Goal: Information Seeking & Learning: Understand process/instructions

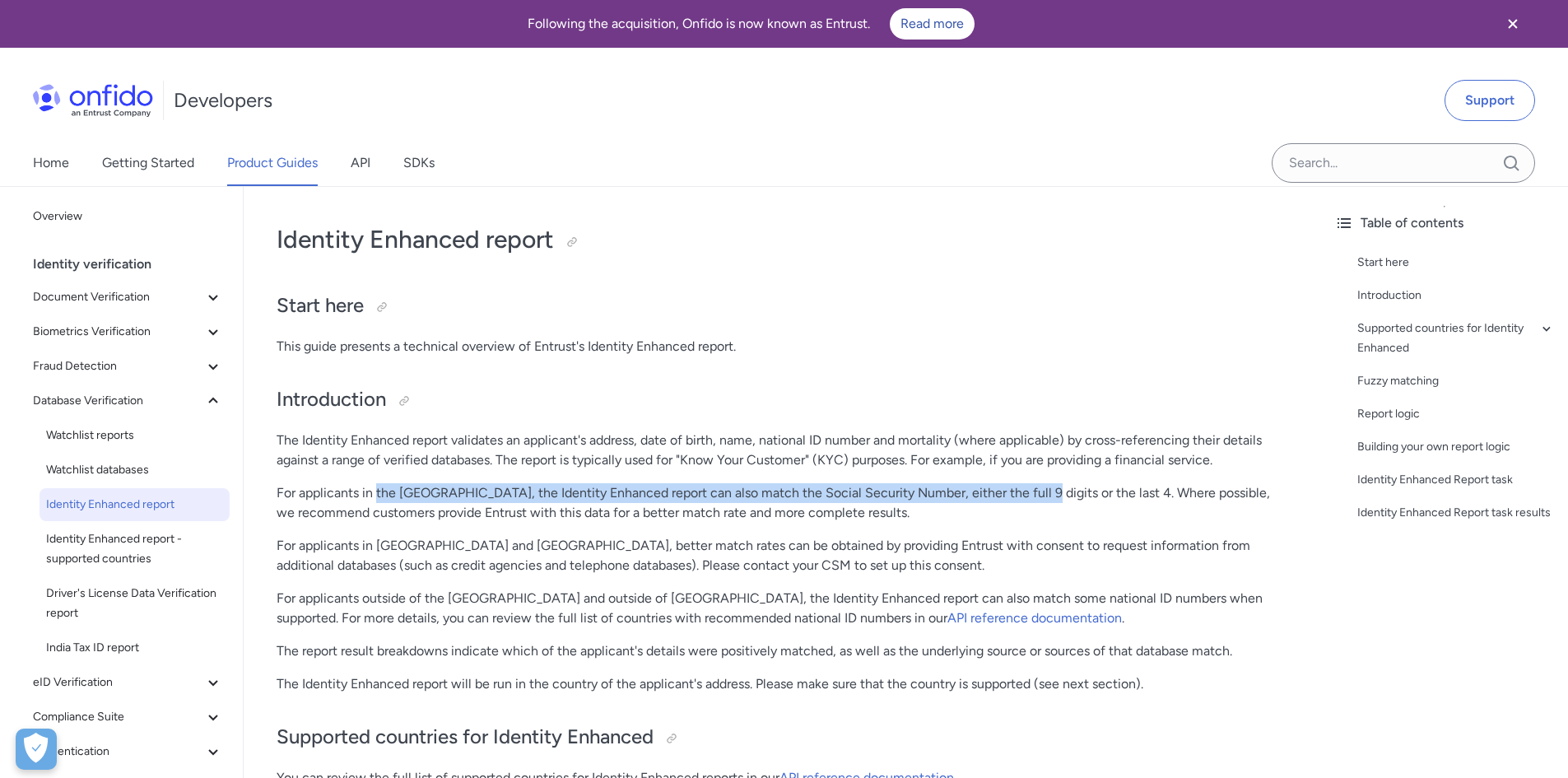
drag, startPoint x: 382, startPoint y: 493, endPoint x: 1029, endPoint y: 496, distance: 647.0
click at [1029, 496] on p "For applicants in the United States, the Identity Enhanced report can also matc…" at bounding box center [783, 504] width 1012 height 40
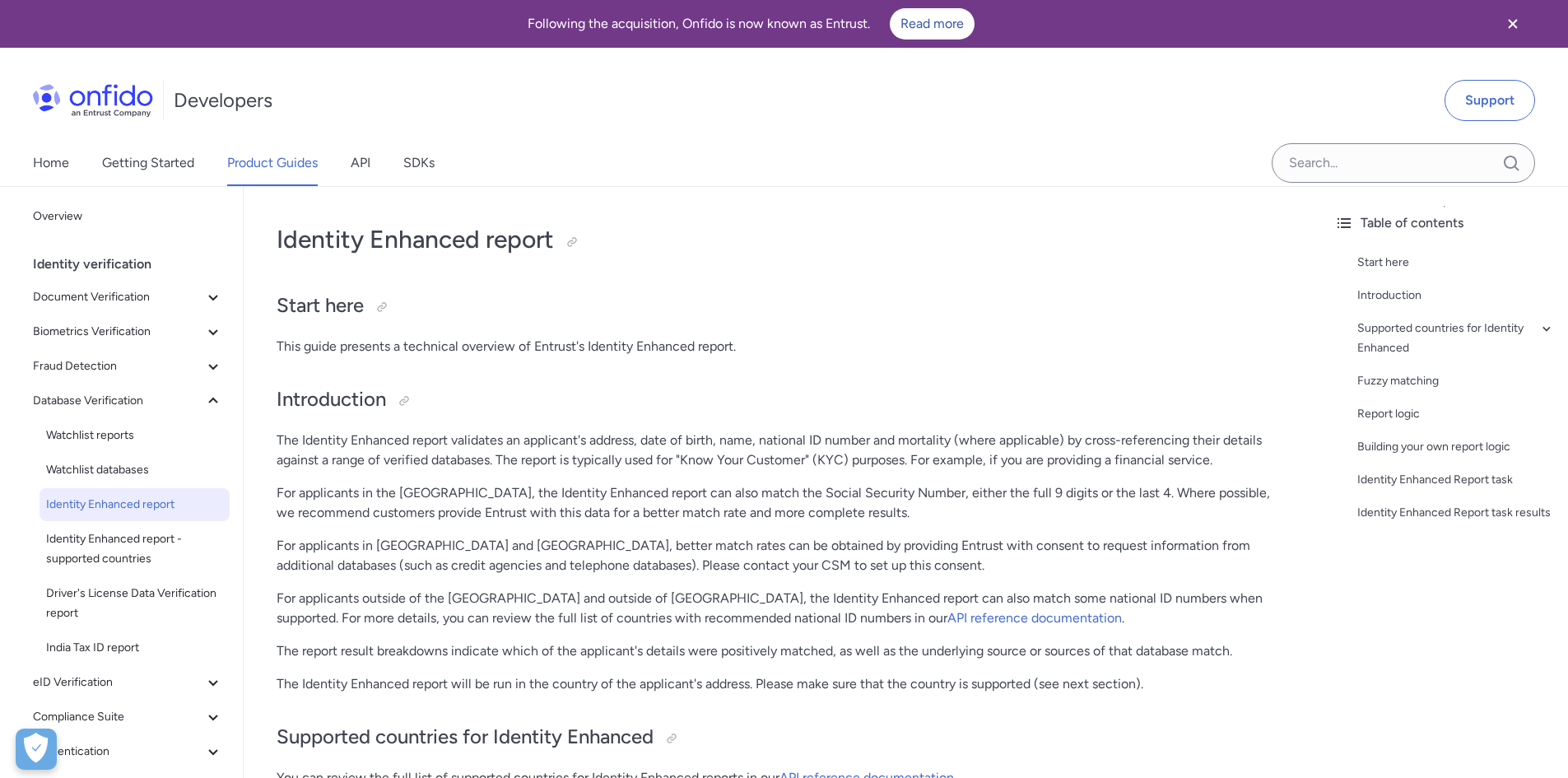
click at [1053, 496] on p "For applicants in the United States, the Identity Enhanced report can also matc…" at bounding box center [783, 504] width 1012 height 40
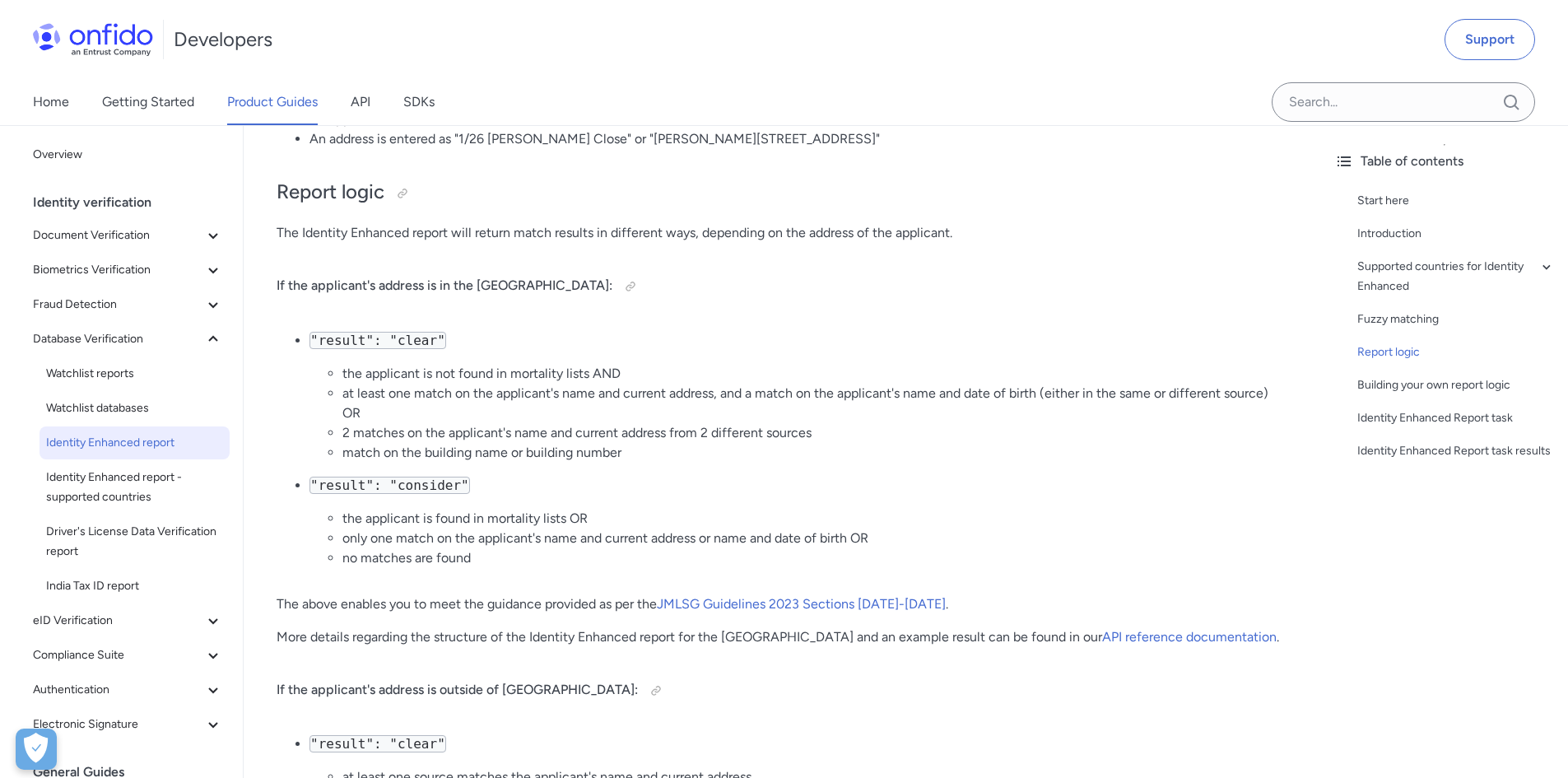
scroll to position [1763, 0]
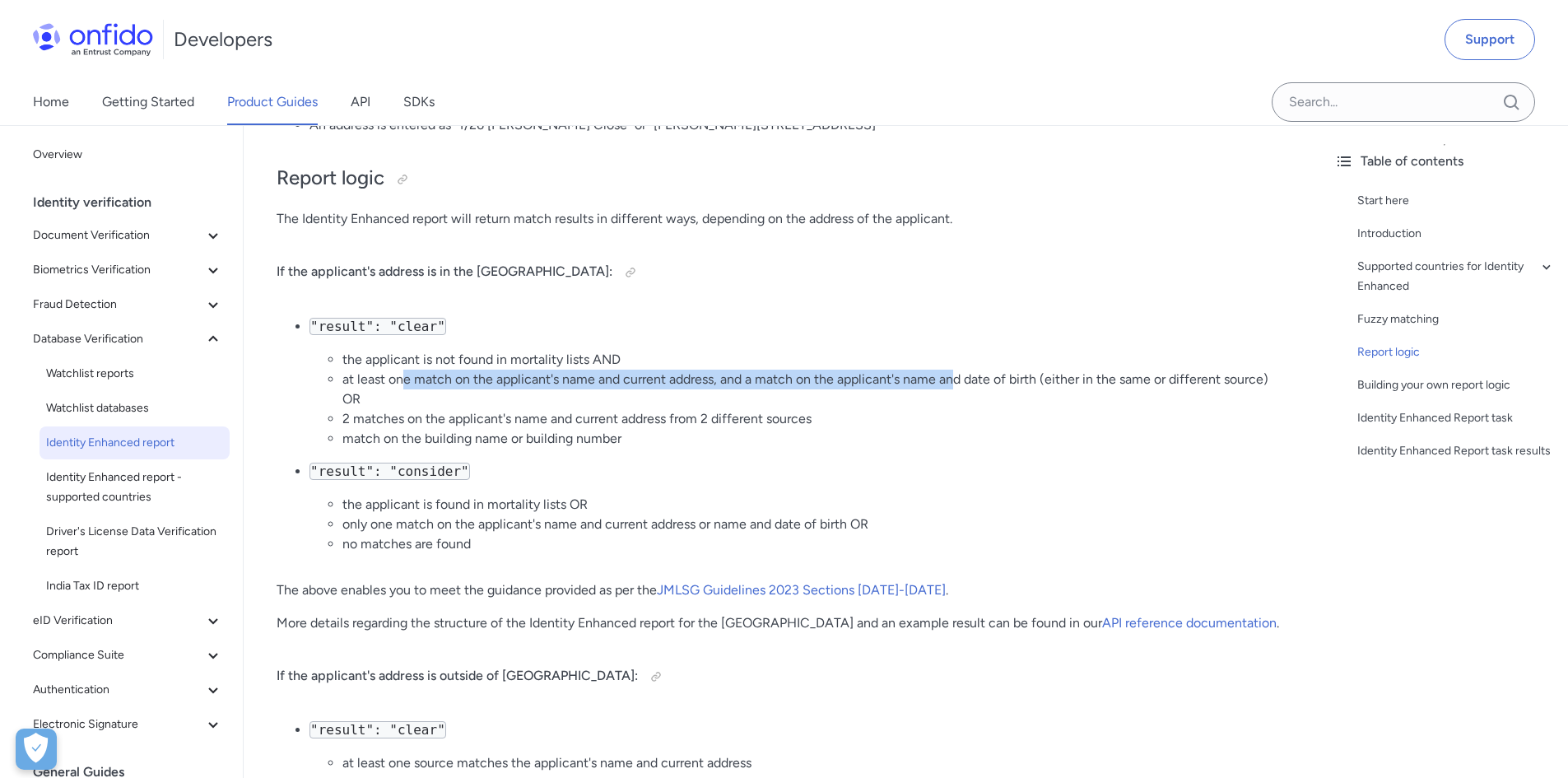
drag, startPoint x: 405, startPoint y: 381, endPoint x: 951, endPoint y: 378, distance: 546.0
click at [951, 378] on li "at least one match on the applicant's name and current address, and a match on …" at bounding box center [815, 389] width 946 height 40
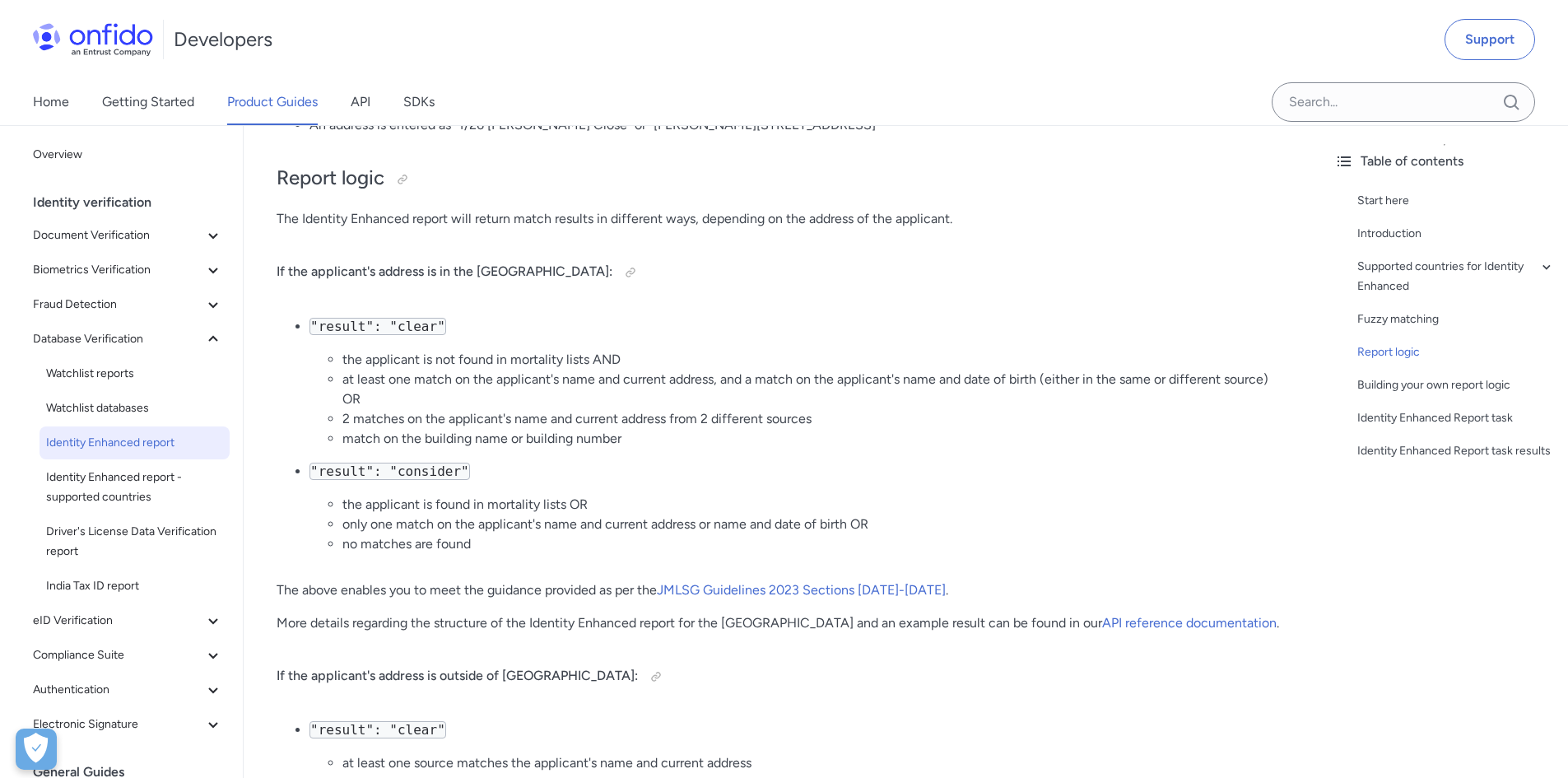
click at [683, 406] on li "at least one match on the applicant's name and current address, and a match on …" at bounding box center [815, 389] width 946 height 40
drag, startPoint x: 347, startPoint y: 523, endPoint x: 626, endPoint y: 529, distance: 279.1
click at [626, 529] on li "only one match on the applicant's name and current address or name and date of …" at bounding box center [815, 524] width 946 height 20
click at [636, 526] on li "only one match on the applicant's name and current address or name and date of …" at bounding box center [815, 524] width 946 height 20
drag, startPoint x: 277, startPoint y: 626, endPoint x: 425, endPoint y: 614, distance: 148.5
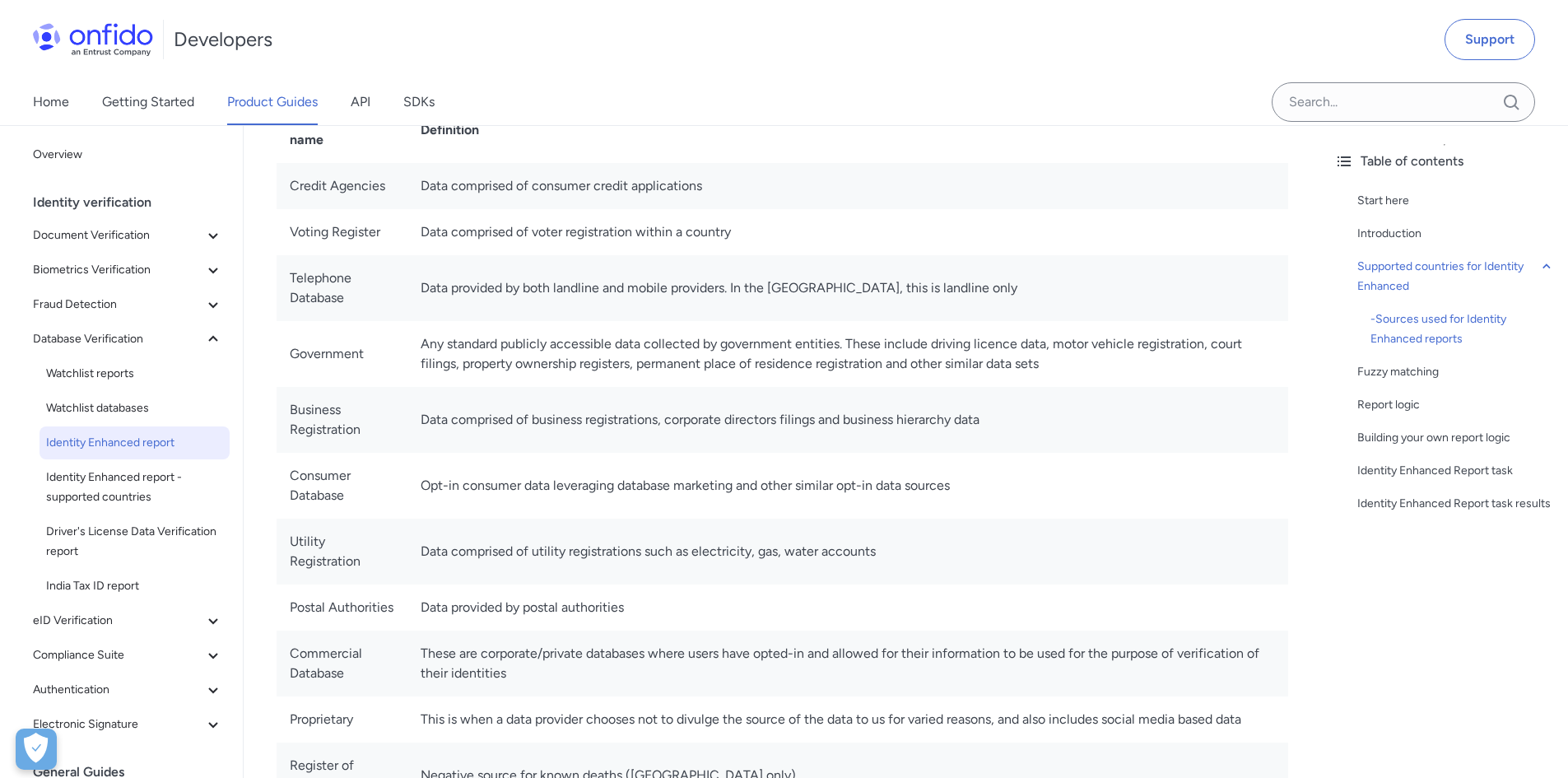
scroll to position [939, 0]
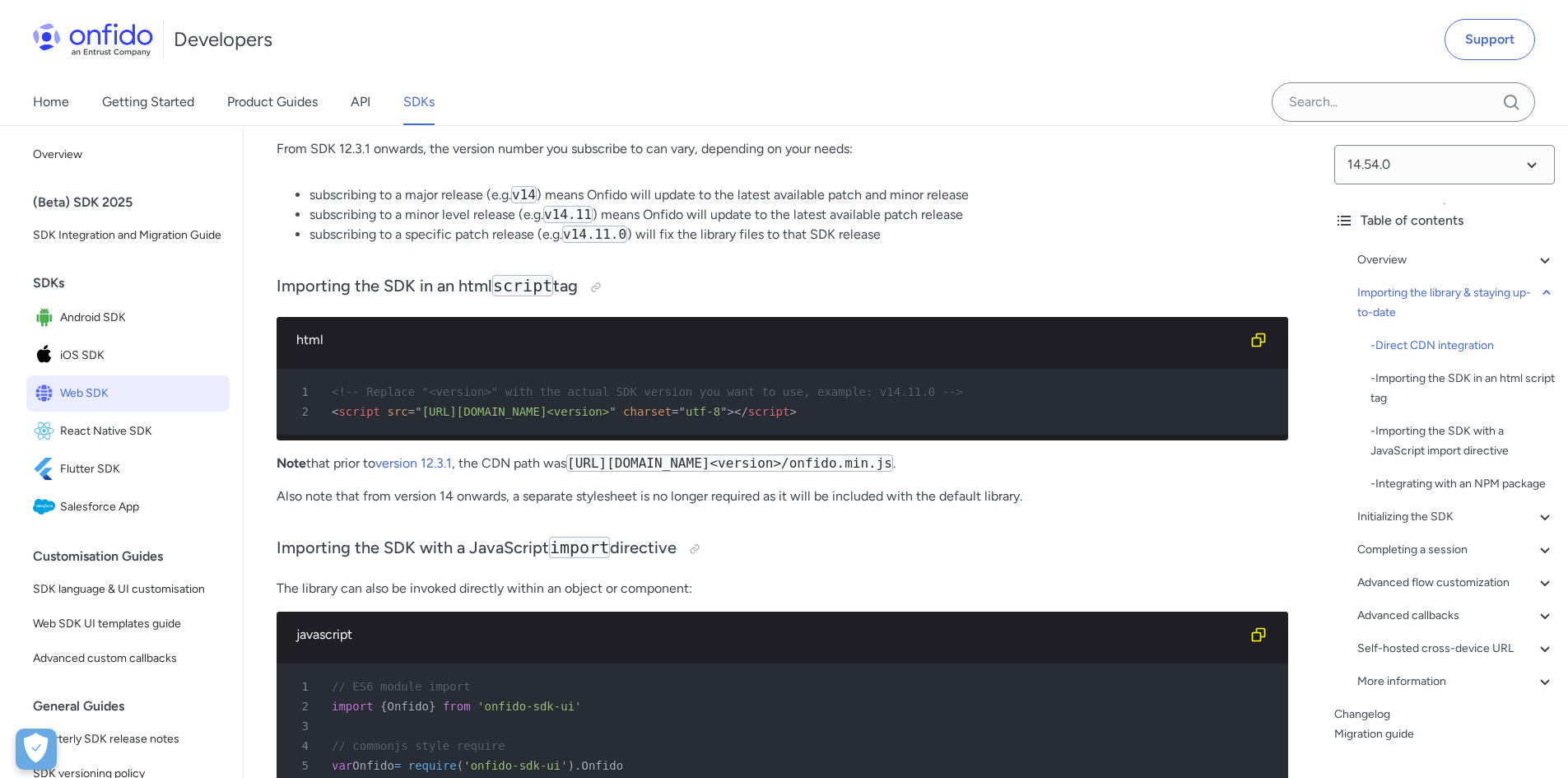
scroll to position [1647, 0]
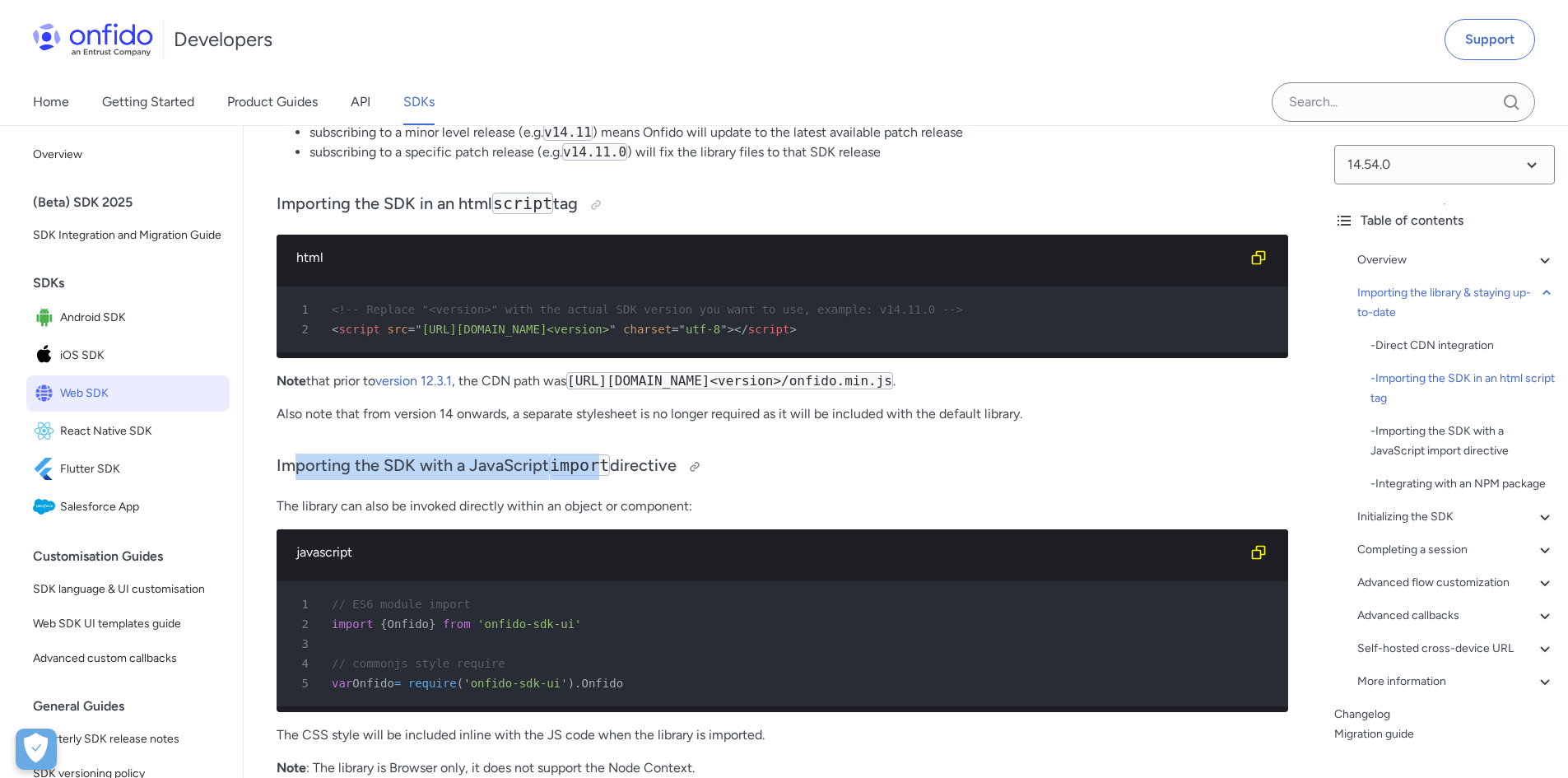
drag, startPoint x: 298, startPoint y: 477, endPoint x: 617, endPoint y: 468, distance: 319.1
click at [617, 468] on h3 "Importing the SDK with a JavaScript import directive" at bounding box center [783, 466] width 1012 height 26
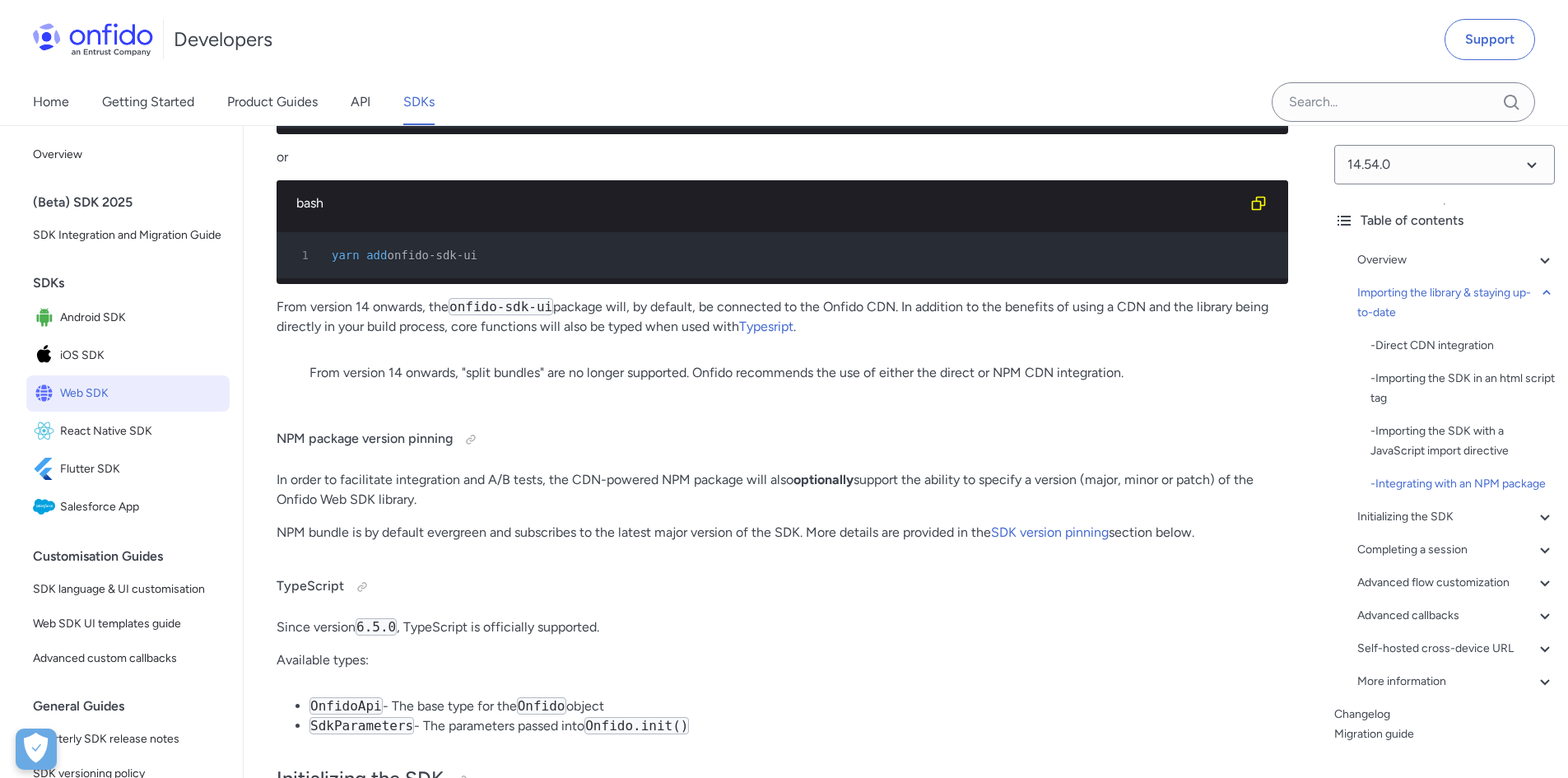
scroll to position [2636, 0]
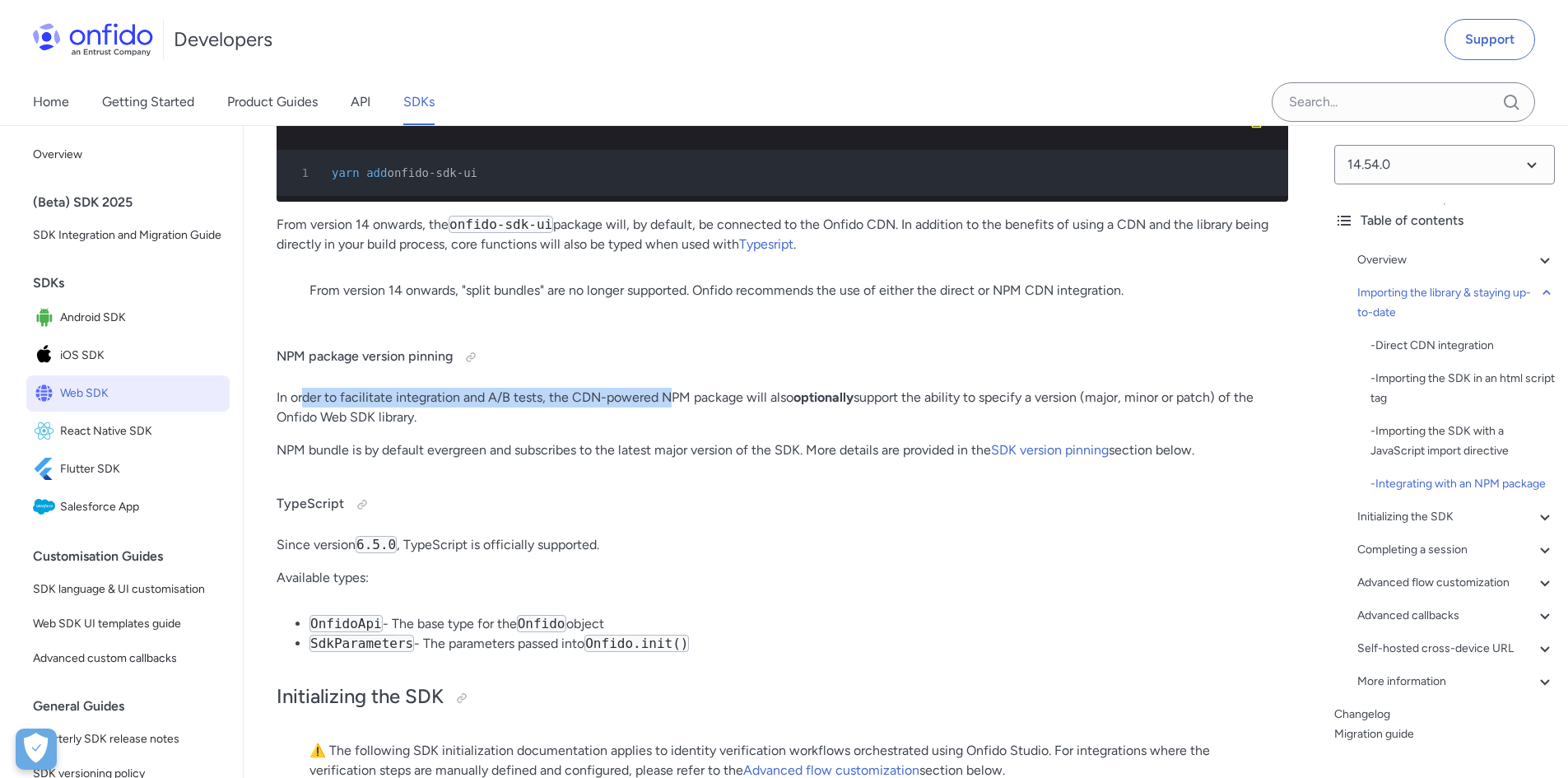
drag, startPoint x: 308, startPoint y: 449, endPoint x: 669, endPoint y: 439, distance: 361.1
click at [669, 427] on p "In order to facilitate integration and A/B tests, the CDN-powered NPM package w…" at bounding box center [783, 408] width 1012 height 40
click at [722, 427] on p "In order to facilitate integration and A/B tests, the CDN-powered NPM package w…" at bounding box center [783, 408] width 1012 height 40
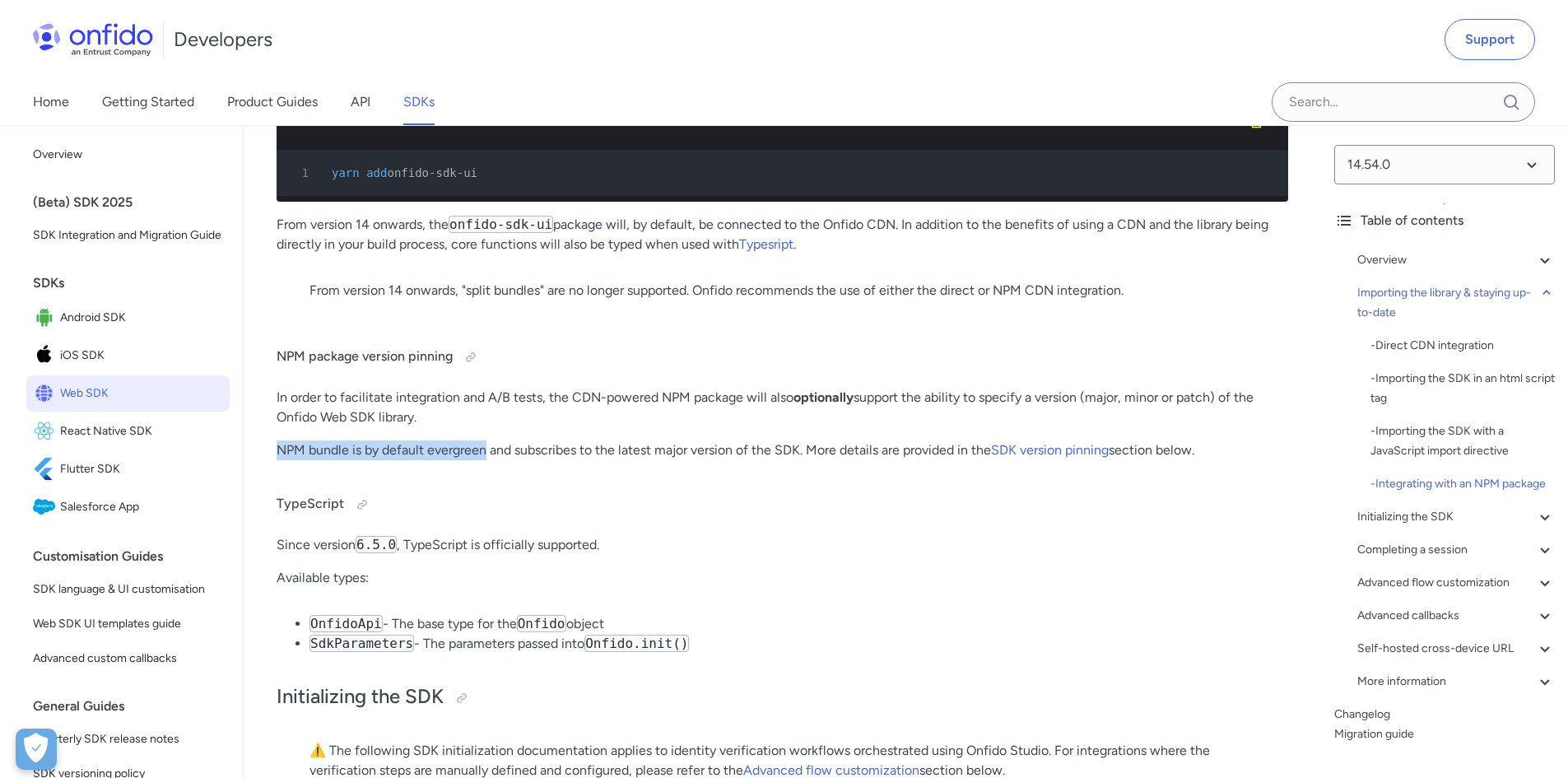
drag, startPoint x: 277, startPoint y: 504, endPoint x: 485, endPoint y: 504, distance: 208.0
click at [485, 460] on p "NPM bundle is by default evergreen and subscribes to the latest major version o…" at bounding box center [783, 450] width 1012 height 20
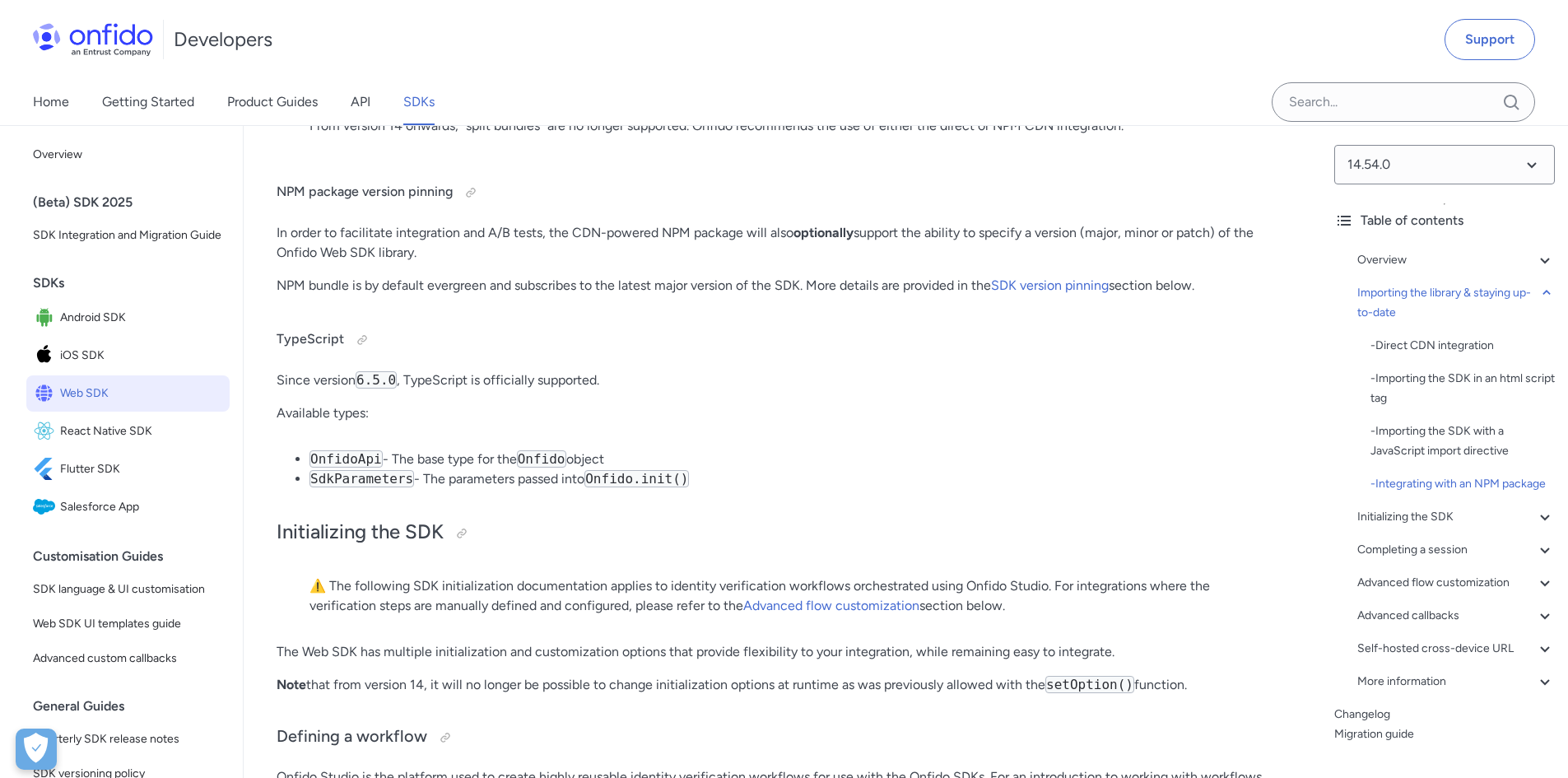
scroll to position [2883, 0]
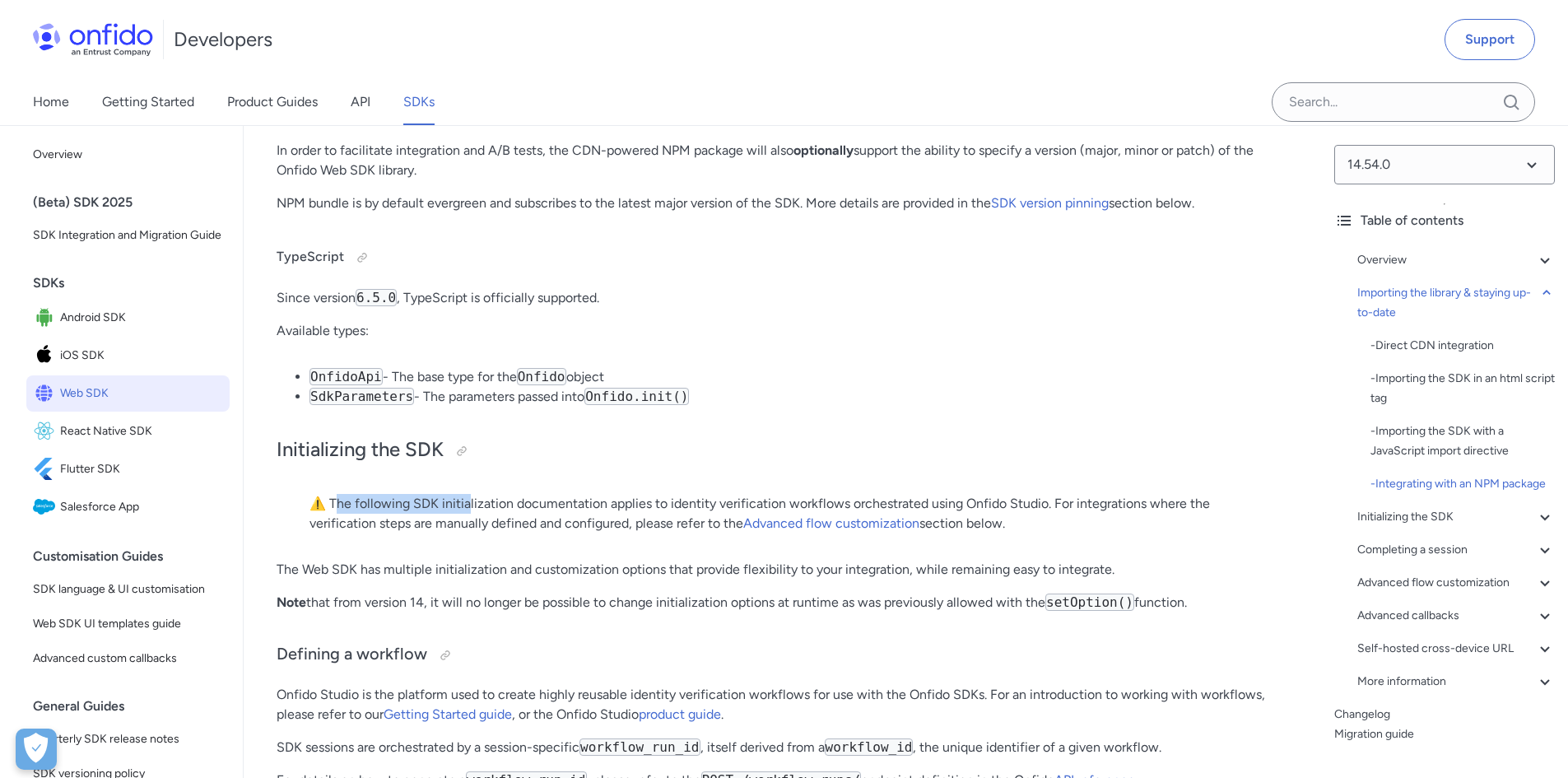
drag, startPoint x: 349, startPoint y: 549, endPoint x: 467, endPoint y: 545, distance: 118.1
click at [467, 533] on p "⚠️ The following SDK initialization documentation applies to identity verificat…" at bounding box center [782, 514] width 946 height 40
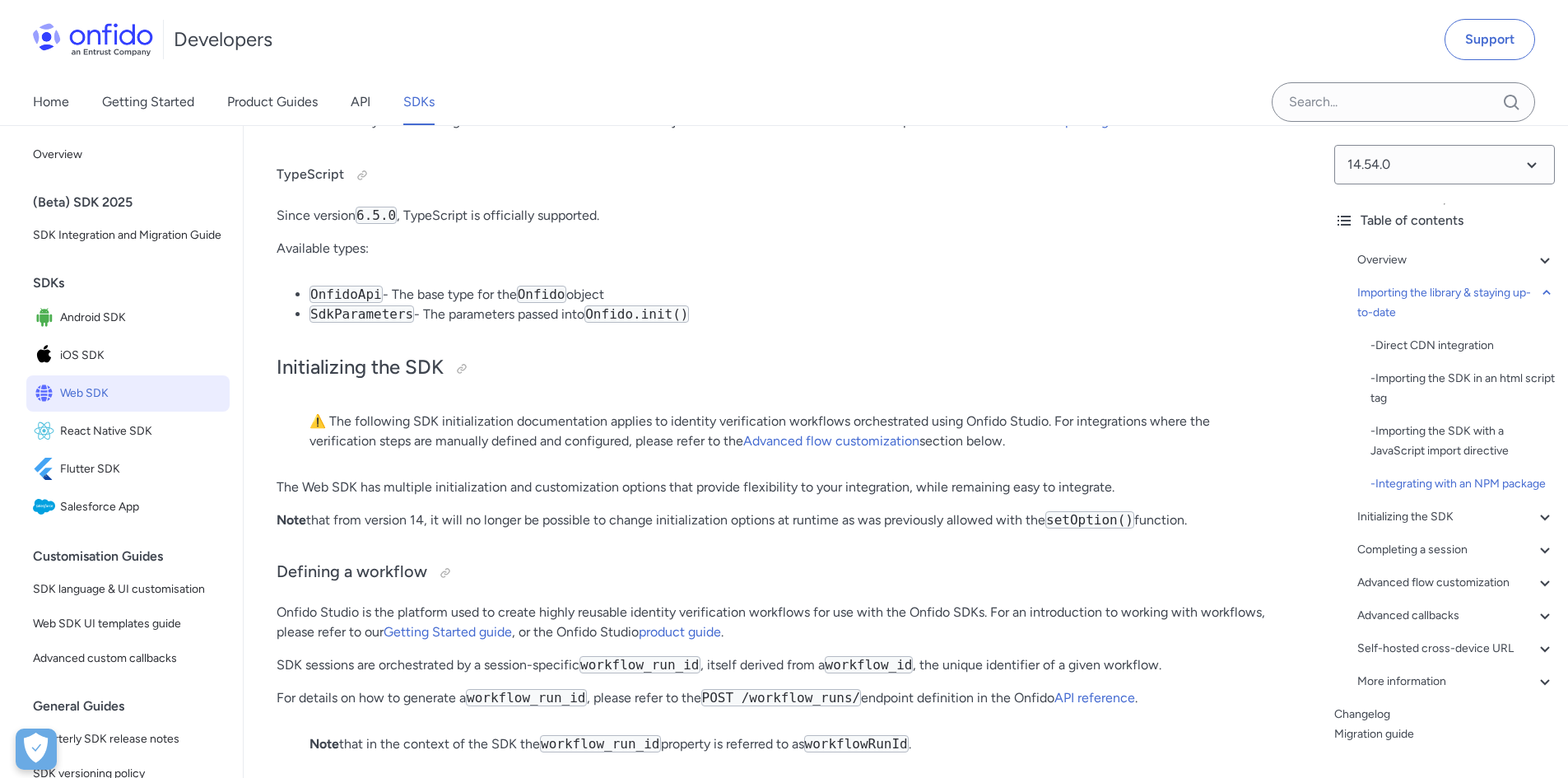
scroll to position [3048, 0]
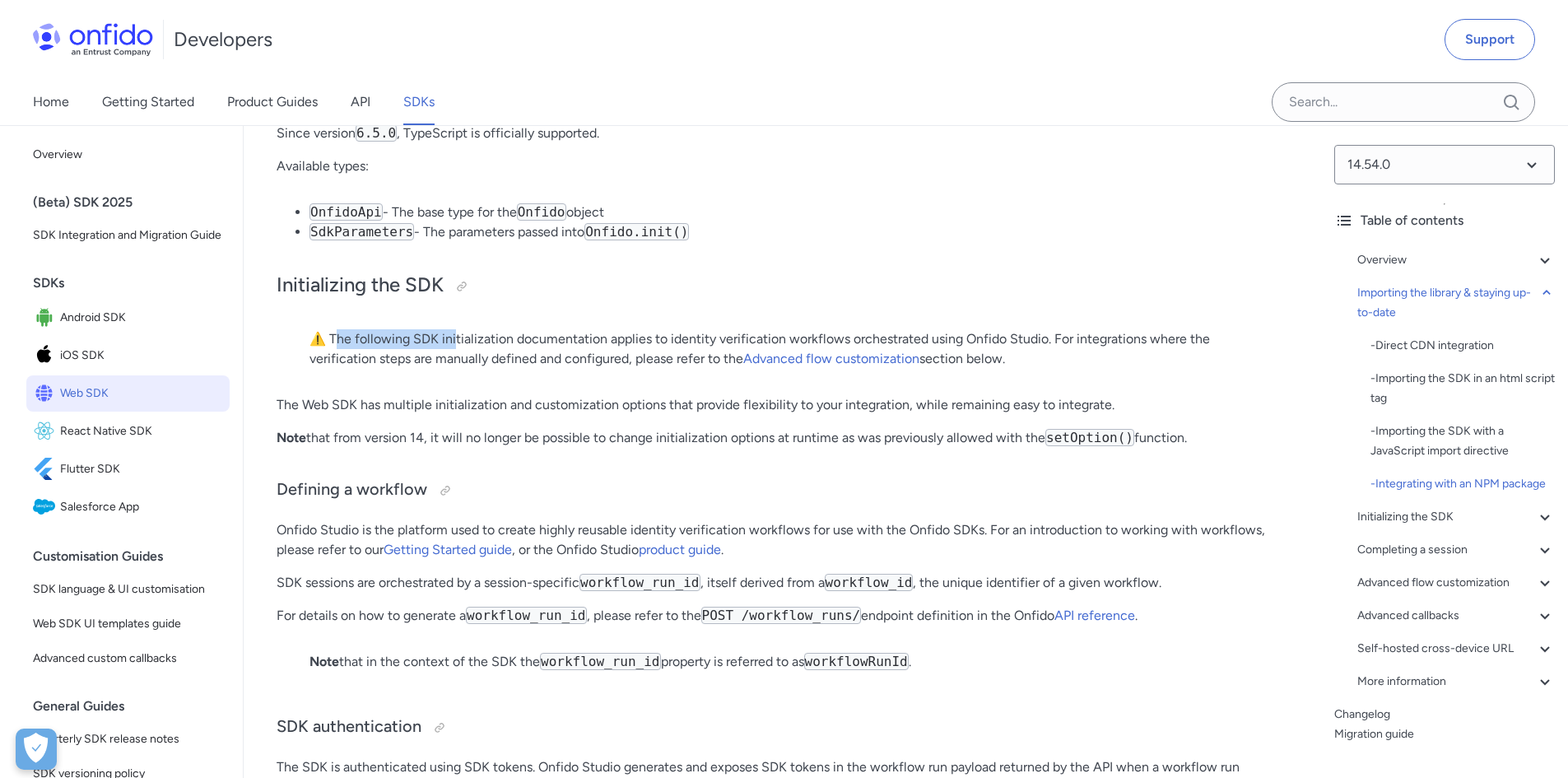
drag, startPoint x: 338, startPoint y: 390, endPoint x: 456, endPoint y: 386, distance: 118.1
click at [456, 369] on p "⚠️ The following SDK initialization documentation applies to identity verificat…" at bounding box center [782, 350] width 946 height 40
drag, startPoint x: 318, startPoint y: 405, endPoint x: 666, endPoint y: 400, distance: 348.0
click at [666, 369] on p "⚠️ The following SDK initialization documentation applies to identity verificat…" at bounding box center [782, 350] width 946 height 40
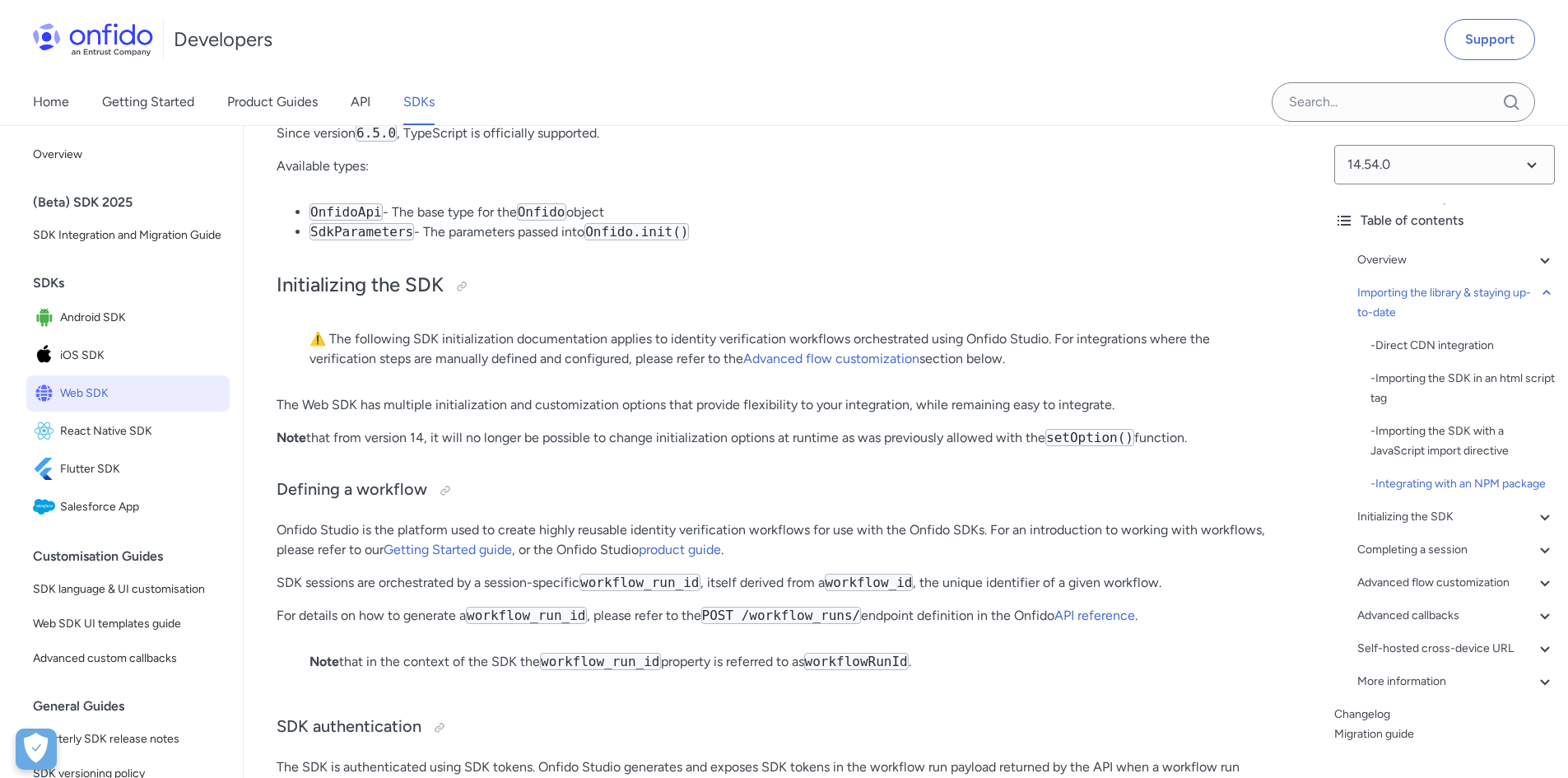
click at [673, 369] on p "⚠️ The following SDK initialization documentation applies to identity verificat…" at bounding box center [782, 350] width 946 height 40
drag, startPoint x: 268, startPoint y: 452, endPoint x: 626, endPoint y: 449, distance: 358.0
click at [433, 415] on p "The Web SDK has multiple initialization and customization options that provide …" at bounding box center [783, 405] width 1012 height 20
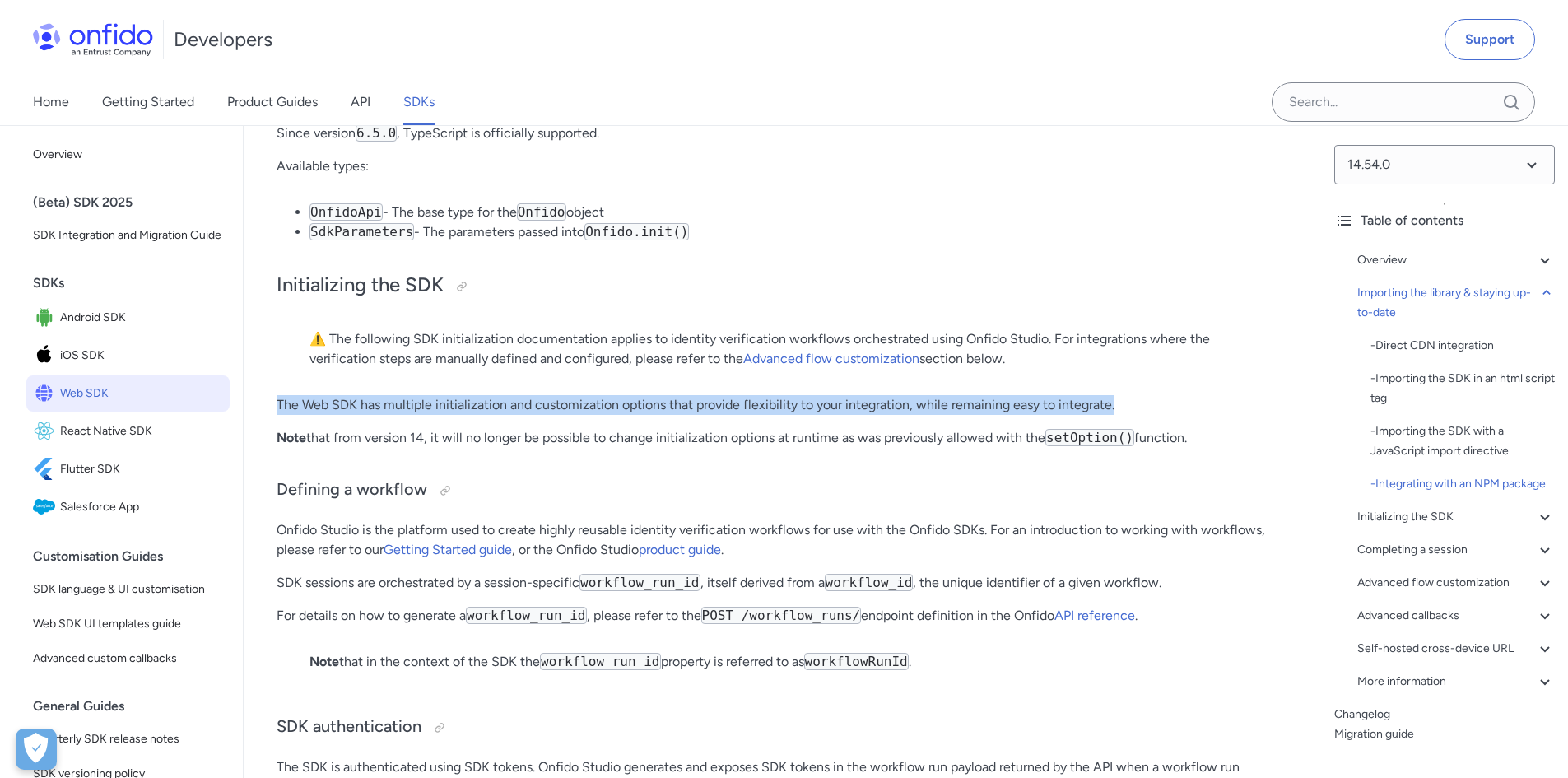
drag, startPoint x: 282, startPoint y: 448, endPoint x: 850, endPoint y: 456, distance: 568.1
drag, startPoint x: 434, startPoint y: 477, endPoint x: 1218, endPoint y: 497, distance: 784.3
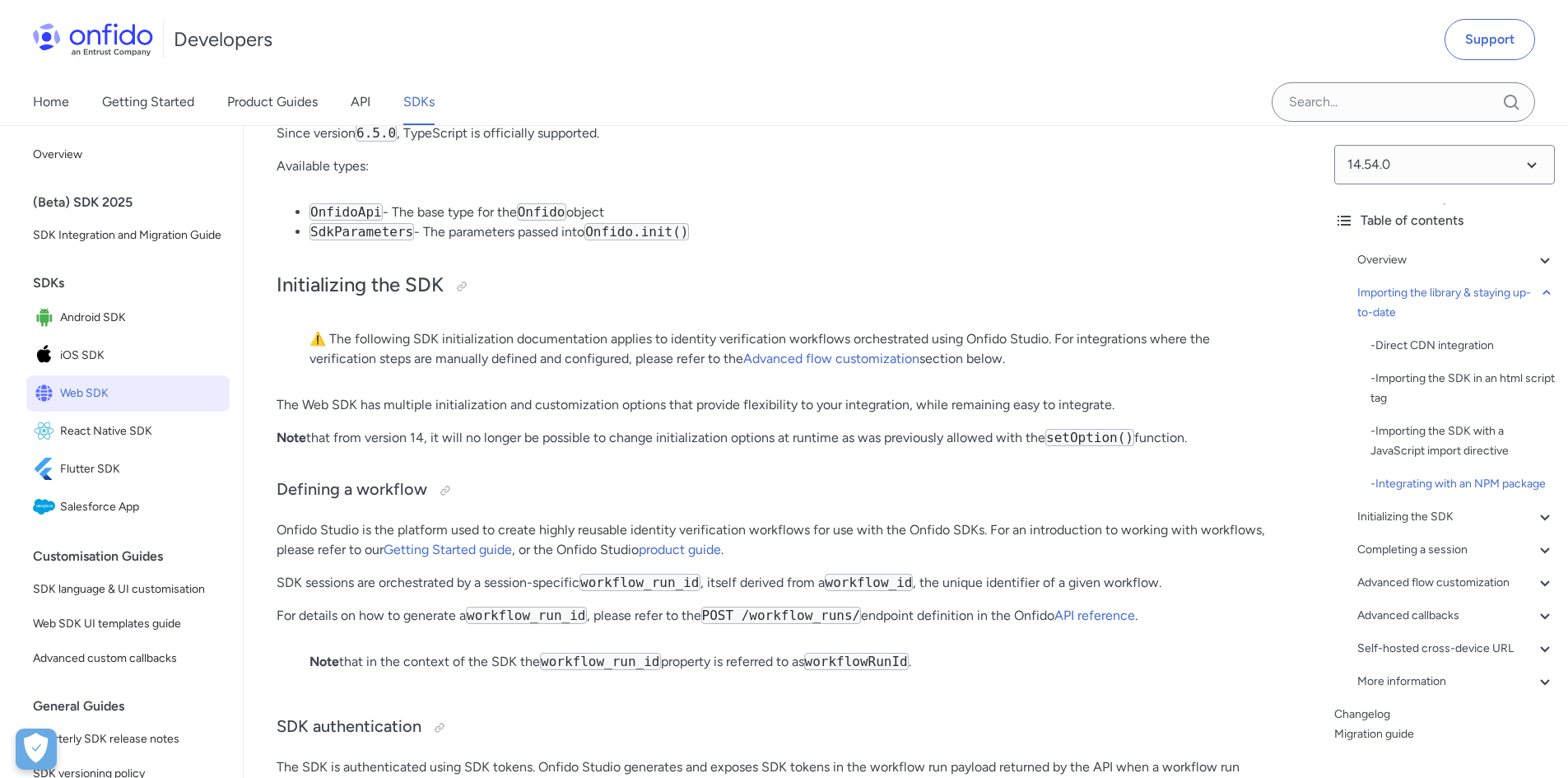
click at [1108, 447] on code "setOption()" at bounding box center [1090, 437] width 89 height 17
copy code "setOption"
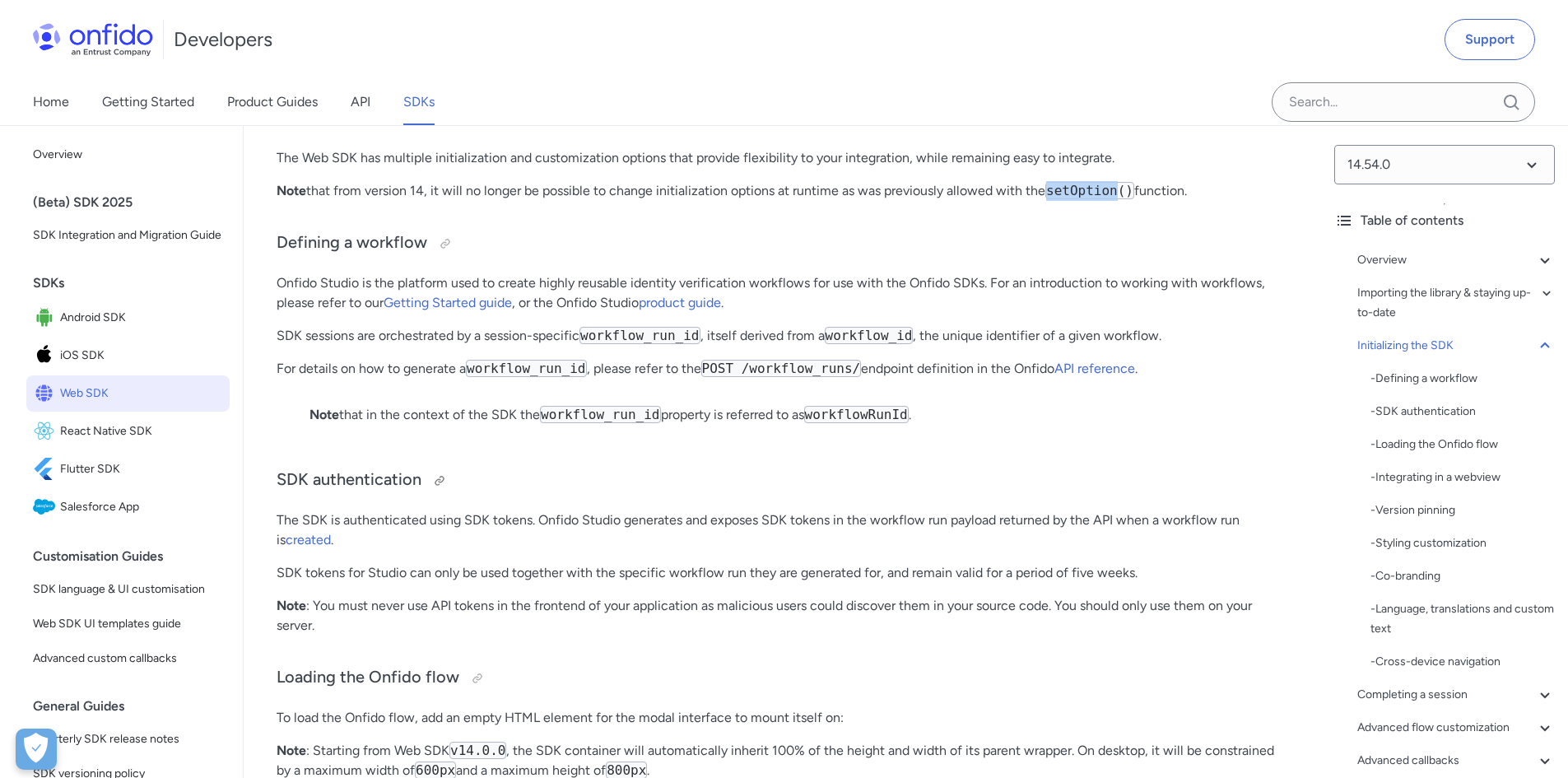
scroll to position [3376, 0]
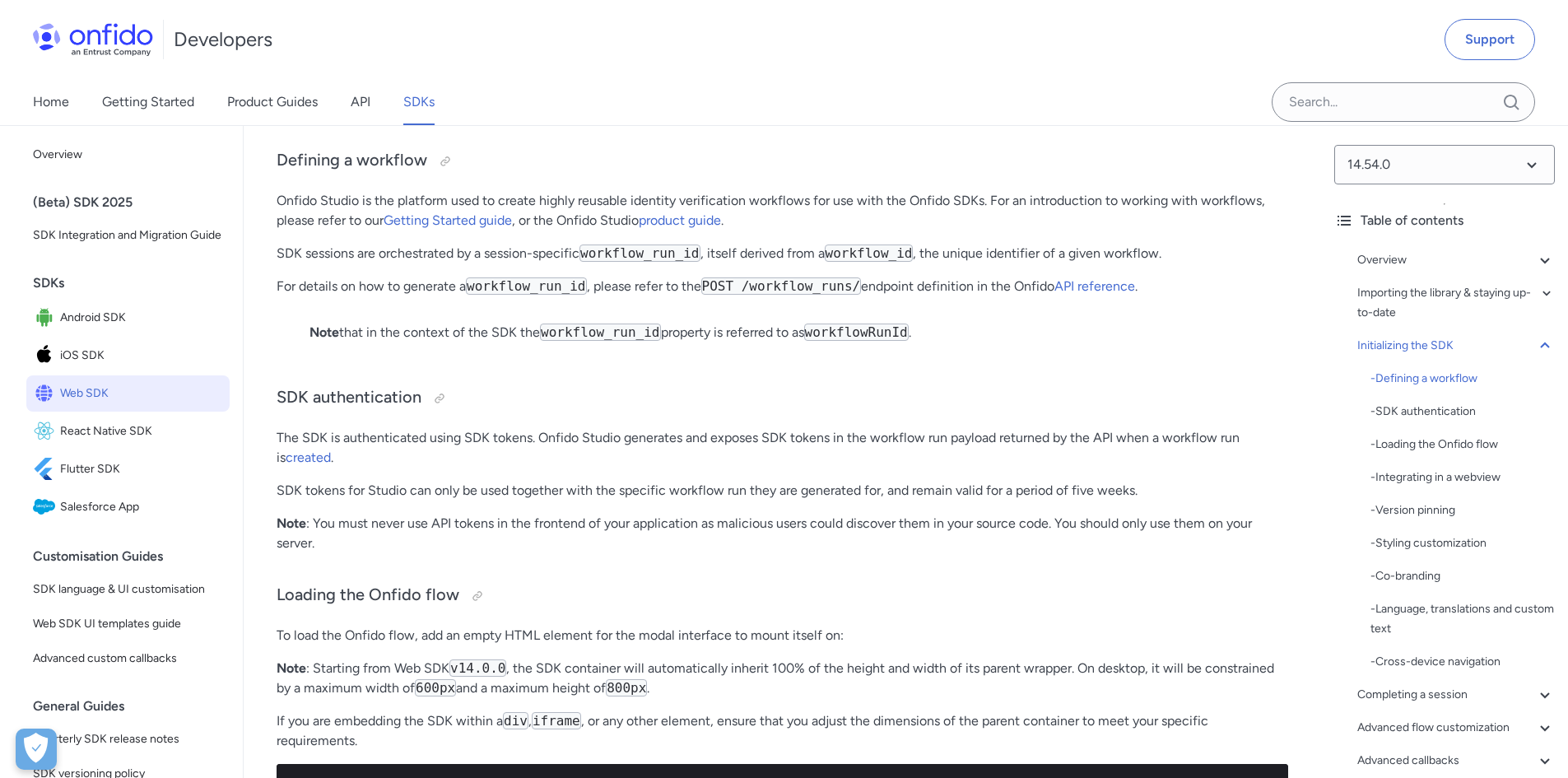
click at [494, 501] on p "SDK tokens for Studio can only be used together with the specific workflow run …" at bounding box center [783, 491] width 1012 height 20
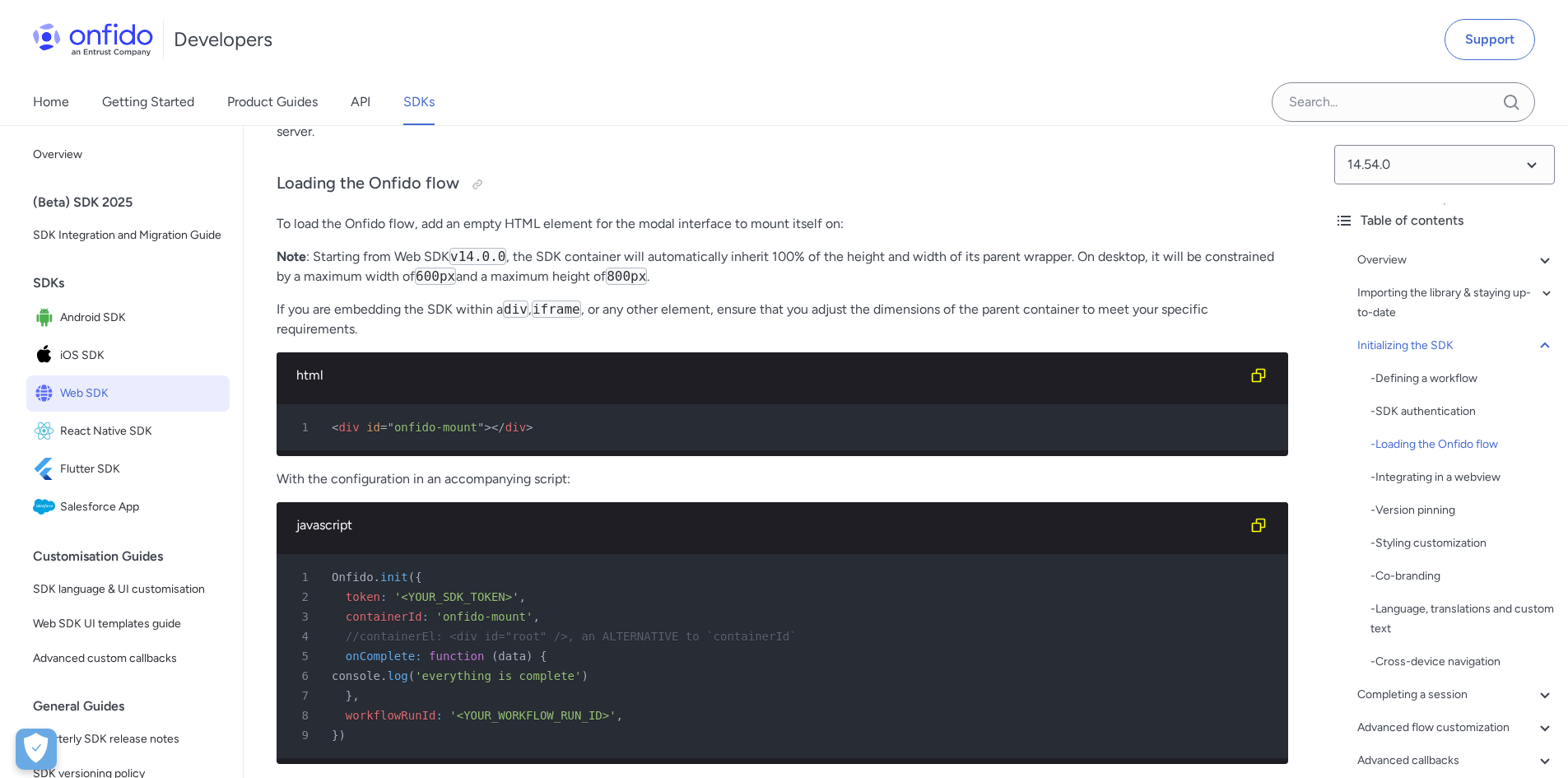
scroll to position [3871, 0]
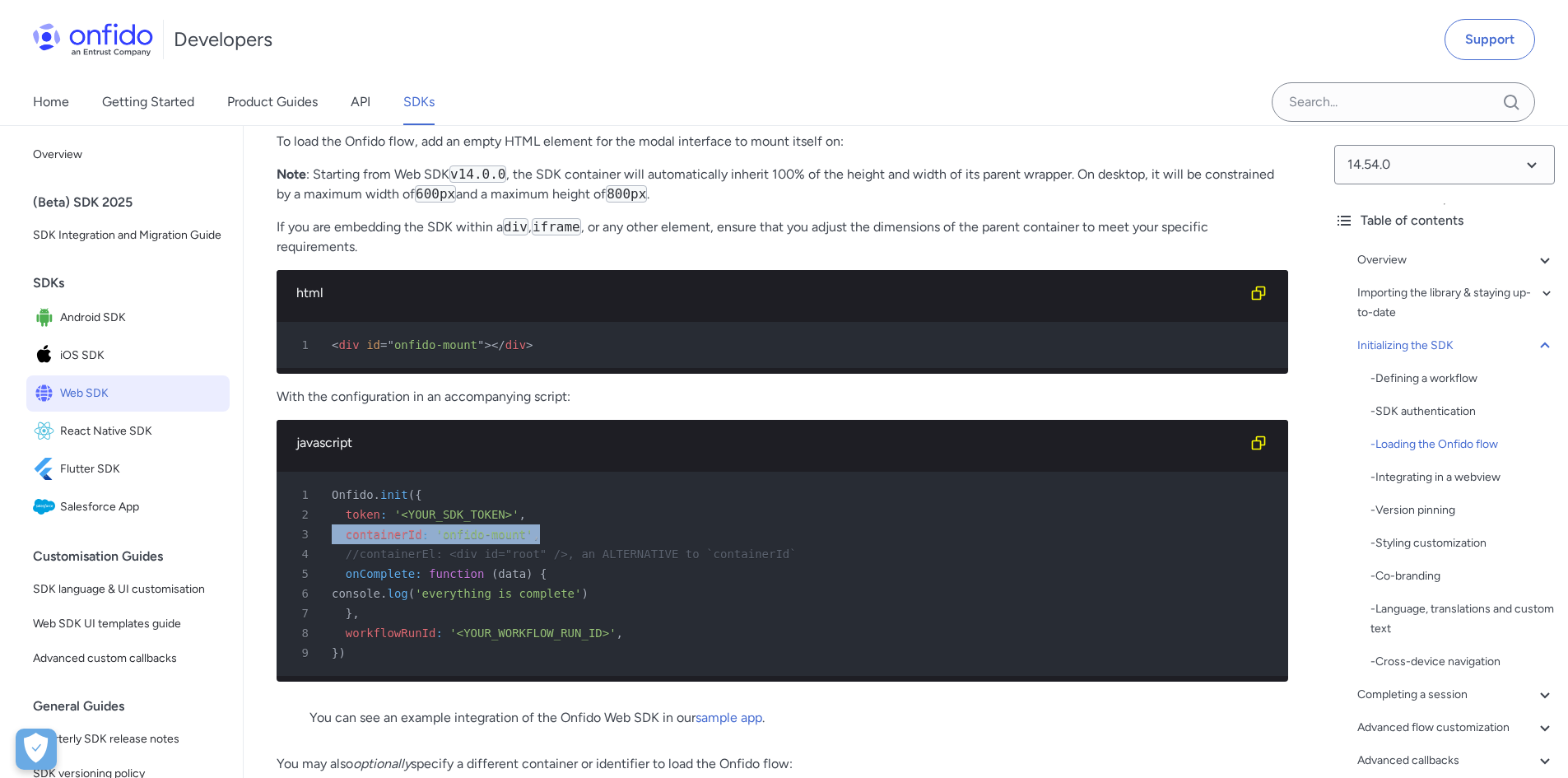
drag, startPoint x: 523, startPoint y: 592, endPoint x: 528, endPoint y: 581, distance: 12.1
click at [528, 581] on pre "1 Onfido . init ( { 2 token : '<YOUR_SDK_TOKEN>' , 3 containerId : 'onfido-moun…" at bounding box center [783, 574] width 1012 height 205
click at [531, 524] on div "2 token : '<YOUR_SDK_TOKEN>' ," at bounding box center [774, 514] width 982 height 20
drag, startPoint x: 344, startPoint y: 695, endPoint x: 424, endPoint y: 695, distance: 80.0
click at [424, 640] on span "workflowRunId" at bounding box center [391, 633] width 91 height 14
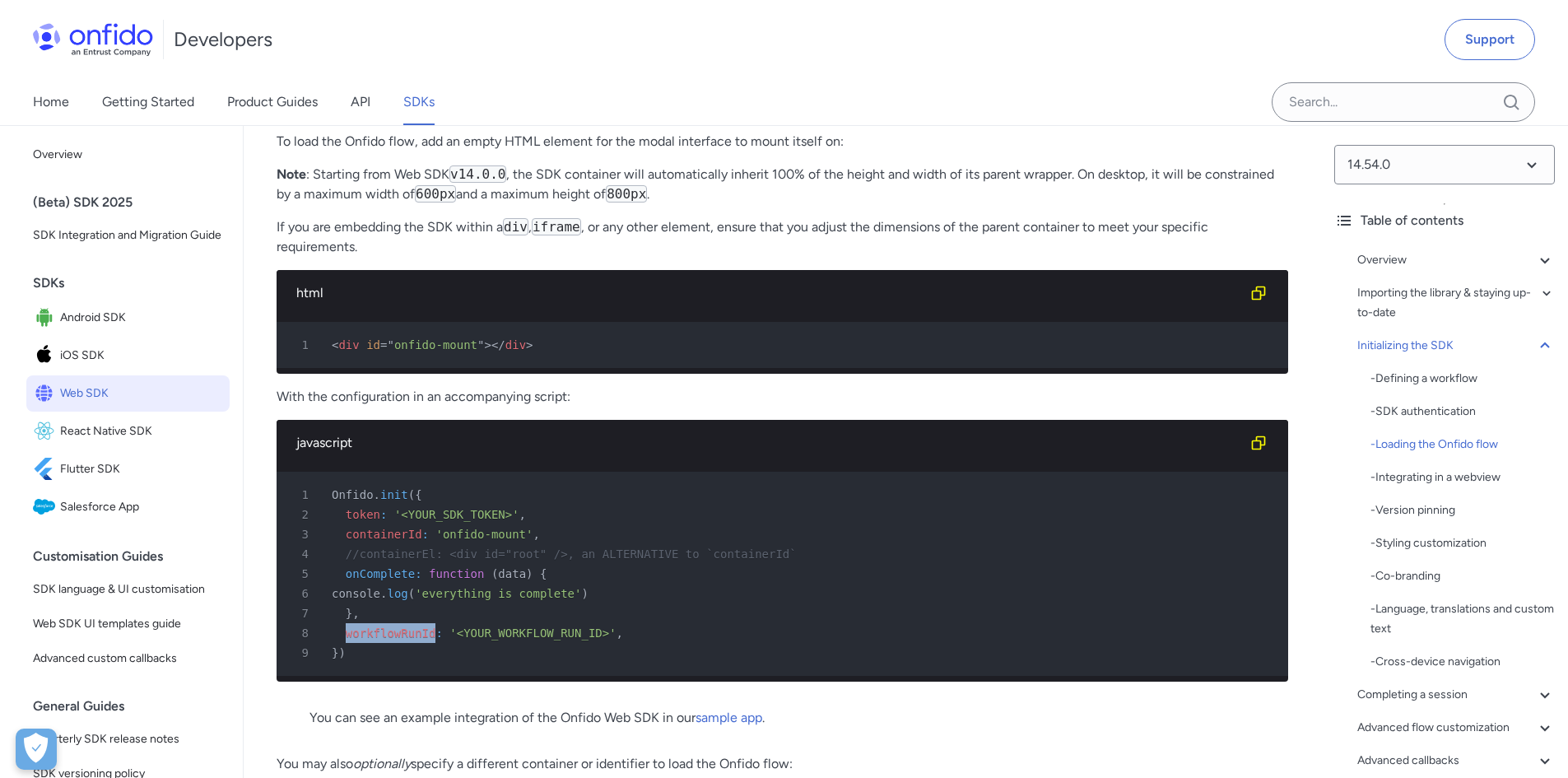
click at [425, 643] on div "8 workflowRunId : '<YOUR_WORKFLOW_RUN_ID>' ," at bounding box center [774, 633] width 982 height 20
drag, startPoint x: 524, startPoint y: 594, endPoint x: 529, endPoint y: 577, distance: 17.7
click at [529, 577] on pre "1 Onfido . init ( { 2 token : '<YOUR_SDK_TOKEN>' , 3 containerId : 'onfido-moun…" at bounding box center [783, 574] width 1012 height 205
copy pre "3 containerId : 'onfido-mount' ,"
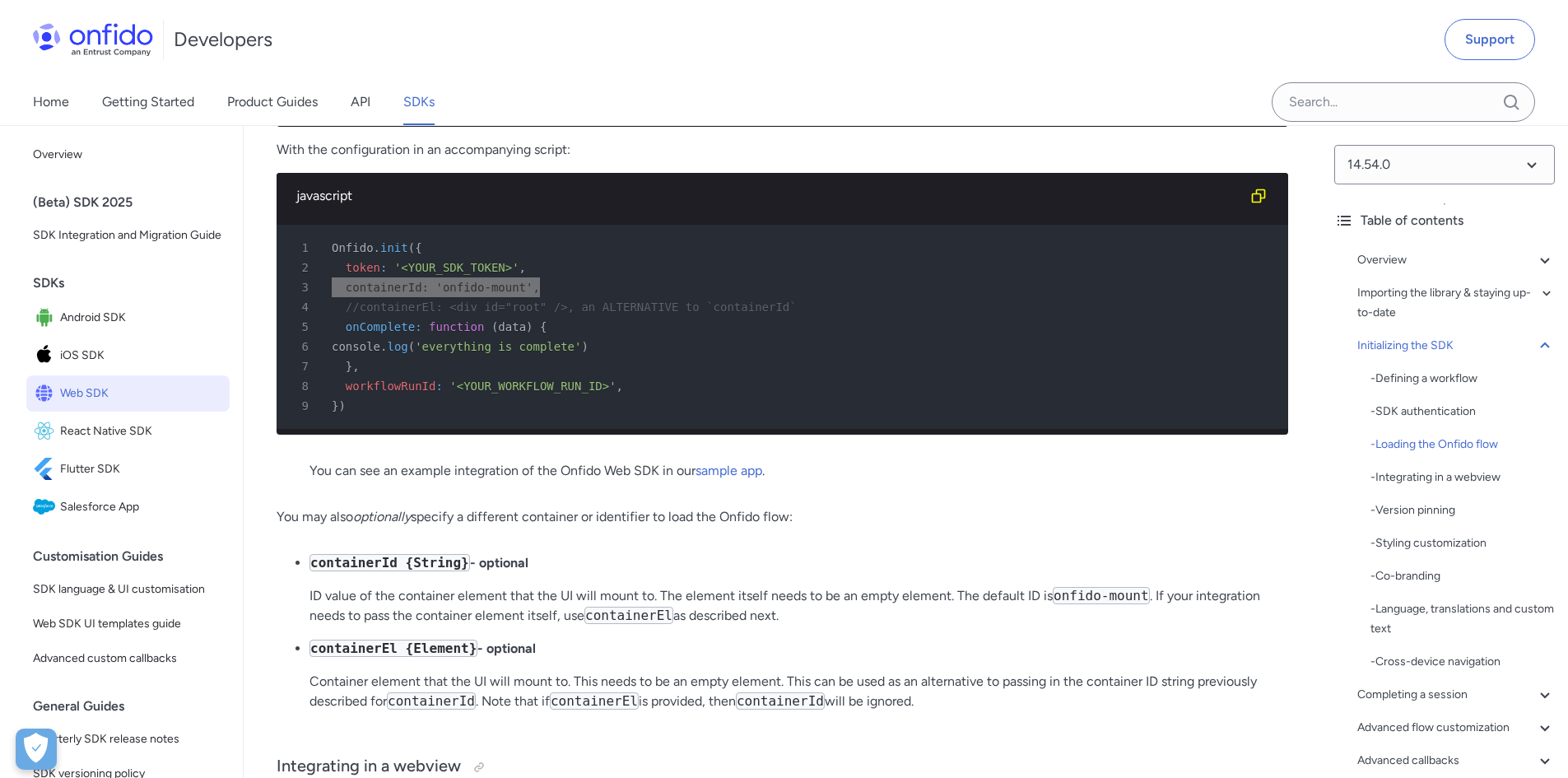
scroll to position [4365, 0]
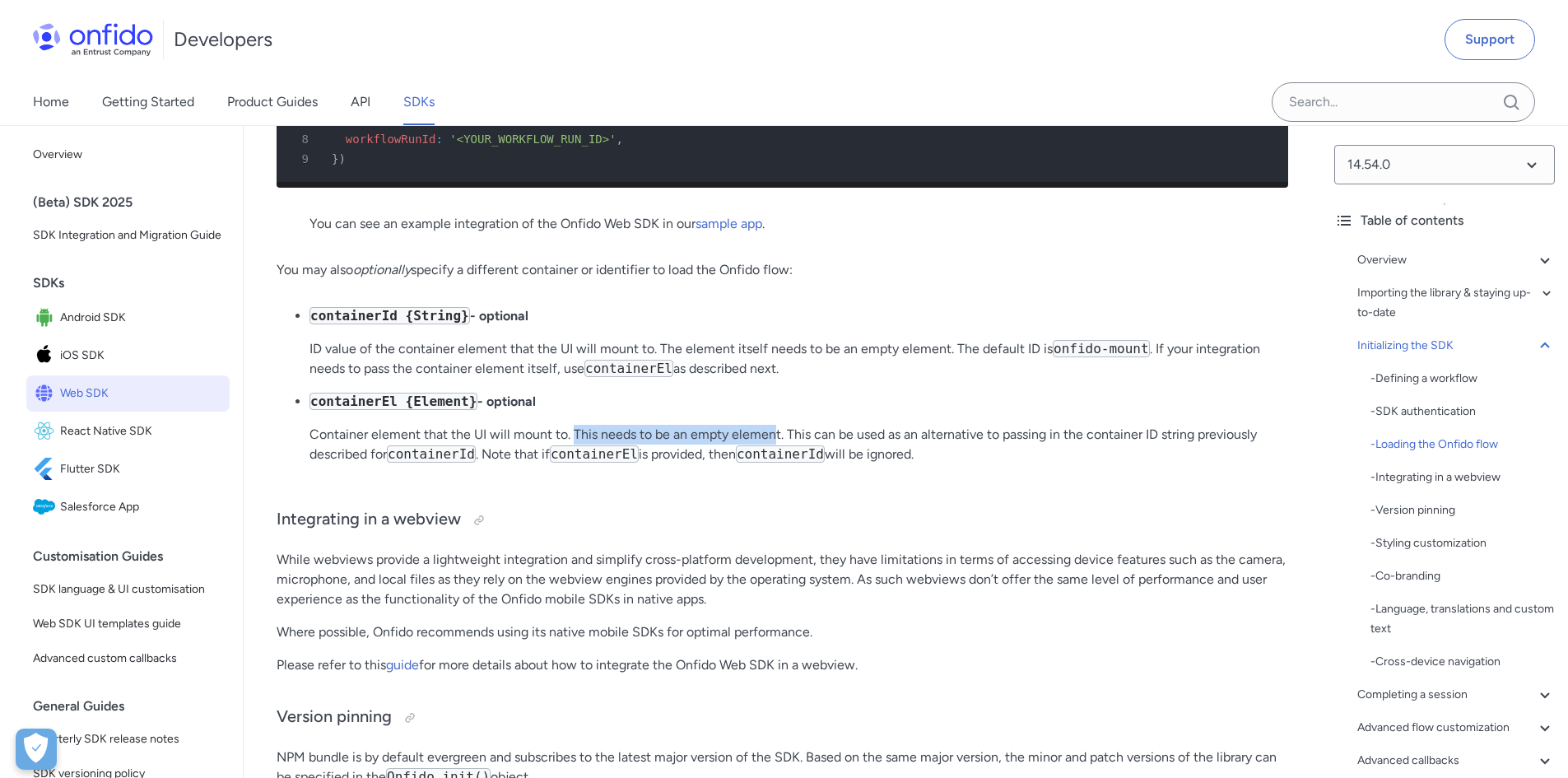
drag, startPoint x: 574, startPoint y: 506, endPoint x: 770, endPoint y: 504, distance: 196.0
click at [770, 465] on p "Container element that the UI will mount to. This needs to be an empty element.…" at bounding box center [798, 445] width 979 height 40
drag, startPoint x: 276, startPoint y: 595, endPoint x: 546, endPoint y: 595, distance: 270.0
click at [548, 533] on h3 "Integrating in a webview" at bounding box center [783, 520] width 1012 height 26
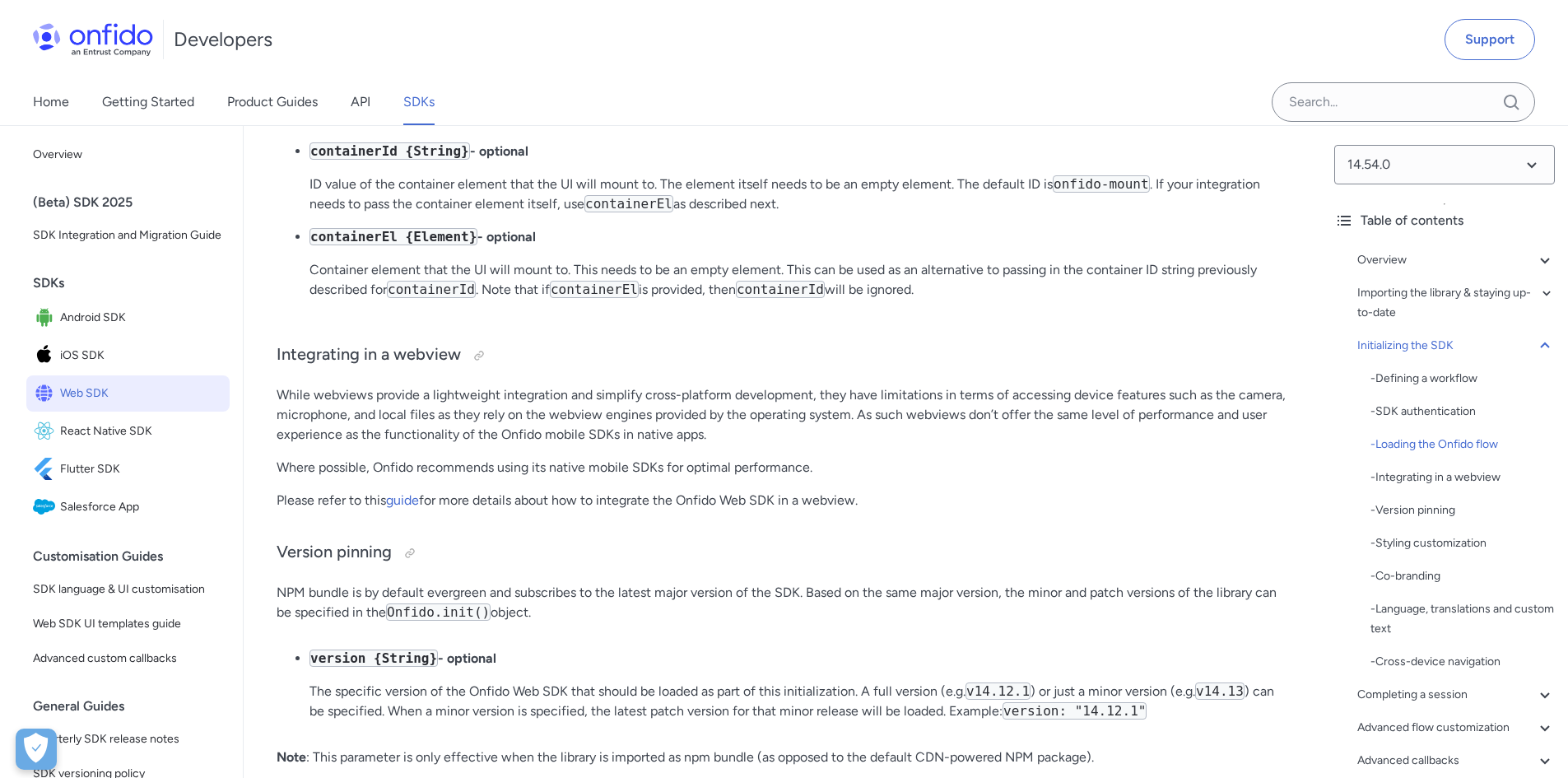
scroll to position [4612, 0]
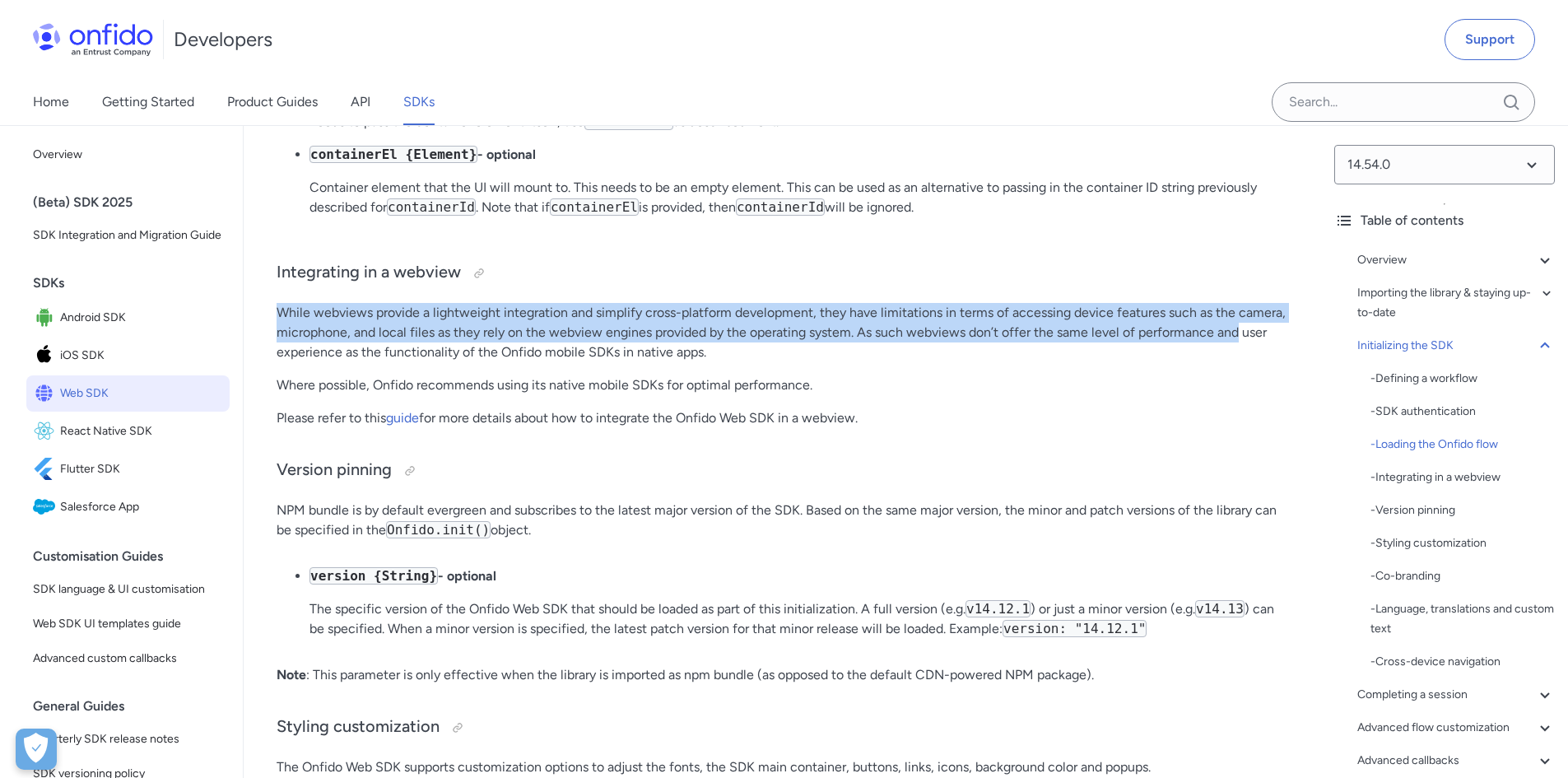
drag, startPoint x: 277, startPoint y: 389, endPoint x: 1237, endPoint y: 404, distance: 960.1
click at [1237, 362] on p "While webviews provide a lightweight integration and simplify cross-platform de…" at bounding box center [783, 332] width 1012 height 59
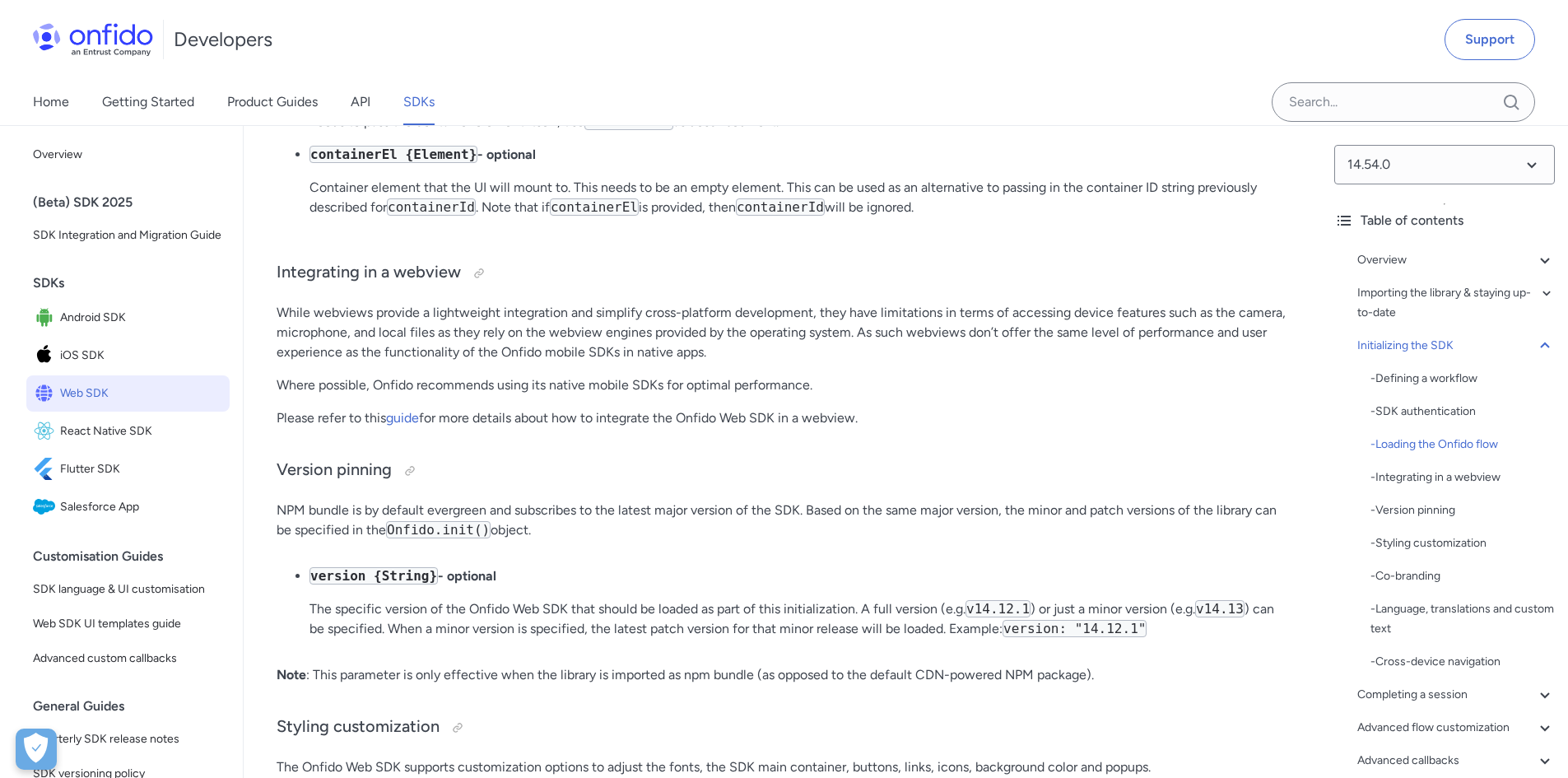
click at [735, 362] on p "While webviews provide a lightweight integration and simplify cross-platform de…" at bounding box center [783, 332] width 1012 height 59
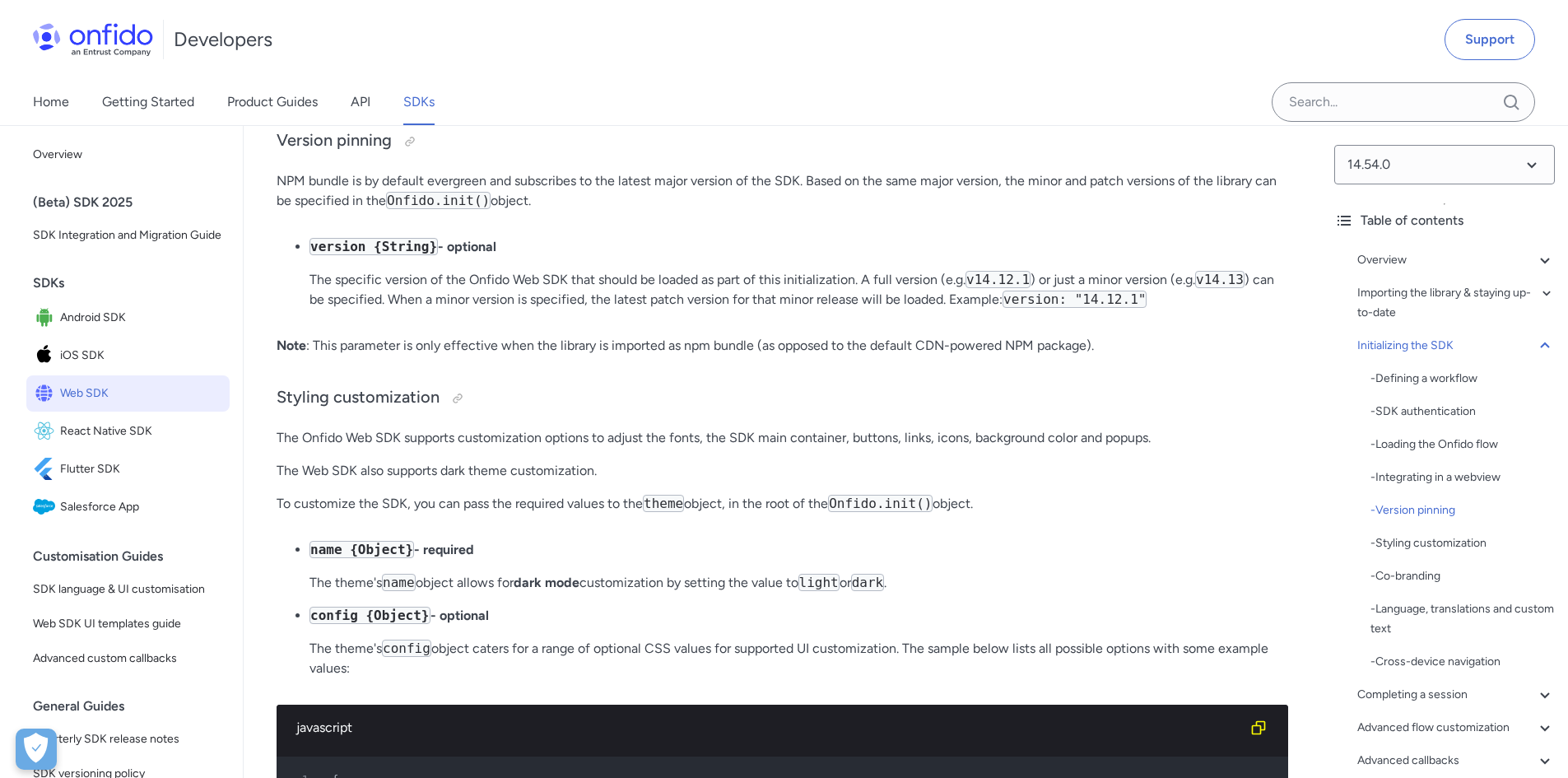
scroll to position [5024, 0]
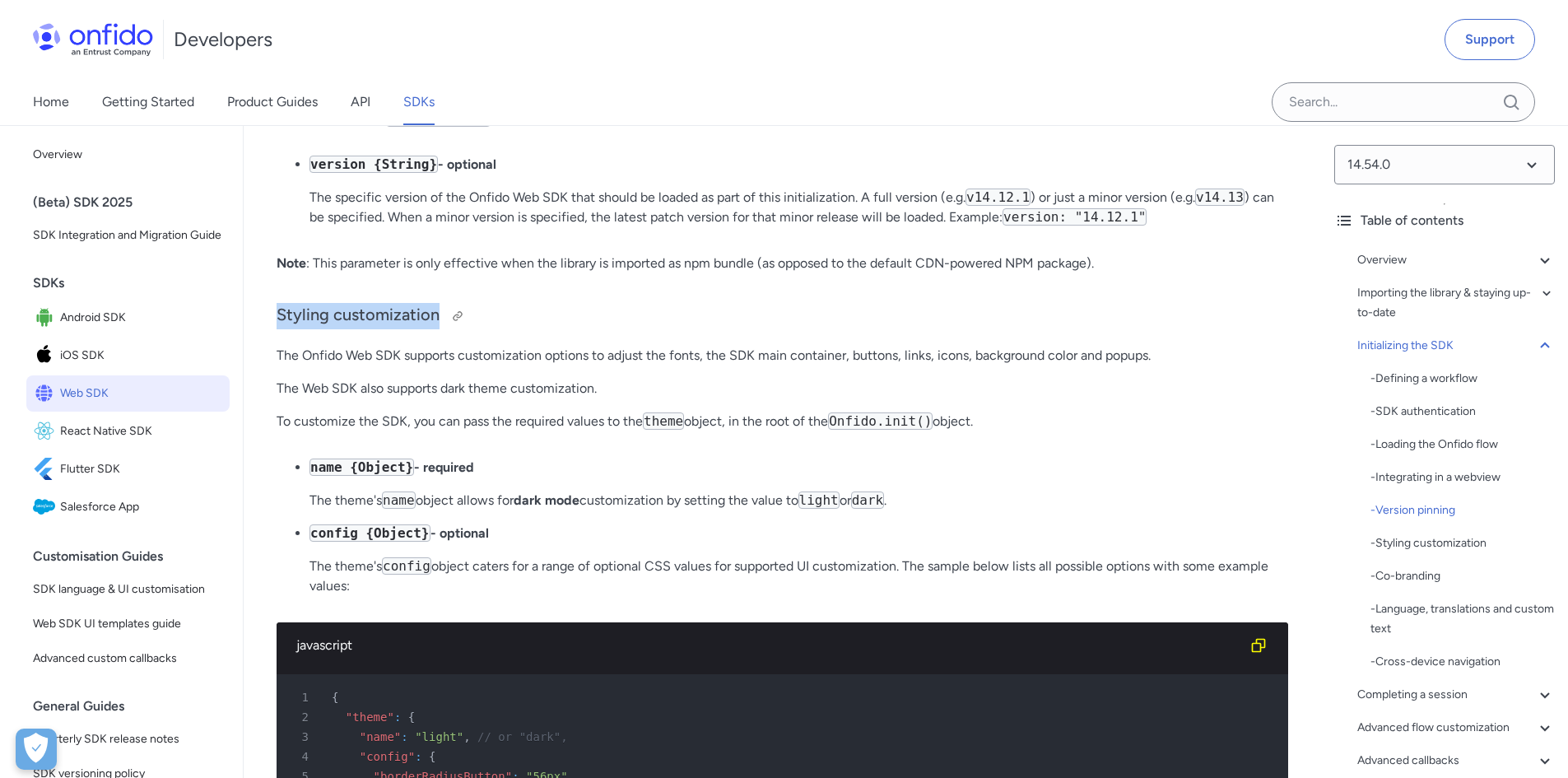
drag, startPoint x: 275, startPoint y: 392, endPoint x: 435, endPoint y: 395, distance: 160.0
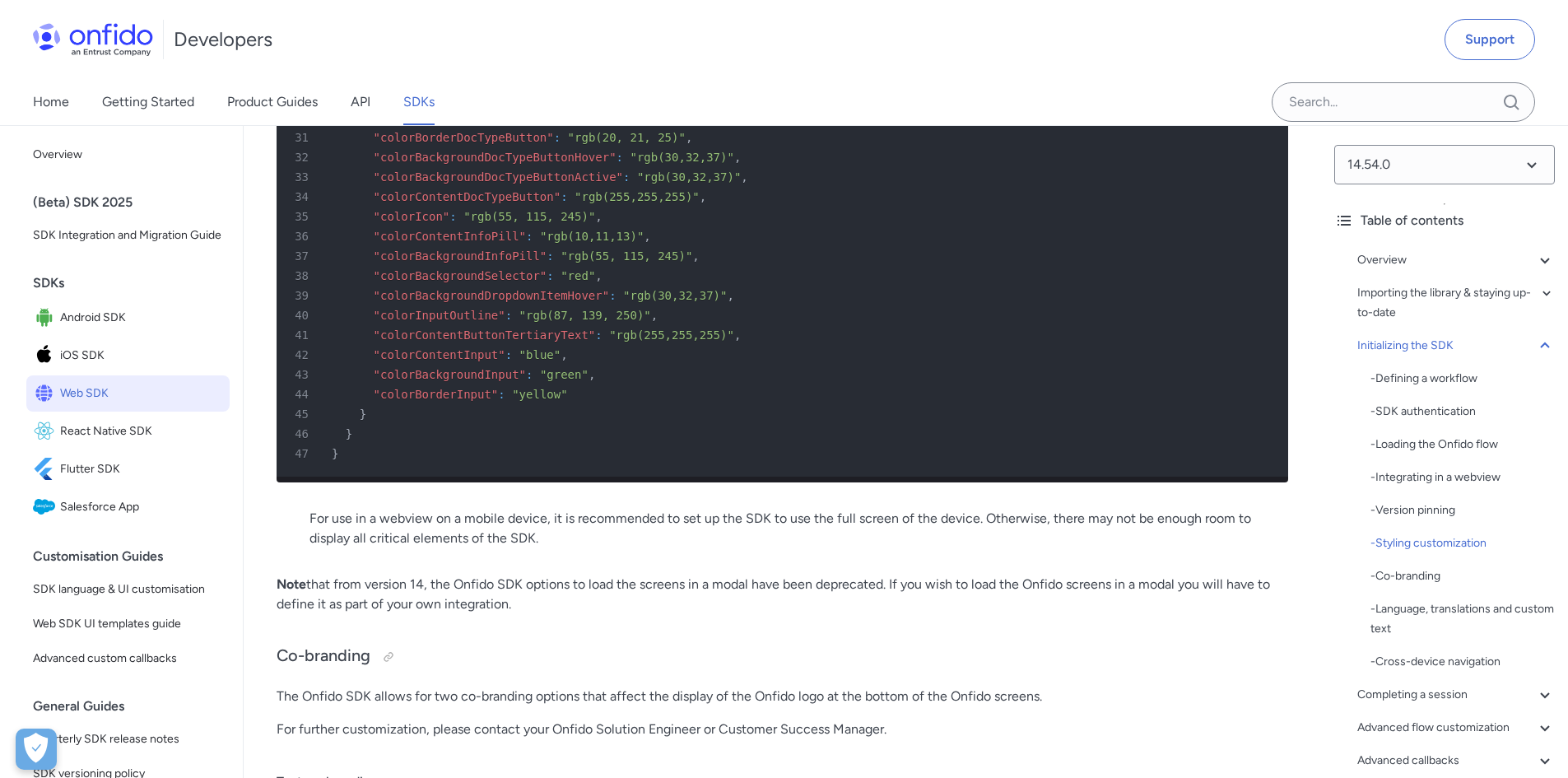
scroll to position [6342, 0]
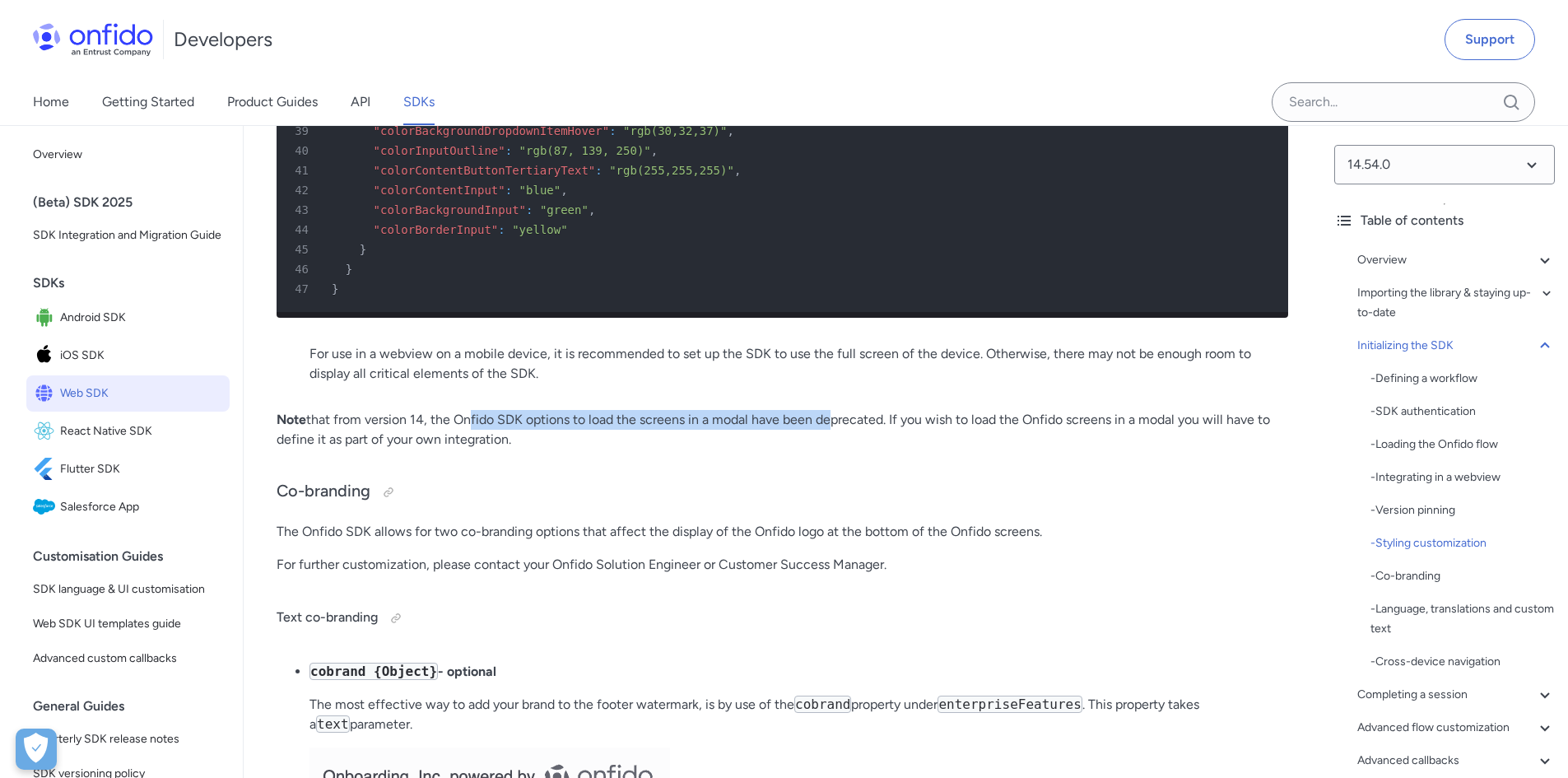
drag, startPoint x: 490, startPoint y: 504, endPoint x: 831, endPoint y: 504, distance: 341.0
click at [831, 449] on p "Note that from version 14, the Onfido SDK options to load the screens in a moda…" at bounding box center [783, 430] width 1012 height 40
click at [722, 449] on p "Note that from version 14, the Onfido SDK options to load the screens in a moda…" at bounding box center [783, 430] width 1012 height 40
click at [718, 449] on p "Note that from version 14, the Onfido SDK options to load the screens in a moda…" at bounding box center [783, 430] width 1012 height 40
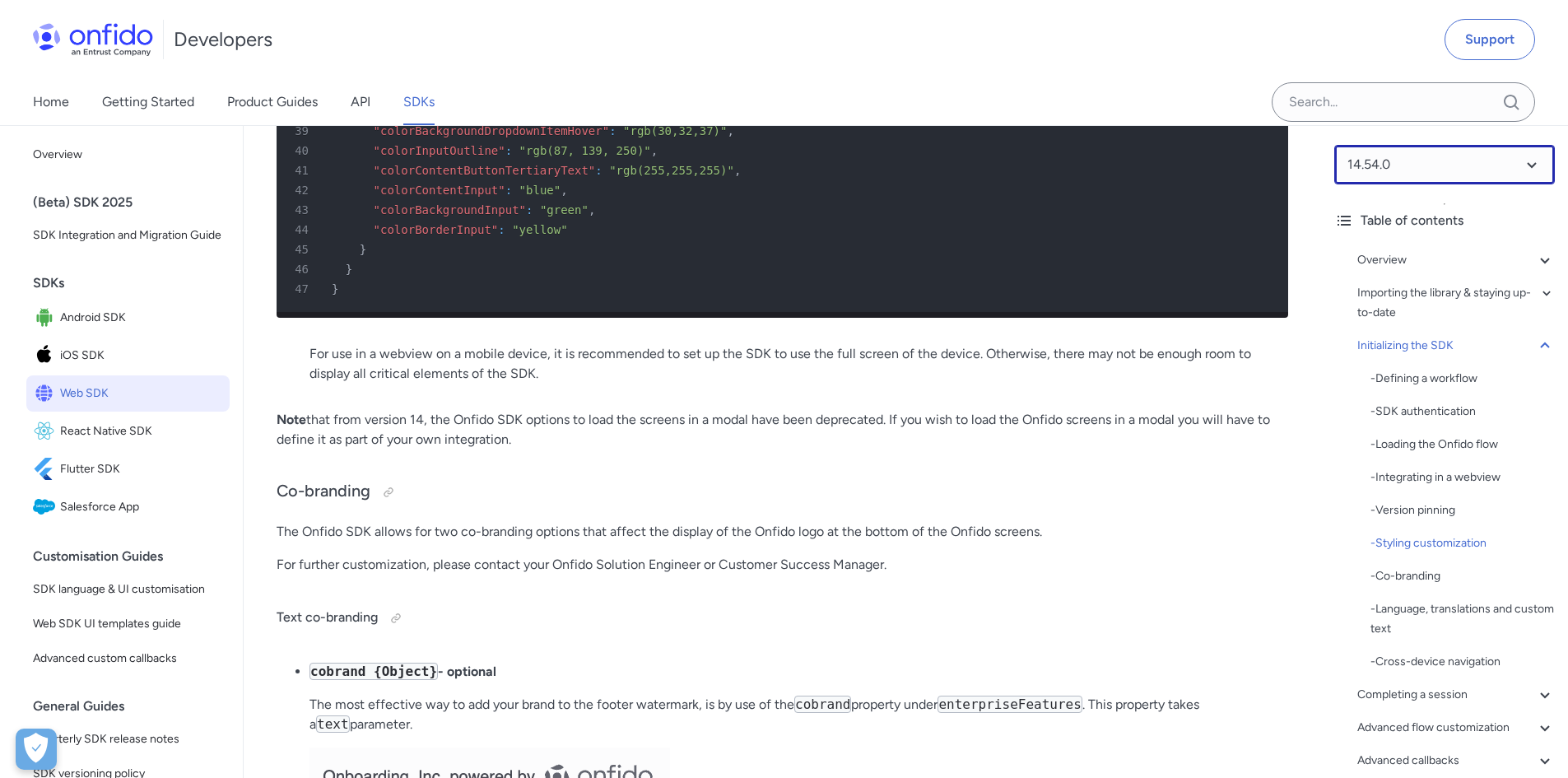
click at [1452, 175] on select at bounding box center [1445, 165] width 221 height 40
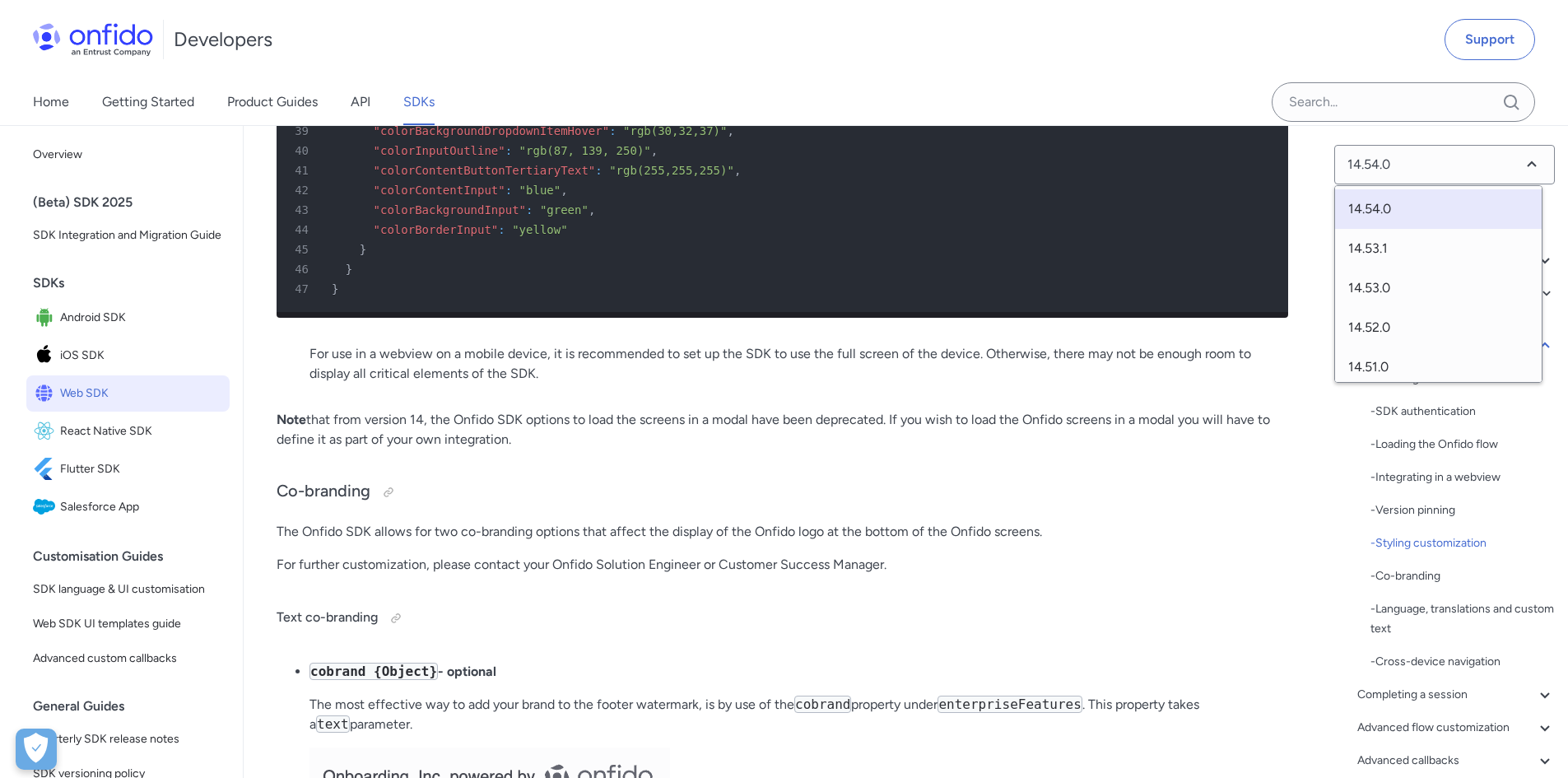
click at [1119, 384] on p "For use in a webview on a mobile device, it is recommended to set up the SDK to…" at bounding box center [782, 364] width 946 height 40
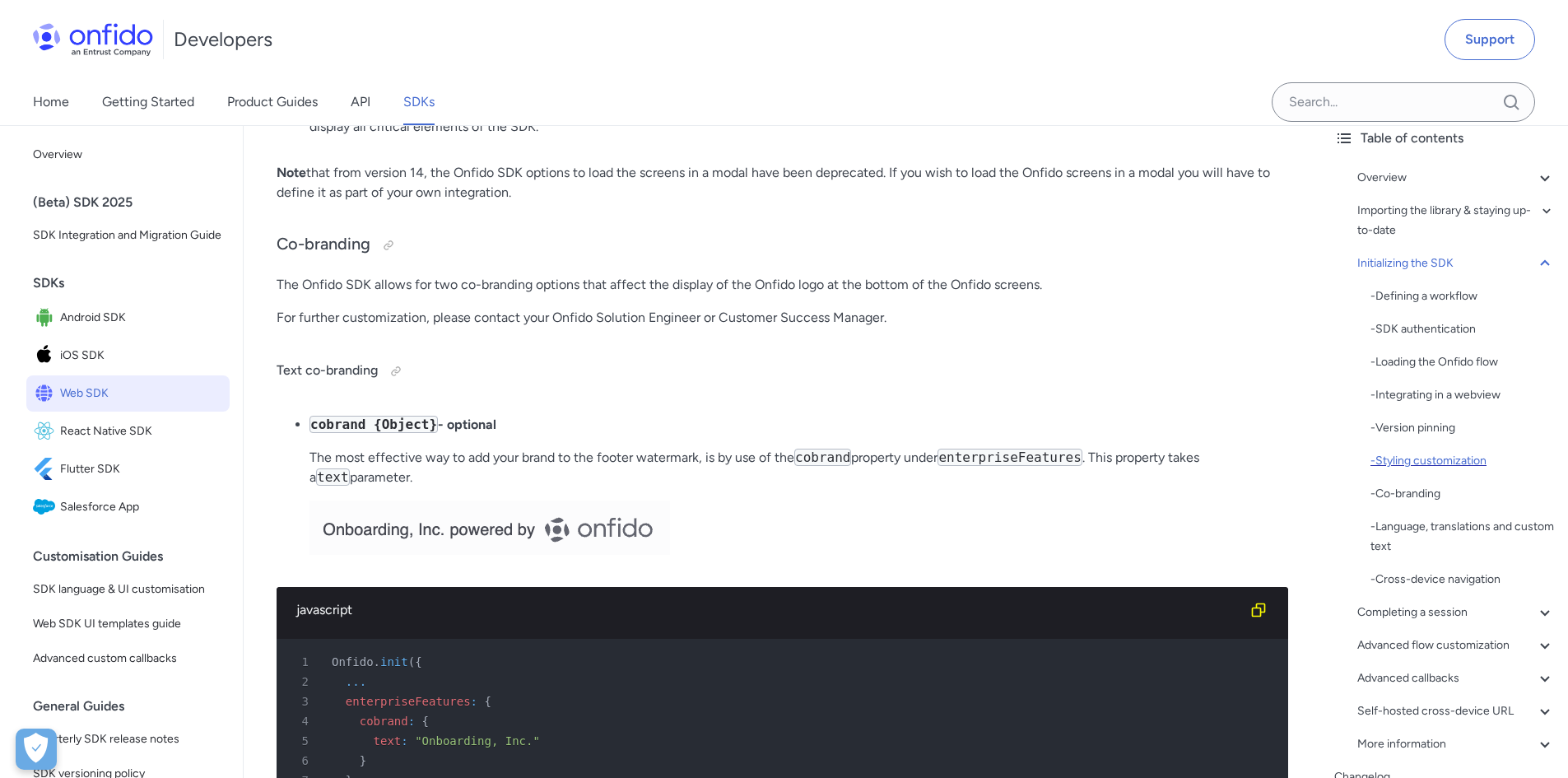
scroll to position [165, 0]
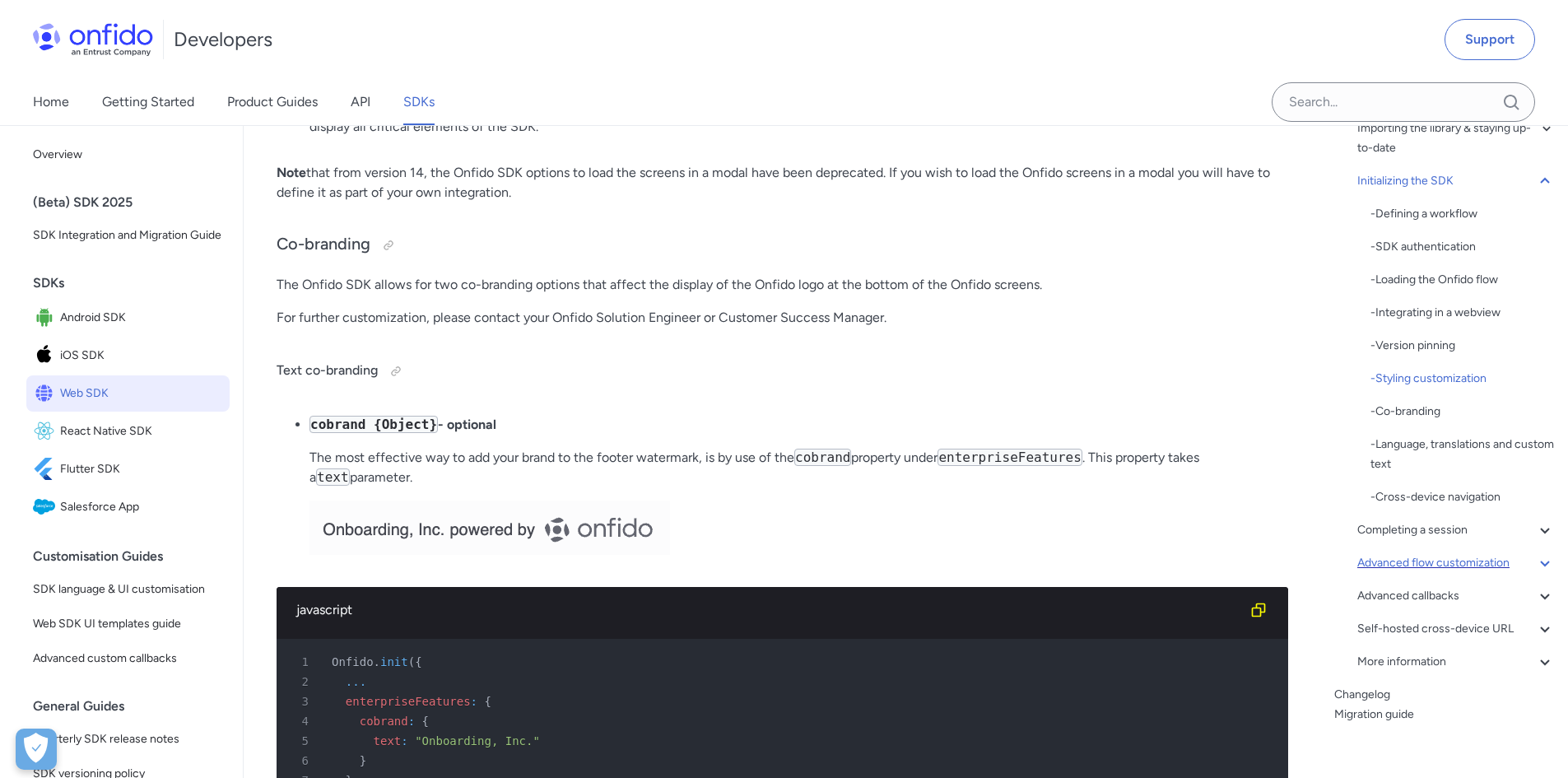
click at [1535, 563] on icon at bounding box center [1545, 563] width 20 height 20
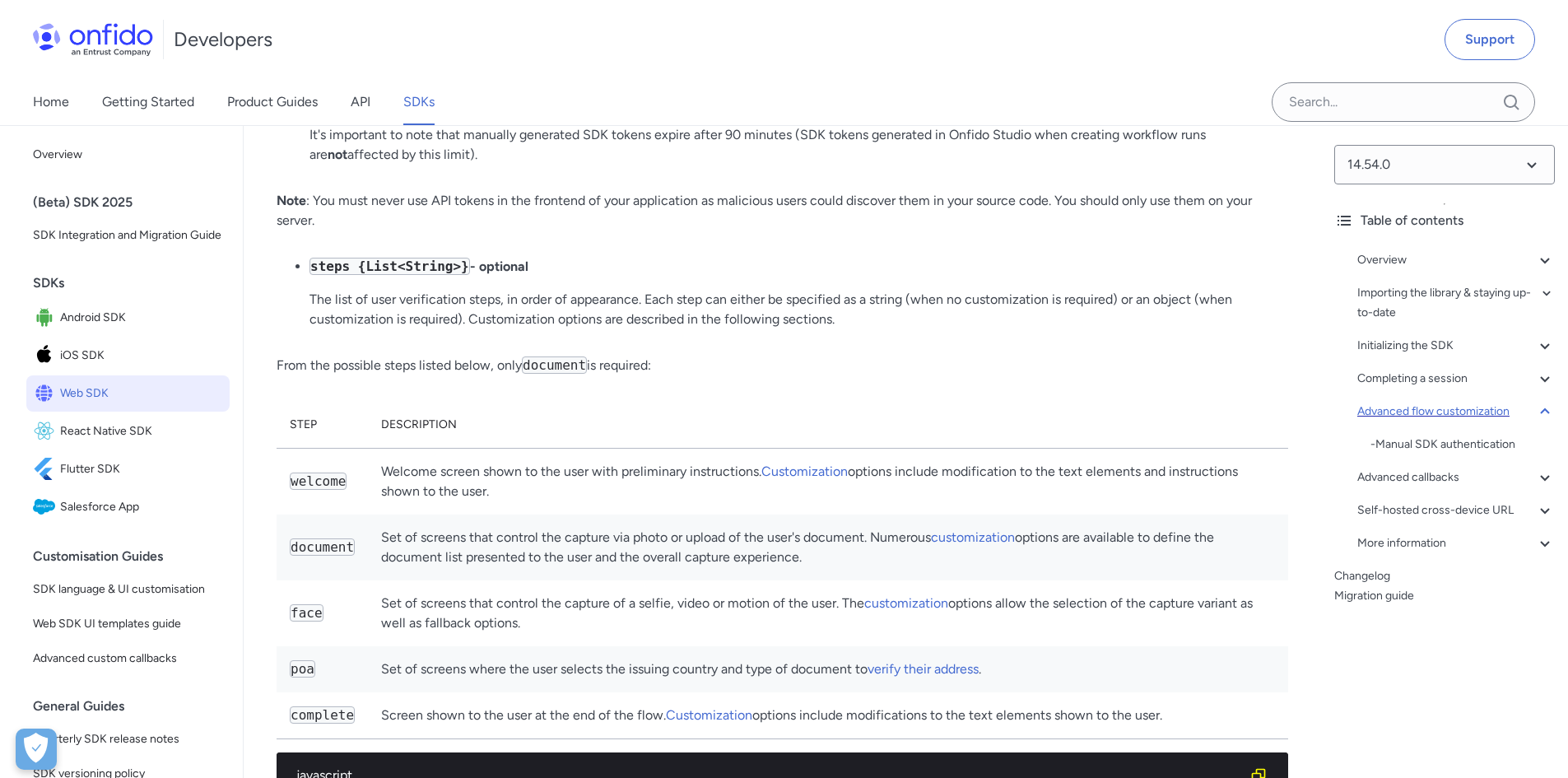
click at [1540, 406] on icon at bounding box center [1545, 412] width 20 height 20
click at [1540, 386] on icon at bounding box center [1545, 379] width 20 height 20
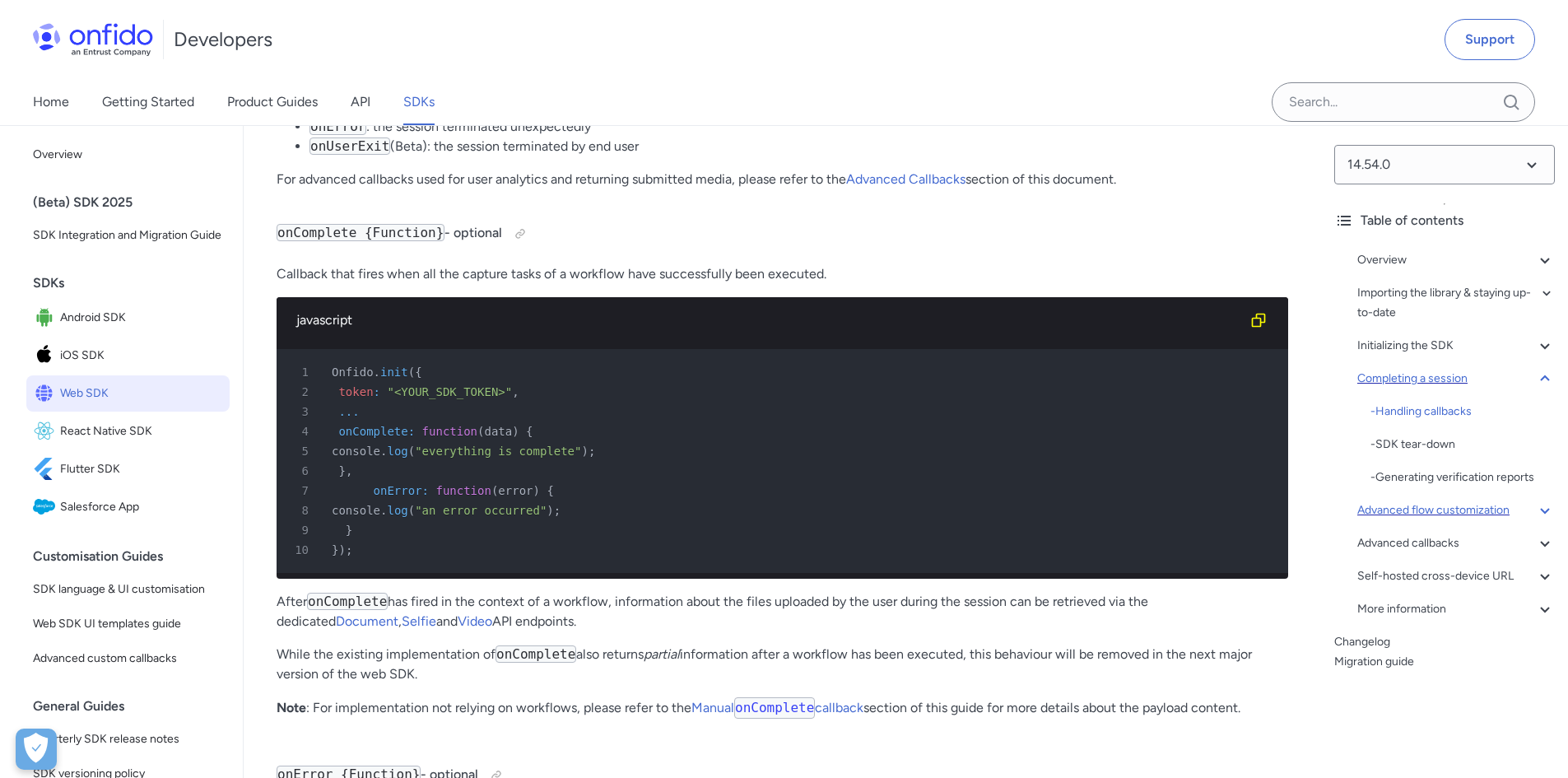
click at [1540, 386] on icon at bounding box center [1545, 379] width 20 height 20
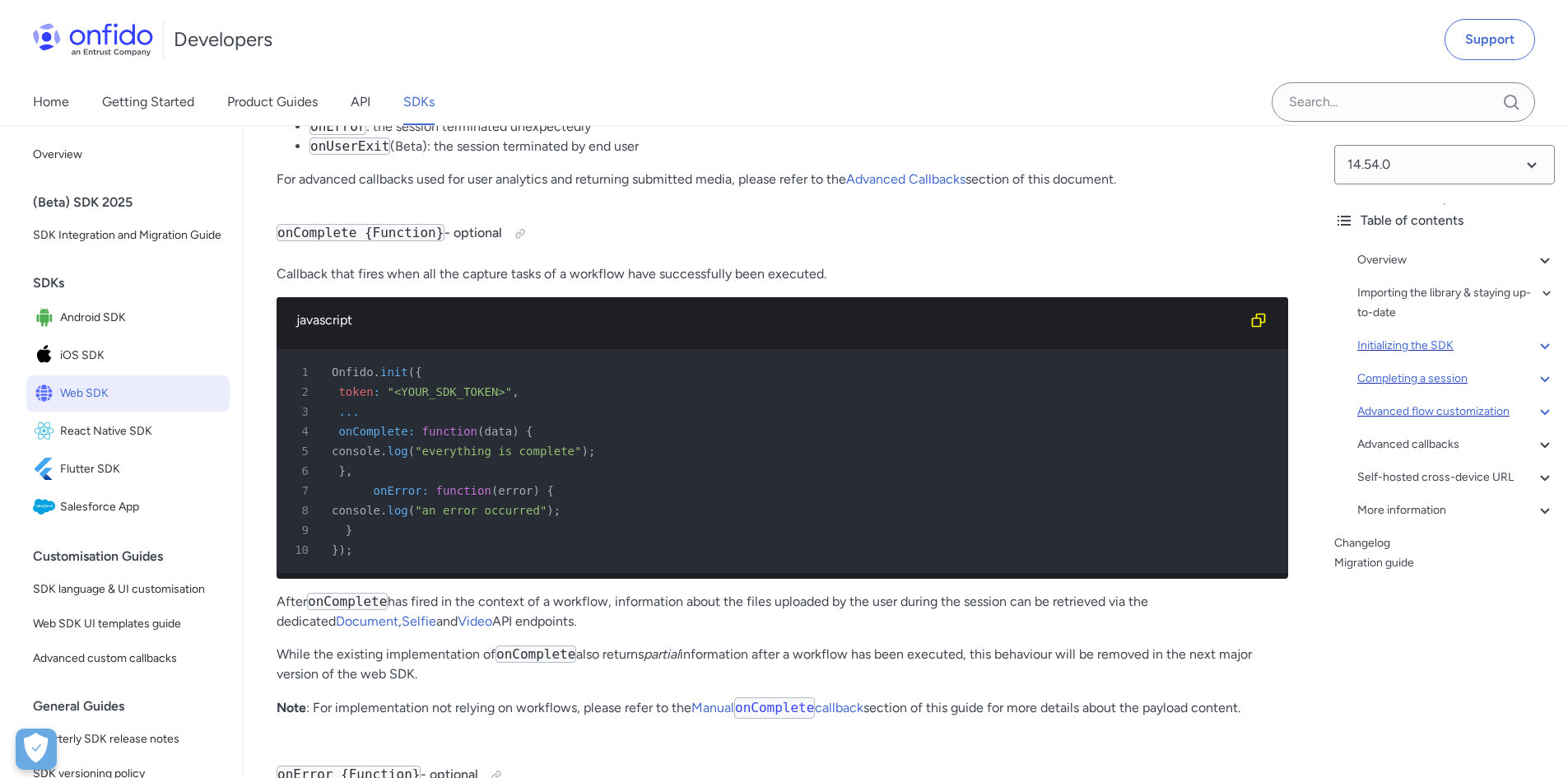
click at [1535, 341] on icon at bounding box center [1545, 346] width 20 height 20
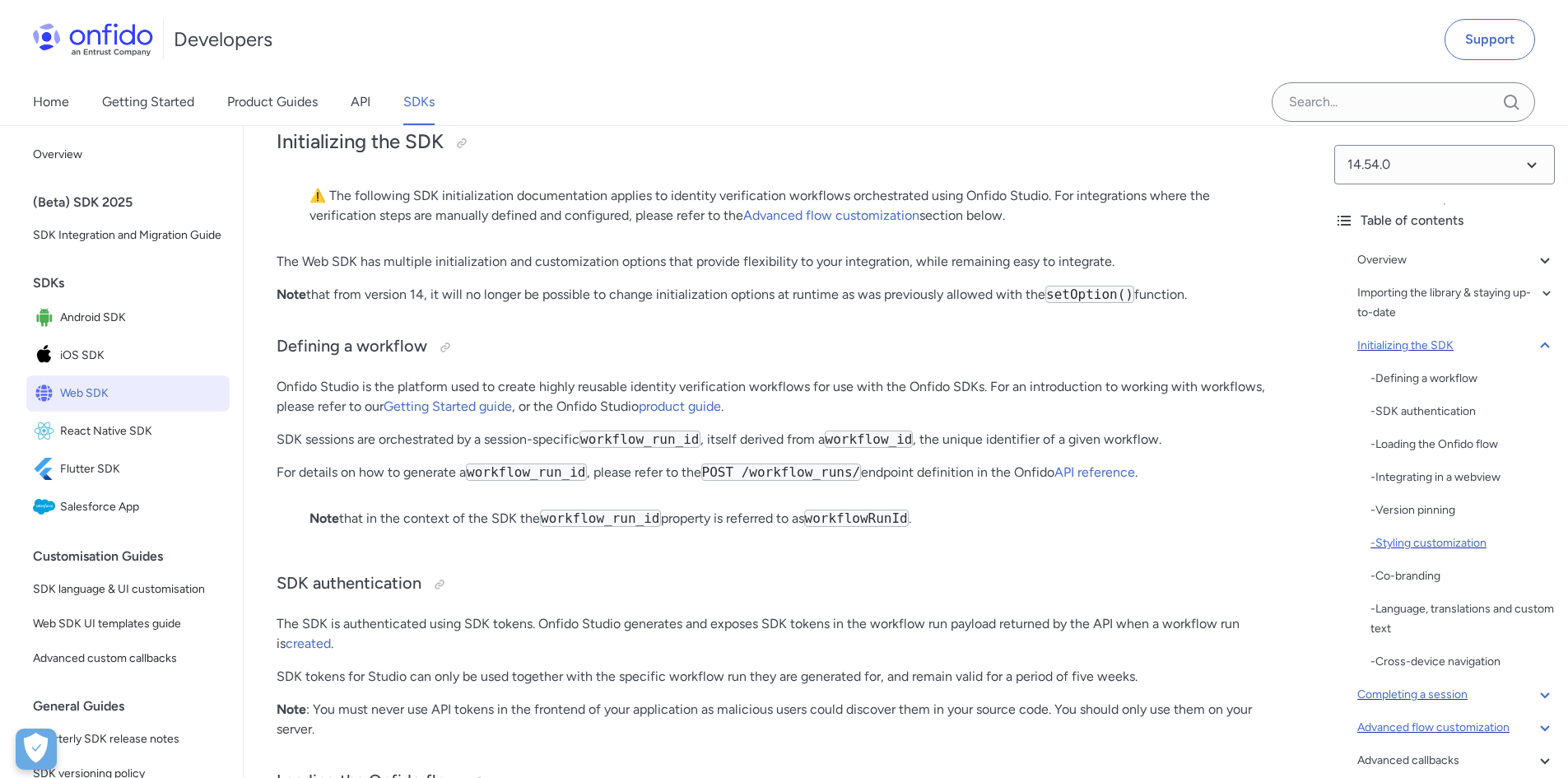
click at [1520, 541] on div "- Styling customization" at bounding box center [1463, 543] width 185 height 20
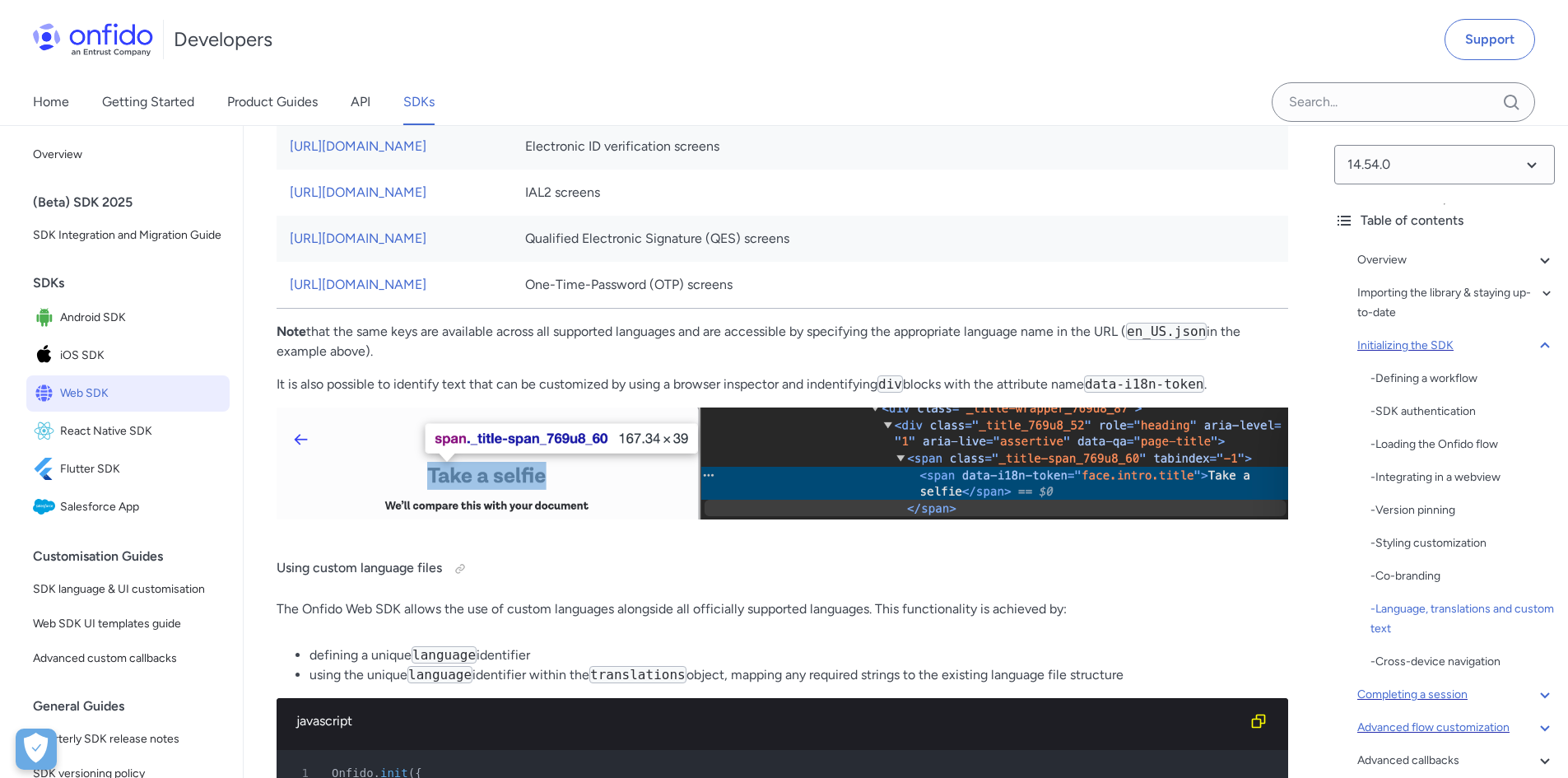
scroll to position [9753, 0]
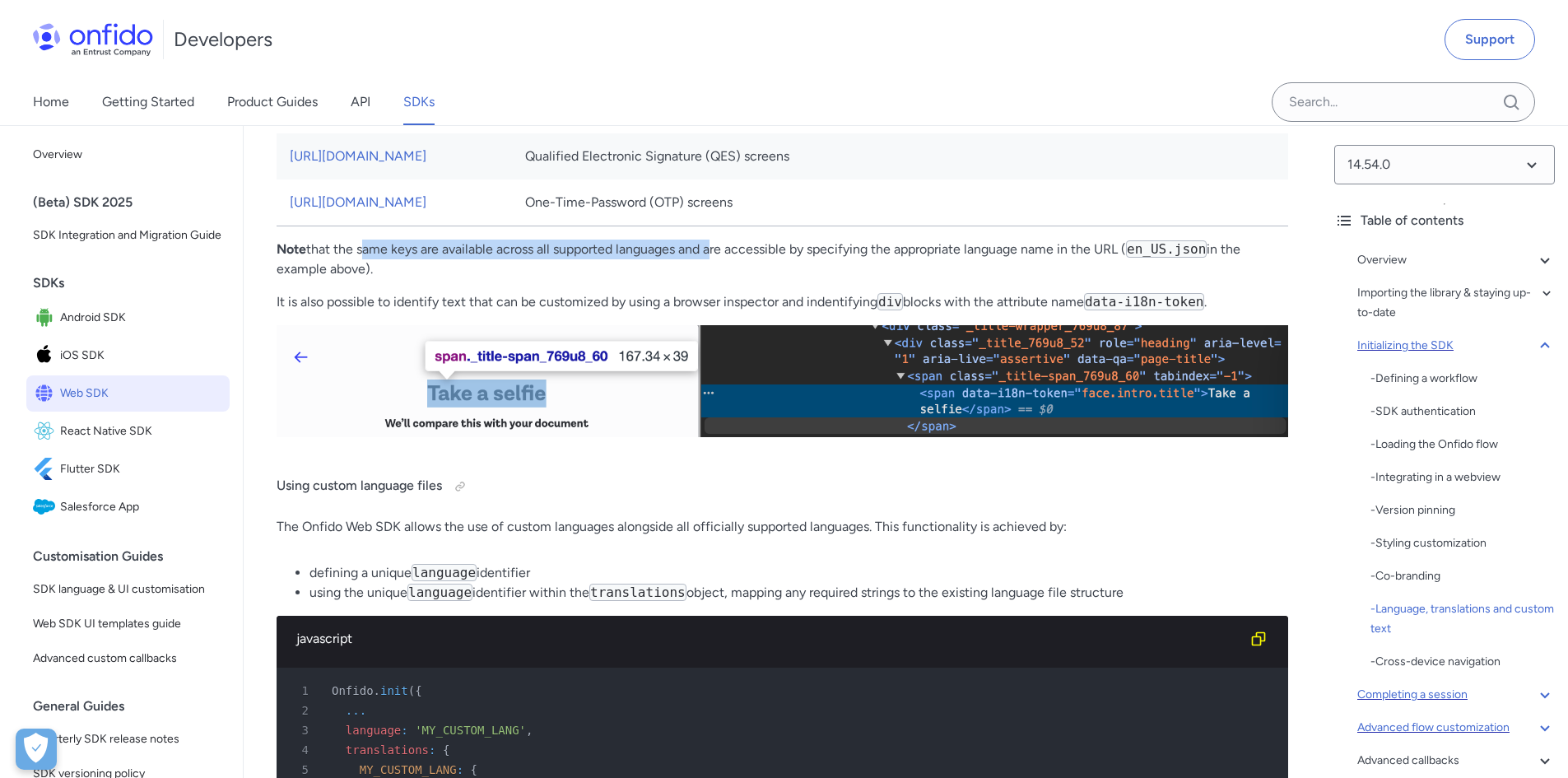
drag, startPoint x: 361, startPoint y: 408, endPoint x: 712, endPoint y: 413, distance: 351.0
click at [712, 279] on p "Note that the same keys are available across all supported languages and are ac…" at bounding box center [783, 260] width 1012 height 40
click at [667, 279] on p "Note that the same keys are available across all supported languages and are ac…" at bounding box center [783, 260] width 1012 height 40
click at [636, 279] on p "Note that the same keys are available across all supported languages and are ac…" at bounding box center [783, 260] width 1012 height 40
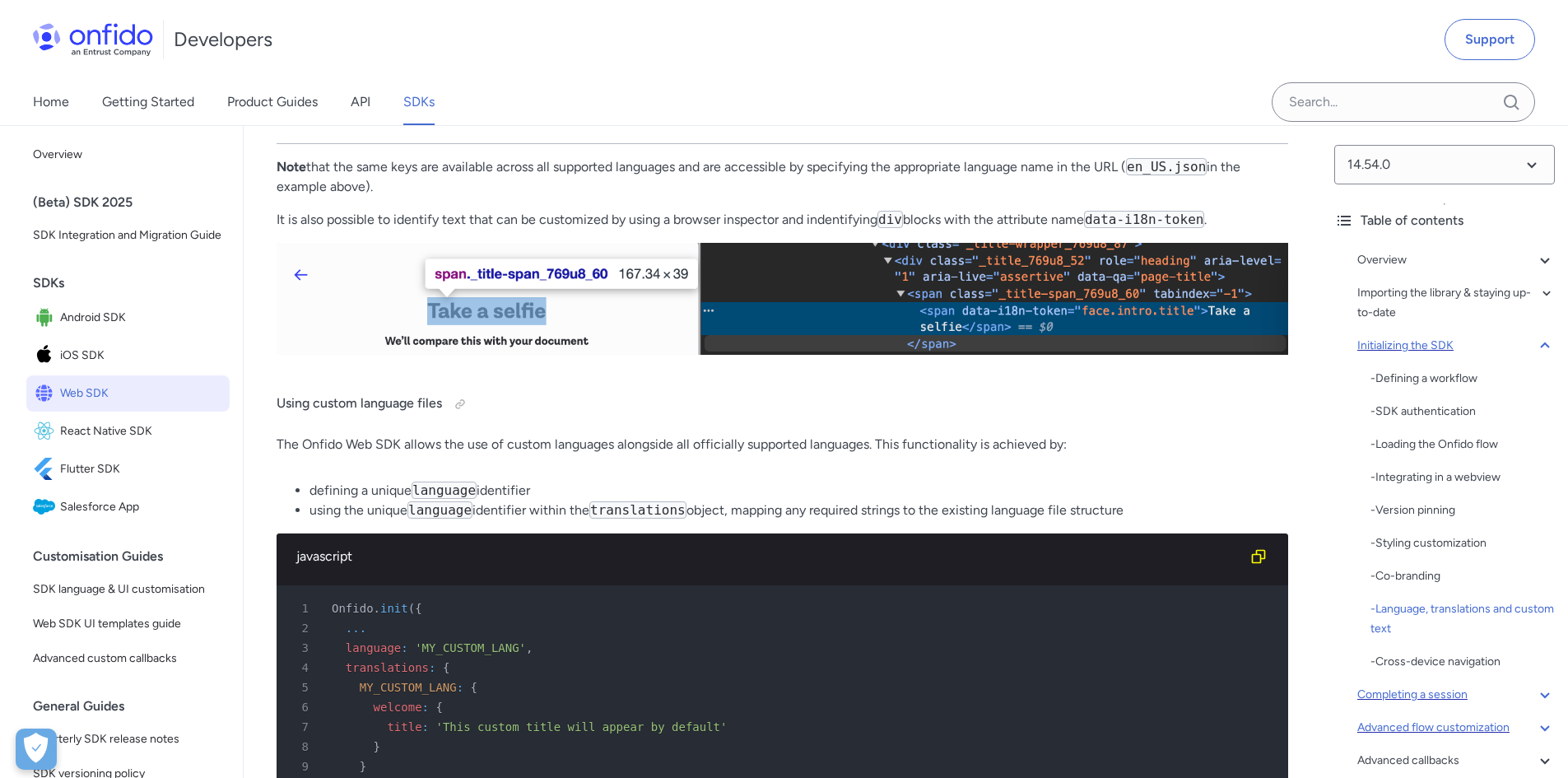
scroll to position [9917, 0]
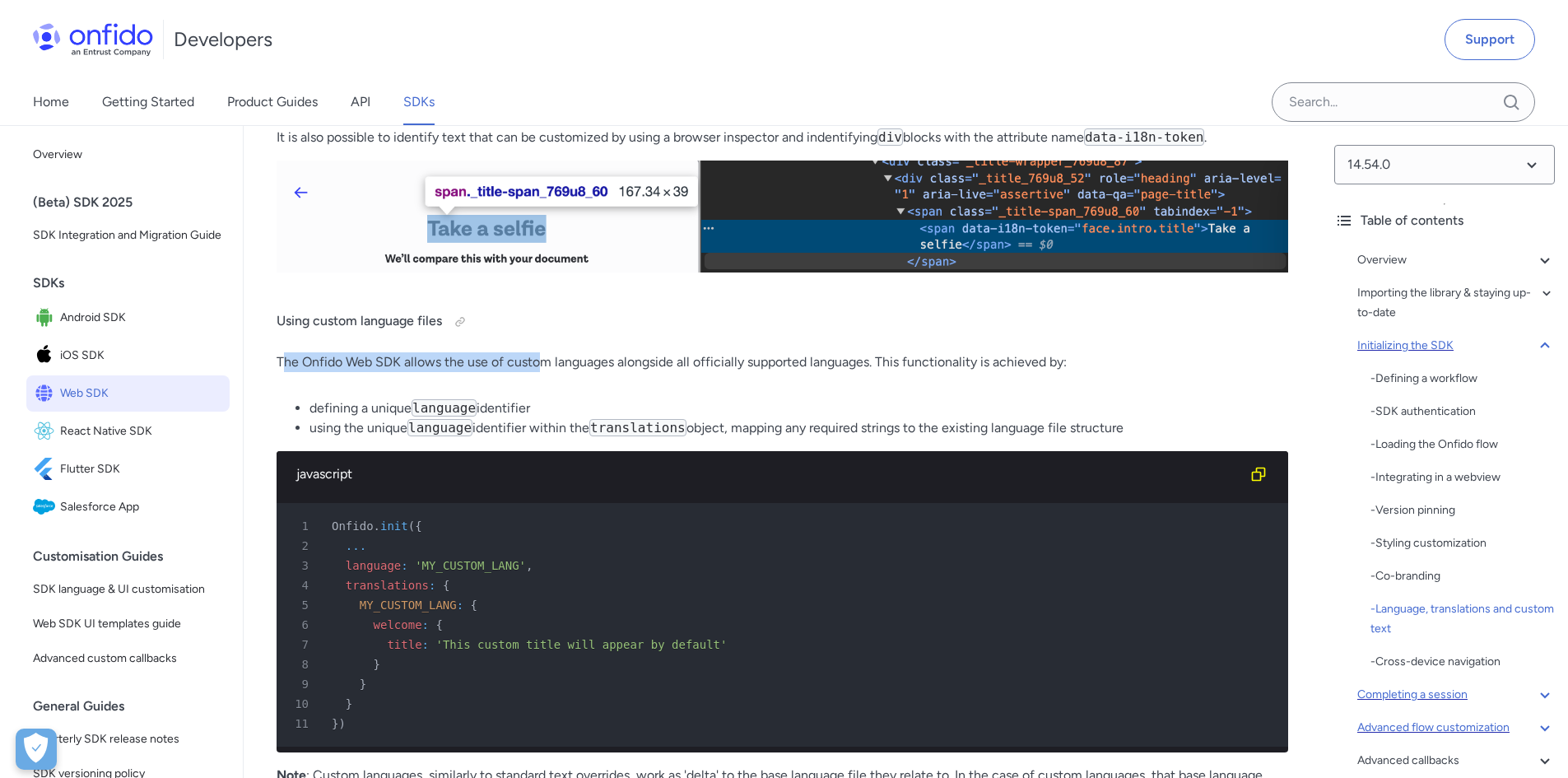
drag, startPoint x: 287, startPoint y: 516, endPoint x: 540, endPoint y: 527, distance: 253.2
click at [540, 372] on p "The Onfido Web SDK allows the use of custom languages alongside all officially …" at bounding box center [783, 362] width 1012 height 20
click at [562, 372] on p "The Onfido Web SDK allows the use of custom languages alongside all officially …" at bounding box center [783, 362] width 1012 height 20
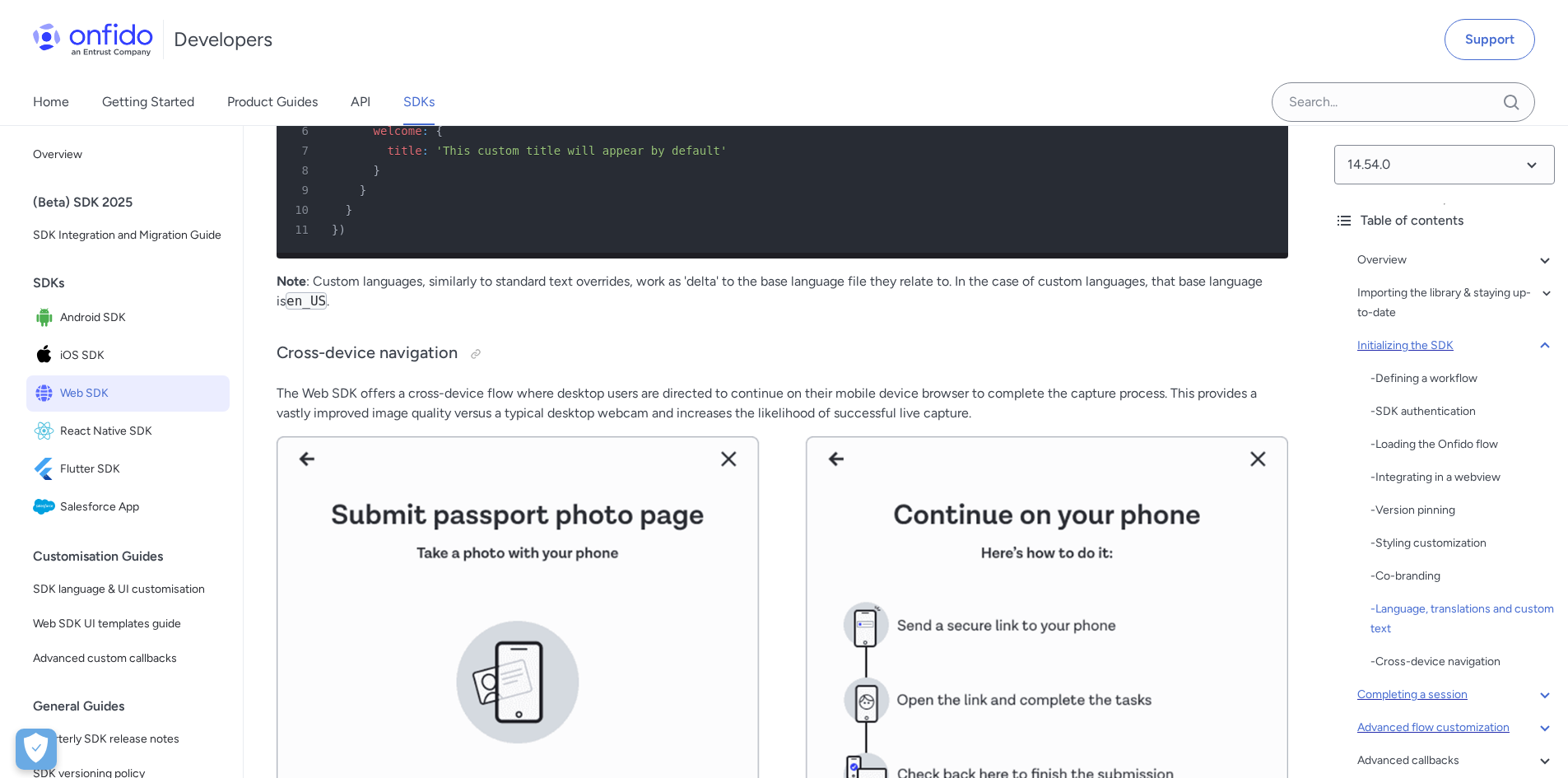
scroll to position [10494, 0]
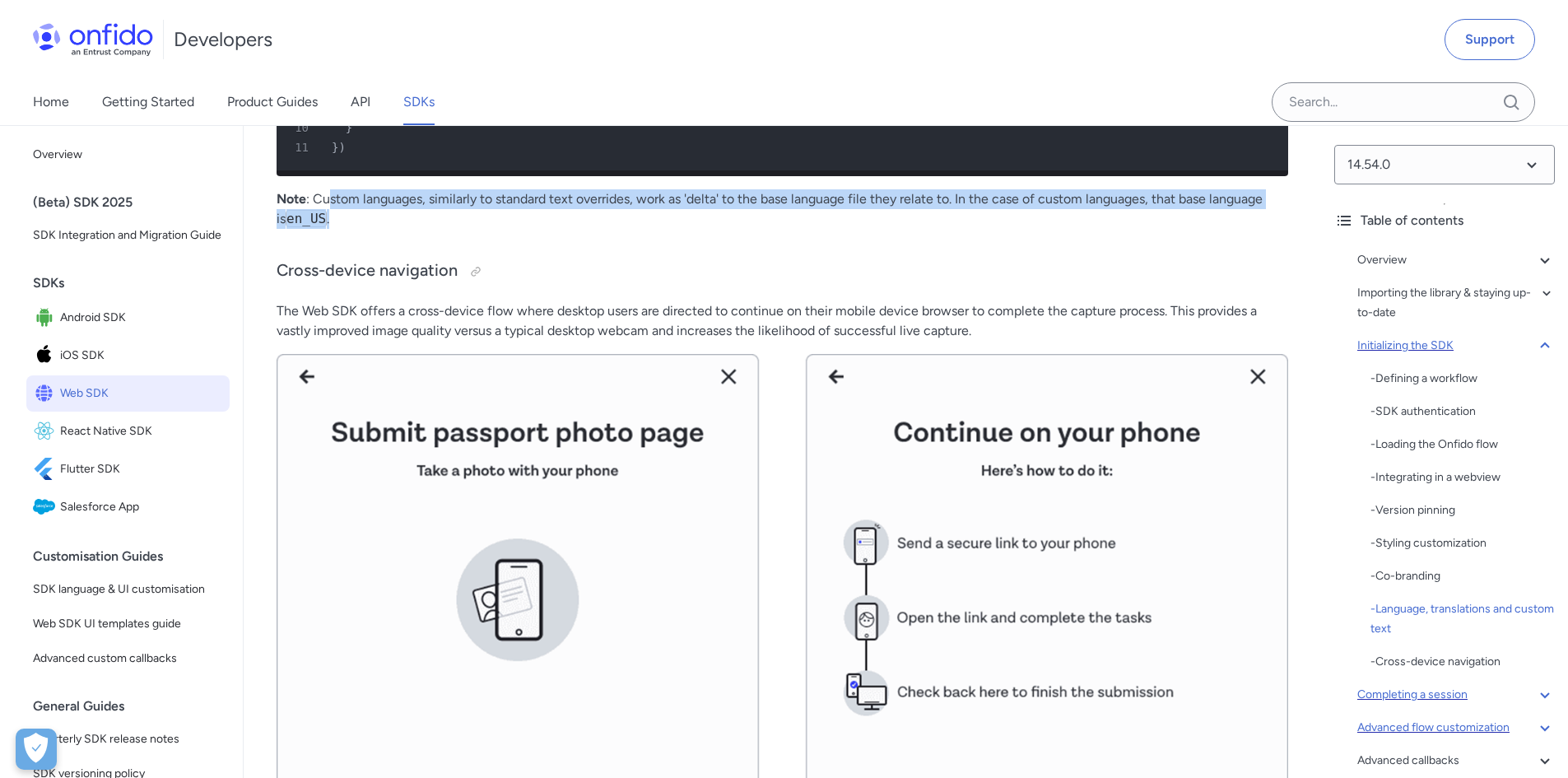
drag, startPoint x: 330, startPoint y: 368, endPoint x: 672, endPoint y: 383, distance: 342.3
click at [672, 229] on p "Note : Custom languages, similarly to standard text overrides, work as 'delta' …" at bounding box center [783, 209] width 1012 height 40
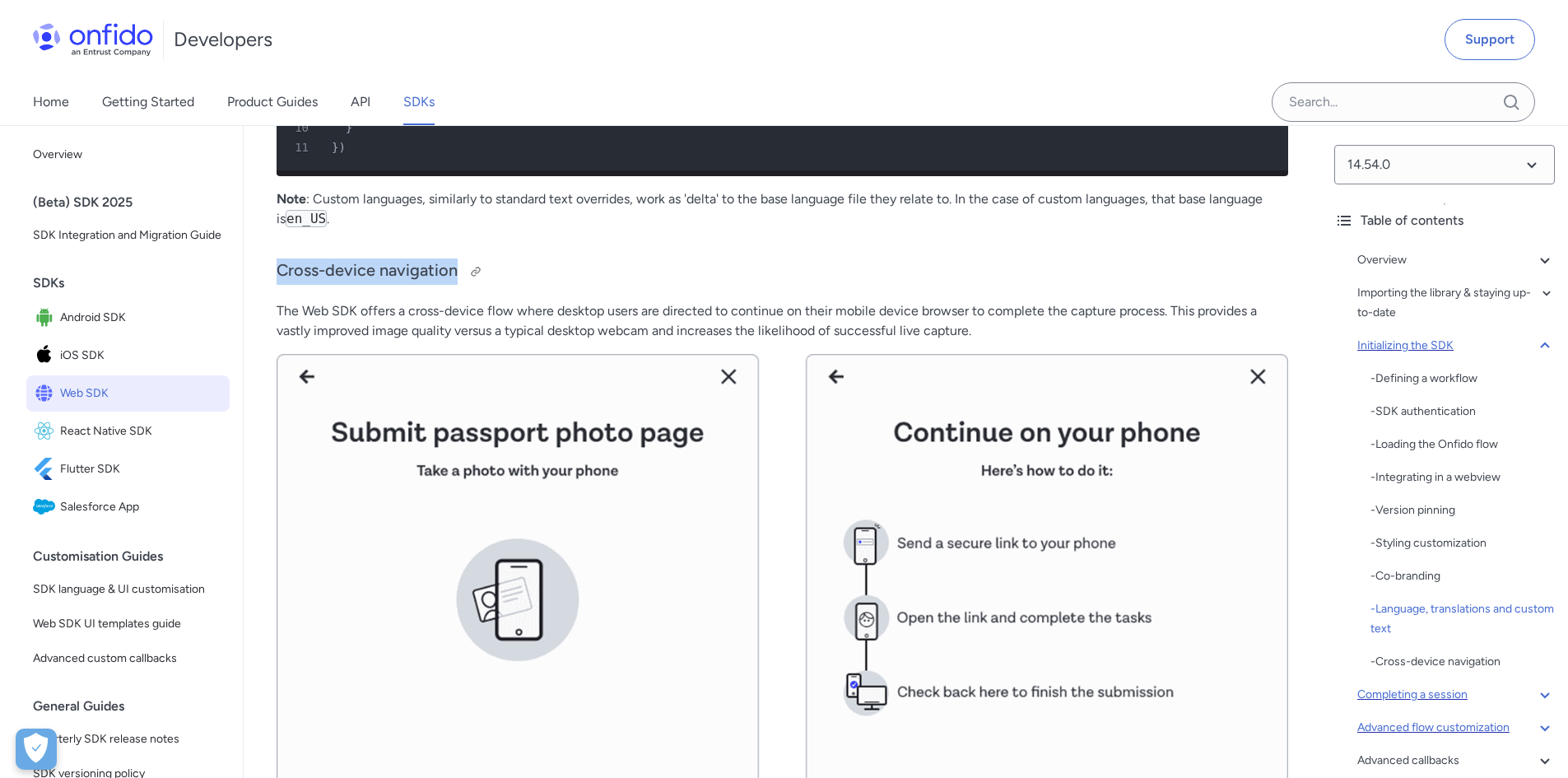
drag, startPoint x: 276, startPoint y: 436, endPoint x: 458, endPoint y: 435, distance: 182.0
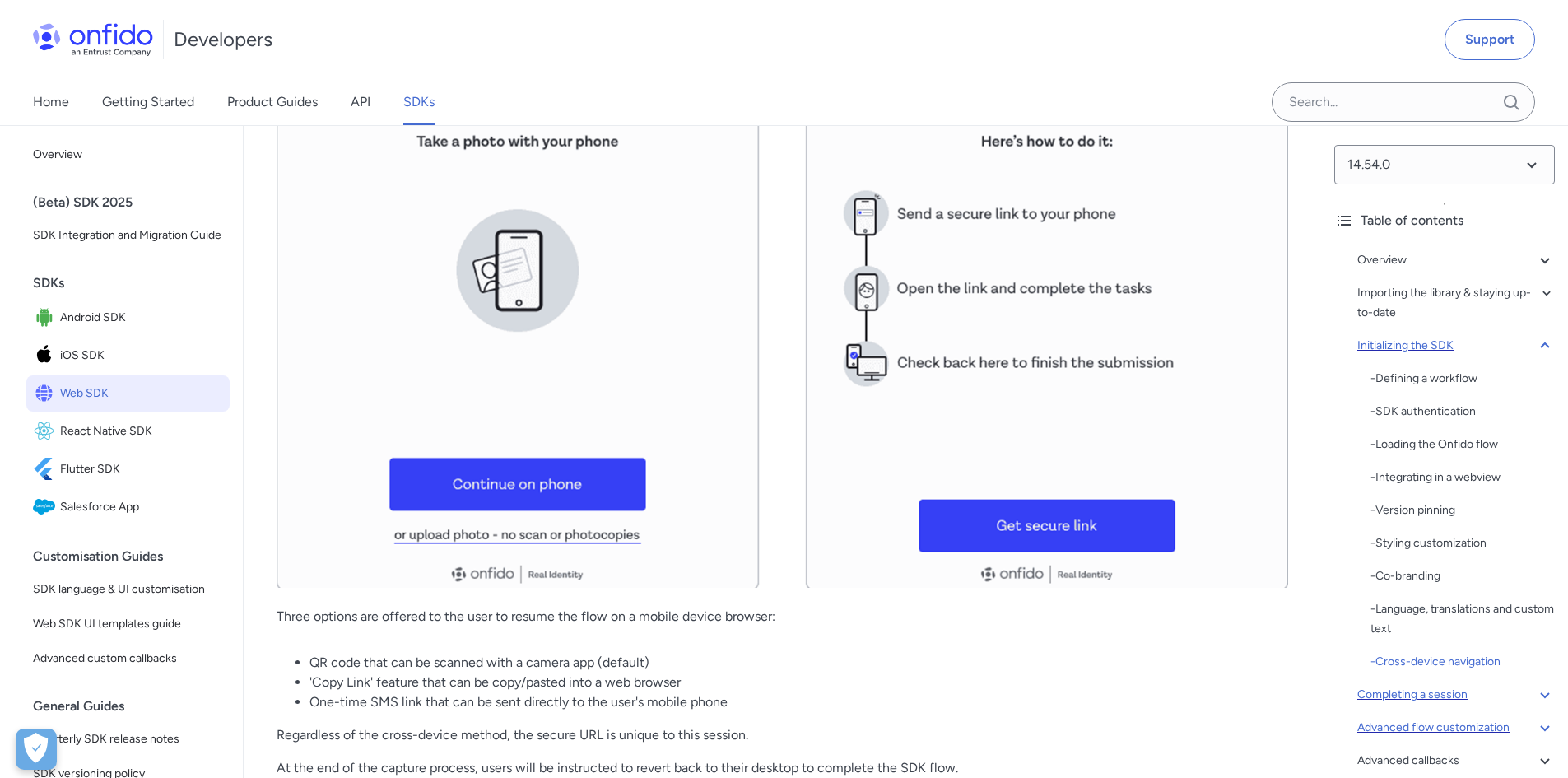
scroll to position [10741, 0]
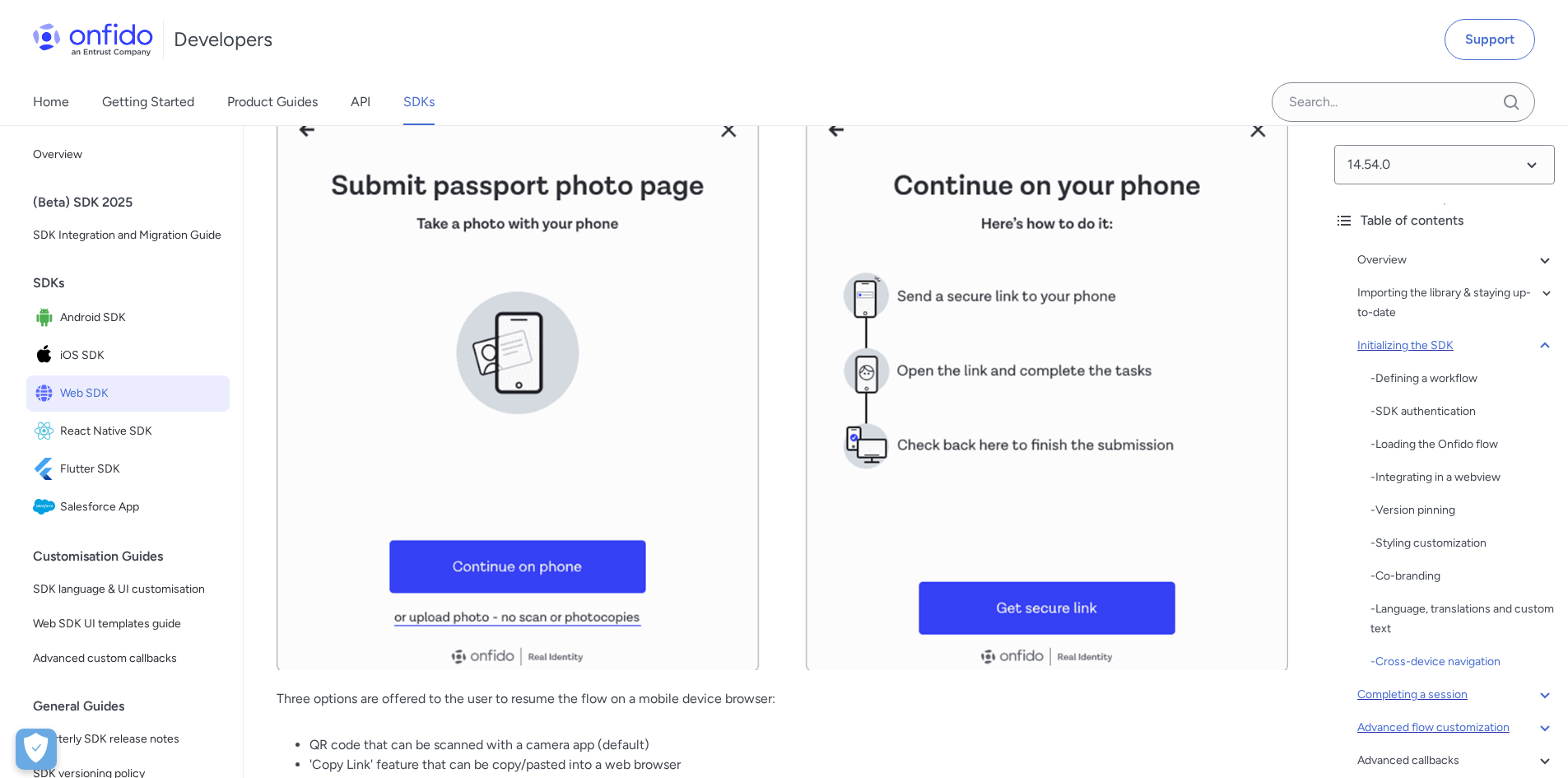
drag, startPoint x: 482, startPoint y: 233, endPoint x: 1192, endPoint y: 230, distance: 710.0
click at [1192, 94] on p "The Web SDK offers a cross-device flow where desktop users are directed to cont…" at bounding box center [783, 74] width 1012 height 40
click at [1108, 94] on p "The Web SDK offers a cross-device flow where desktop users are directed to cont…" at bounding box center [783, 74] width 1012 height 40
click at [1087, 94] on p "The Web SDK offers a cross-device flow where desktop users are directed to cont…" at bounding box center [783, 74] width 1012 height 40
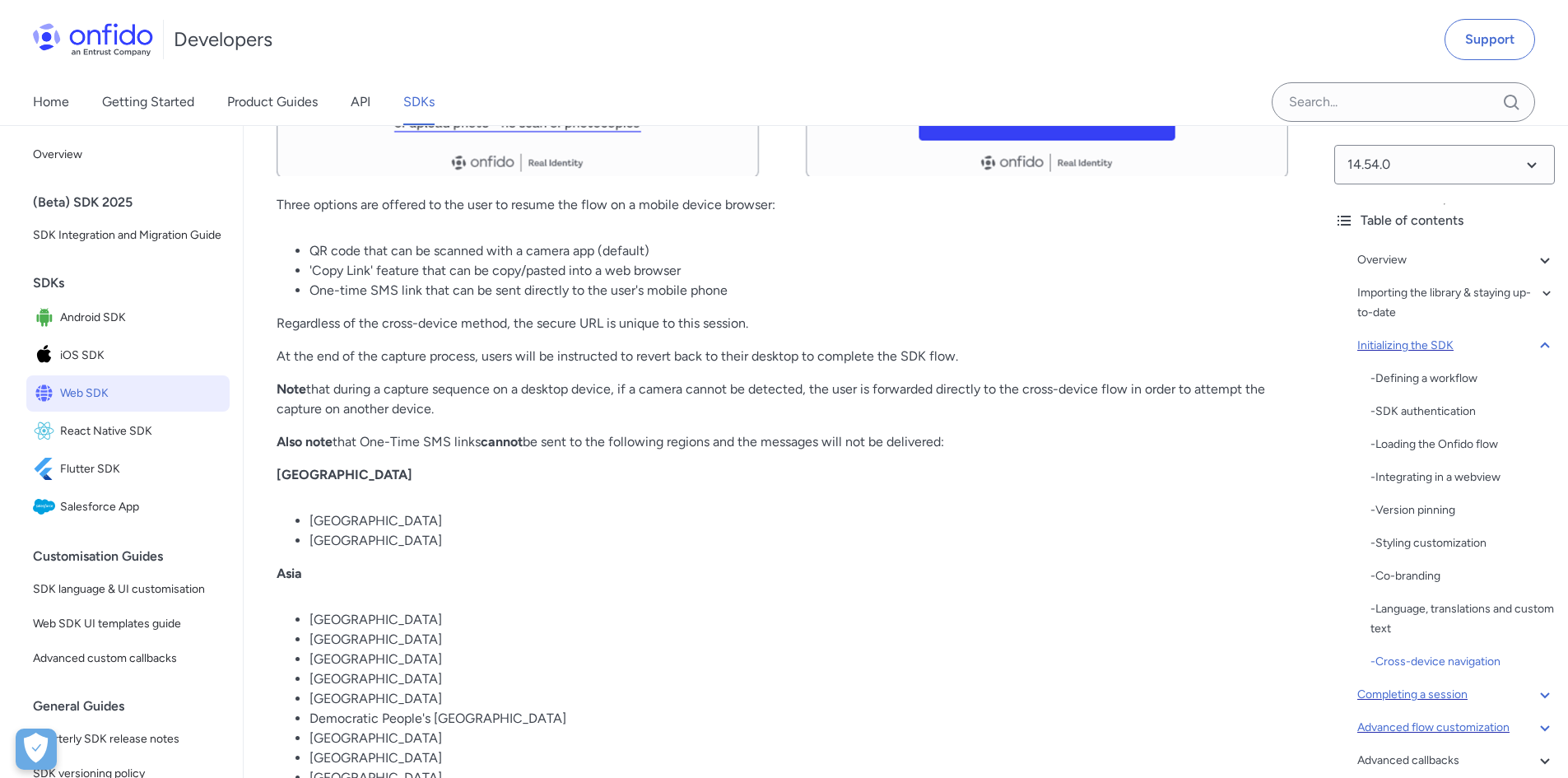
scroll to position [11318, 0]
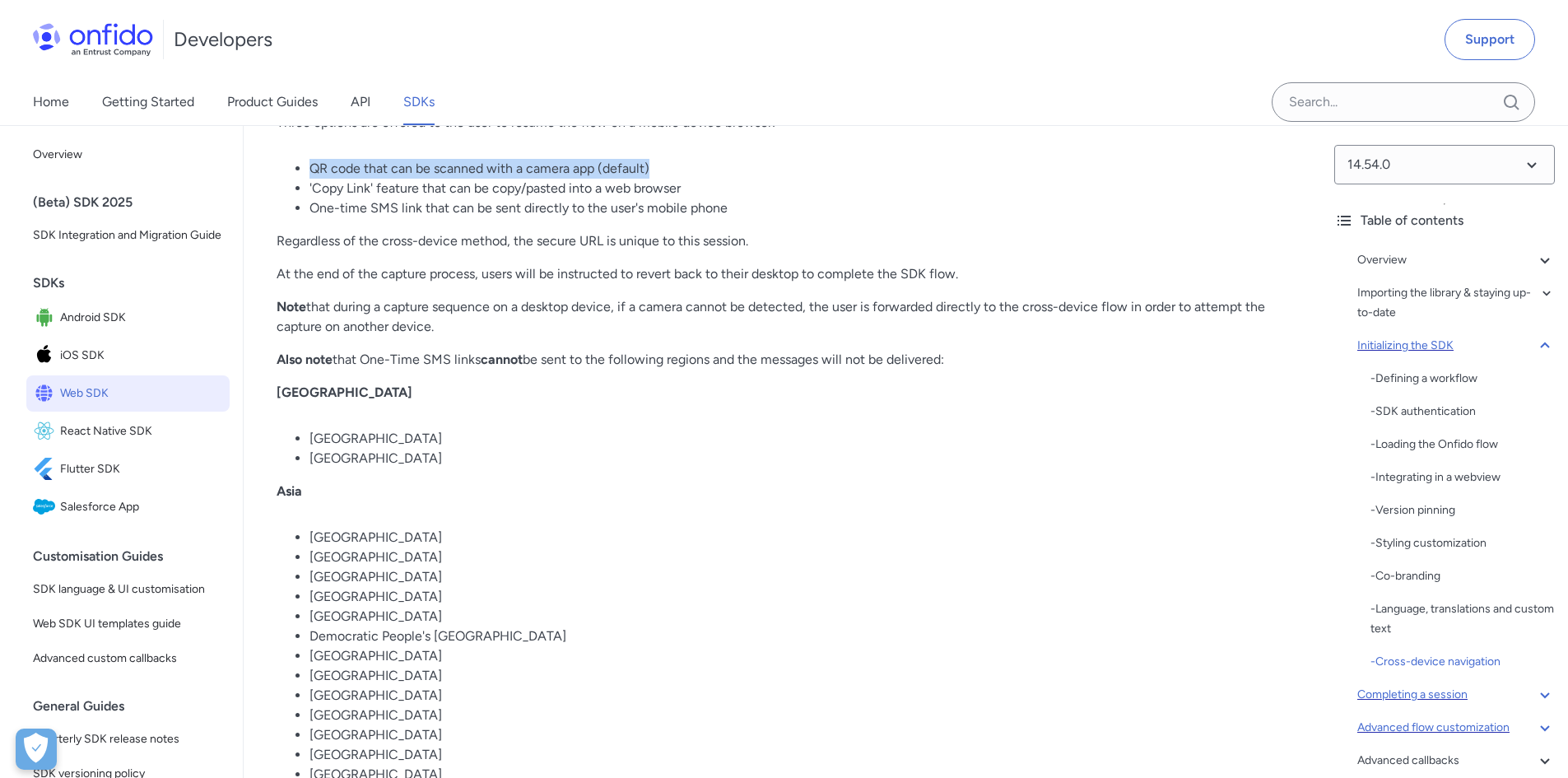
drag, startPoint x: 313, startPoint y: 341, endPoint x: 703, endPoint y: 337, distance: 390.0
click at [703, 178] on li "QR code that can be scanned with a camera app (default)" at bounding box center [798, 169] width 979 height 20
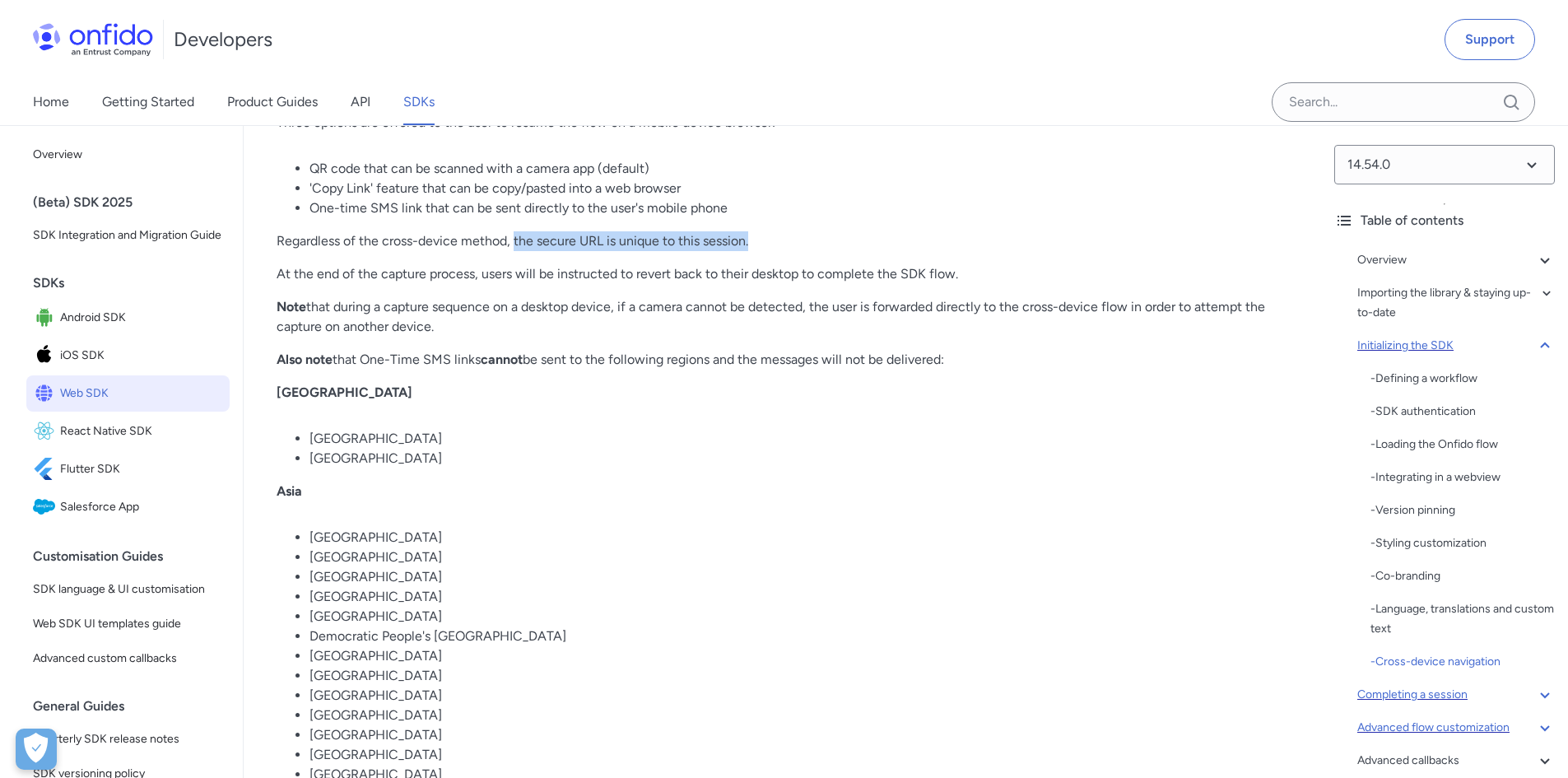
drag, startPoint x: 779, startPoint y: 410, endPoint x: 516, endPoint y: 408, distance: 263.0
click at [516, 251] on p "Regardless of the cross-device method, the secure URL is unique to this session." at bounding box center [783, 242] width 1012 height 20
click at [1022, 284] on p "At the end of the capture process, users will be instructed to revert back to t…" at bounding box center [783, 274] width 1012 height 20
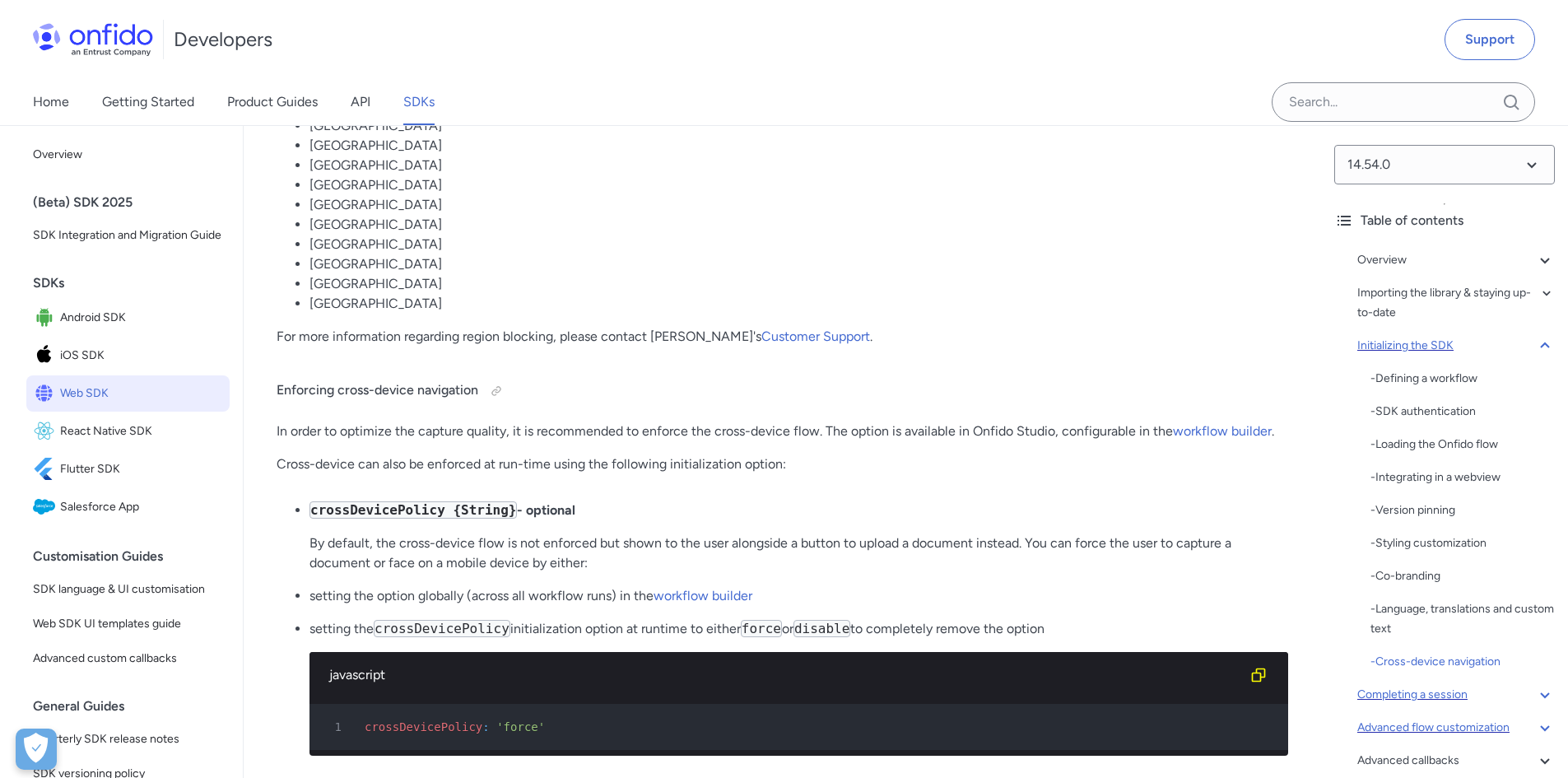
scroll to position [12306, 0]
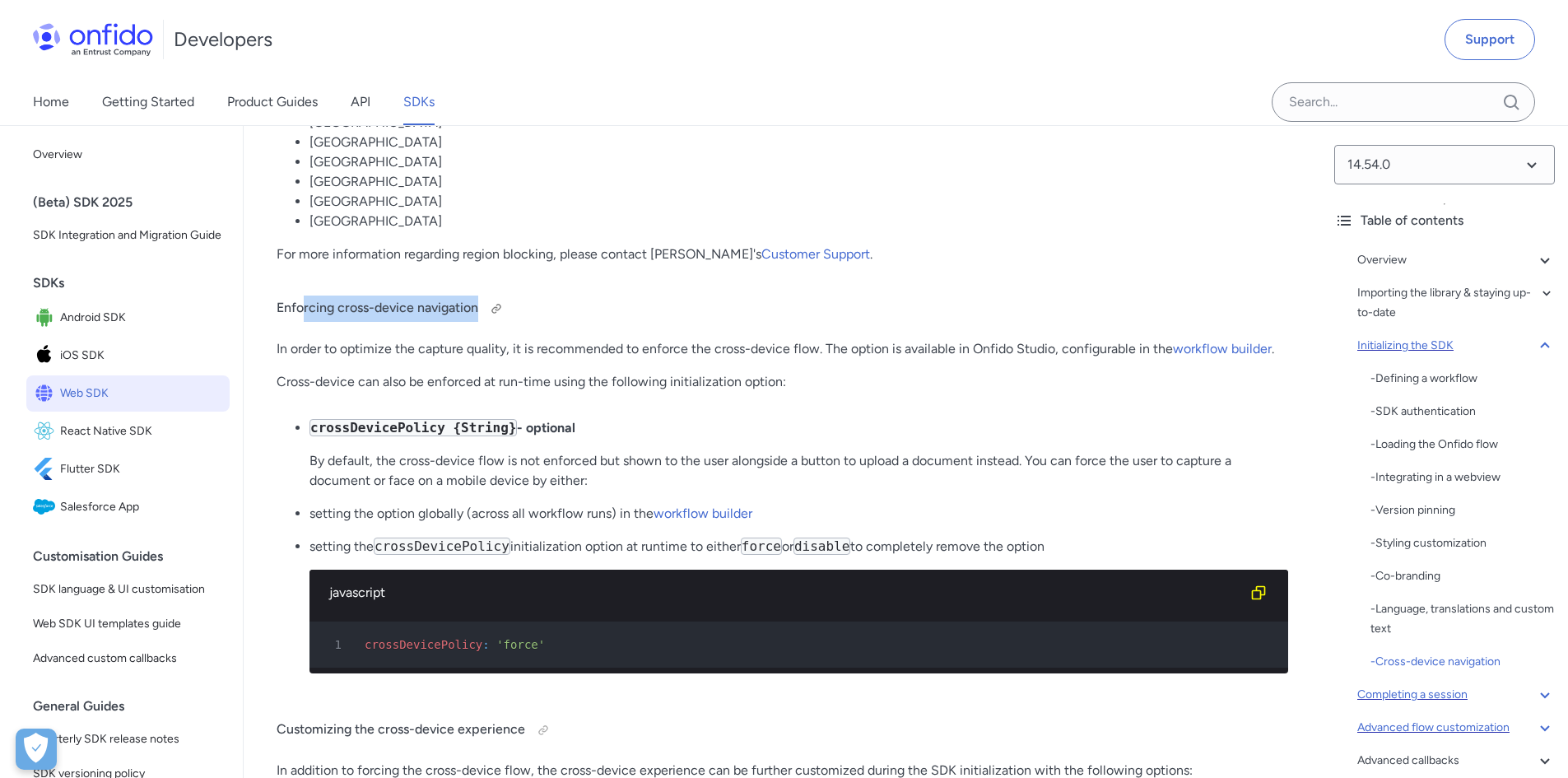
drag, startPoint x: 301, startPoint y: 474, endPoint x: 564, endPoint y: 470, distance: 263.0
click at [491, 322] on h4 "Enforcing cross-device navigation" at bounding box center [783, 308] width 1012 height 26
click at [569, 322] on h4 "Enforcing cross-device navigation" at bounding box center [783, 308] width 1012 height 26
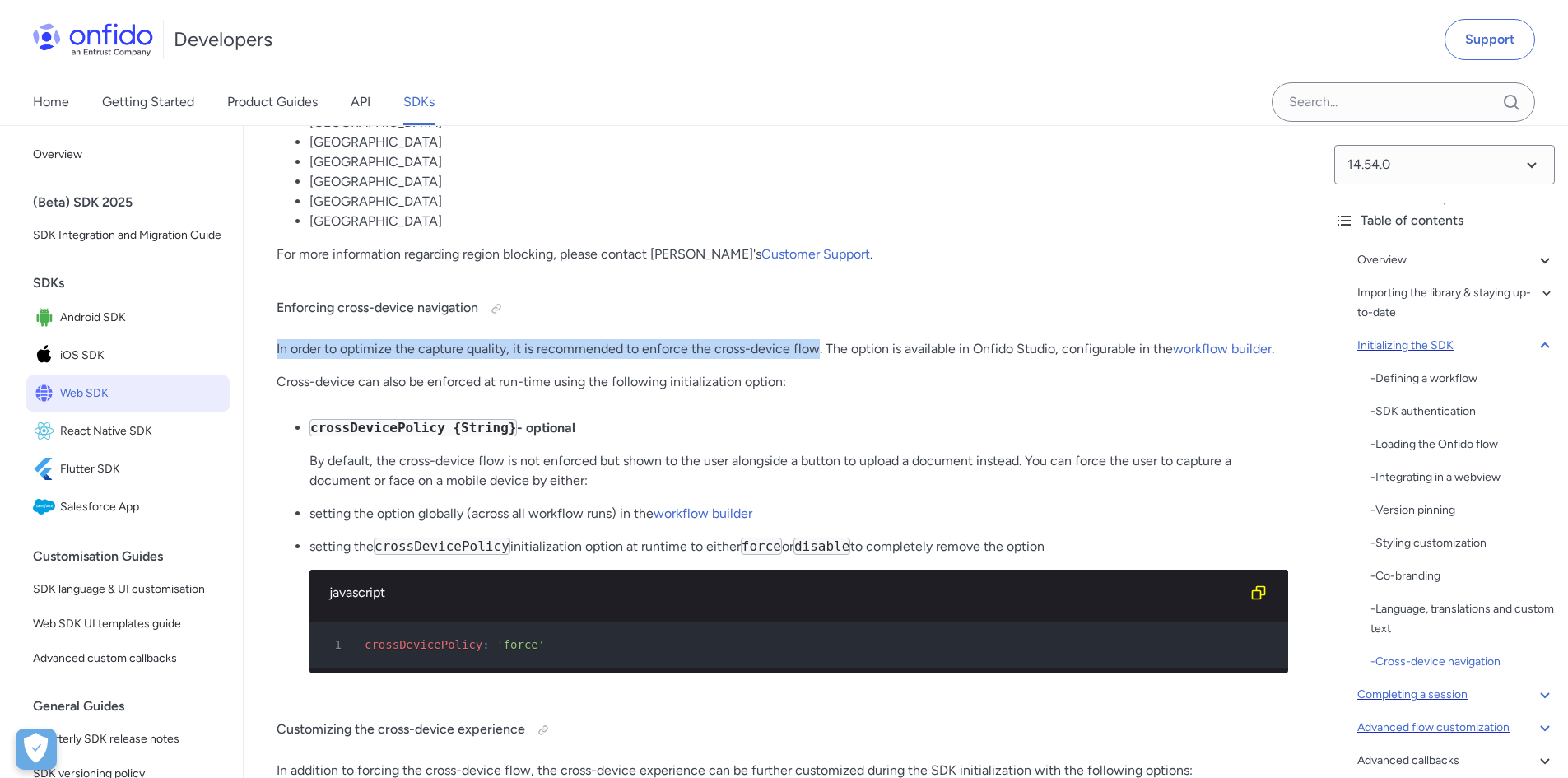
drag, startPoint x: 278, startPoint y: 514, endPoint x: 817, endPoint y: 518, distance: 539.0
click at [817, 359] on p "In order to optimize the capture quality, it is recommended to enforce the cros…" at bounding box center [783, 350] width 1012 height 20
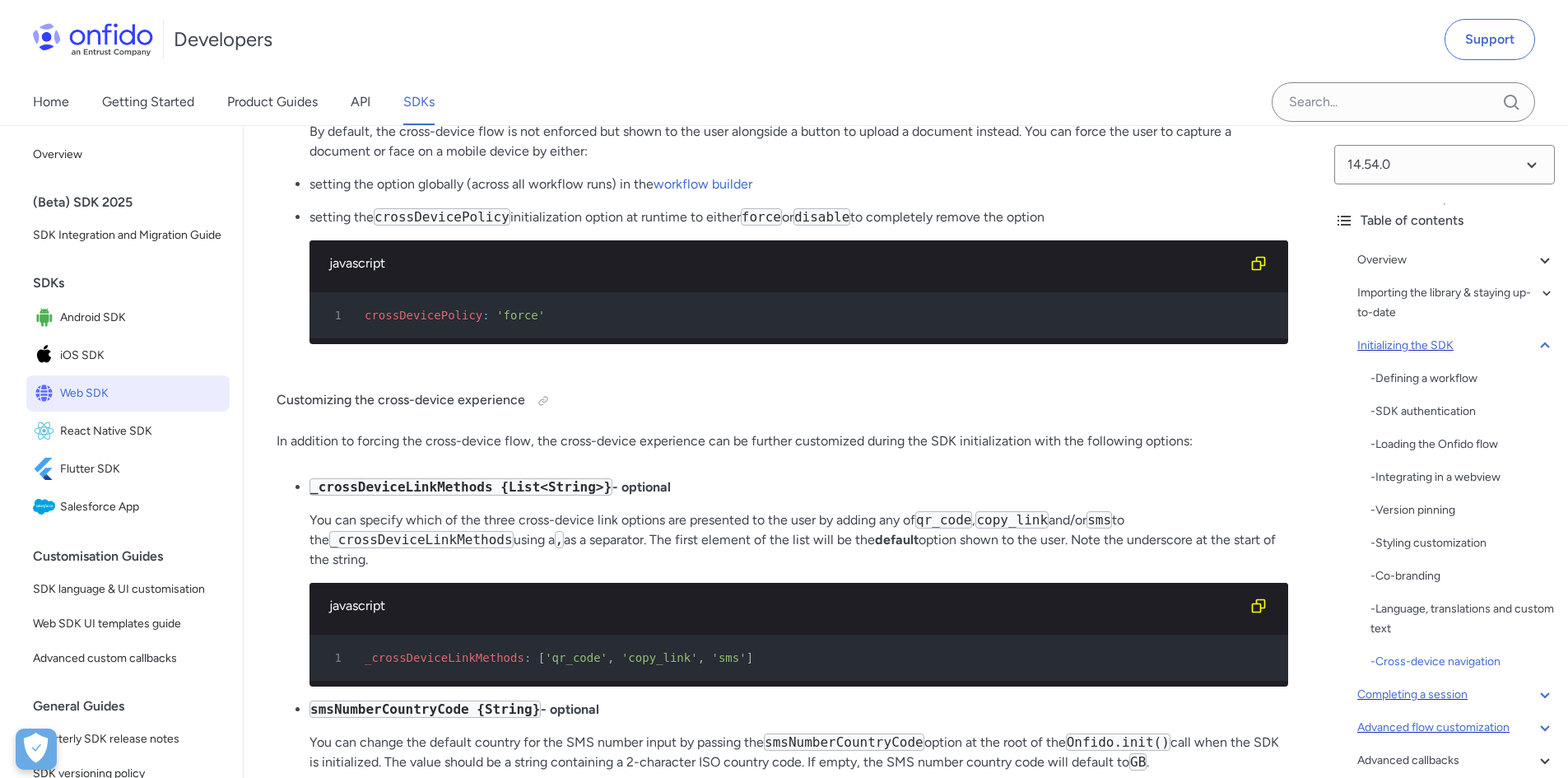
scroll to position [12553, 0]
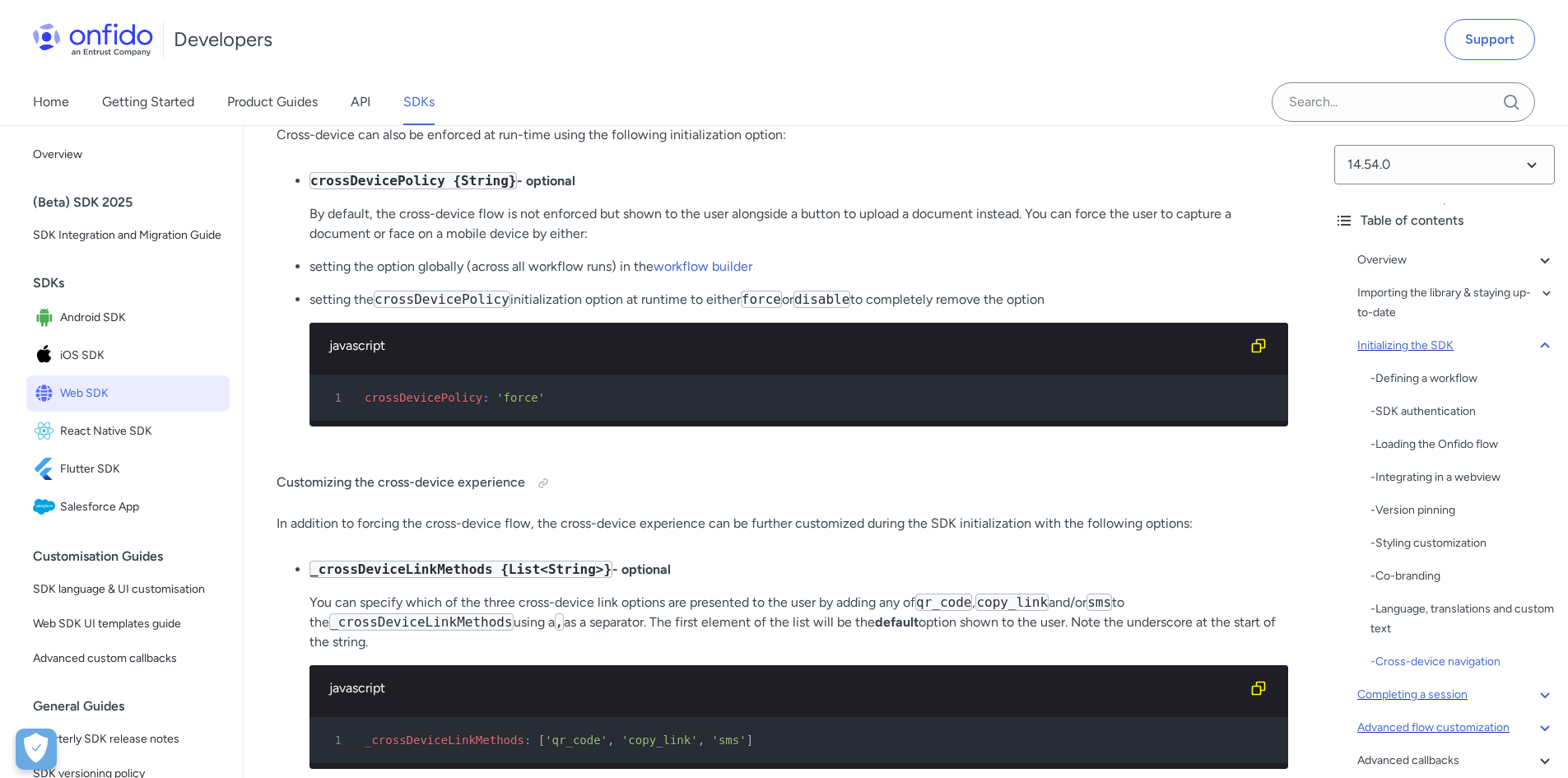
click at [416, 308] on code "crossDevicePolicy" at bounding box center [442, 299] width 137 height 17
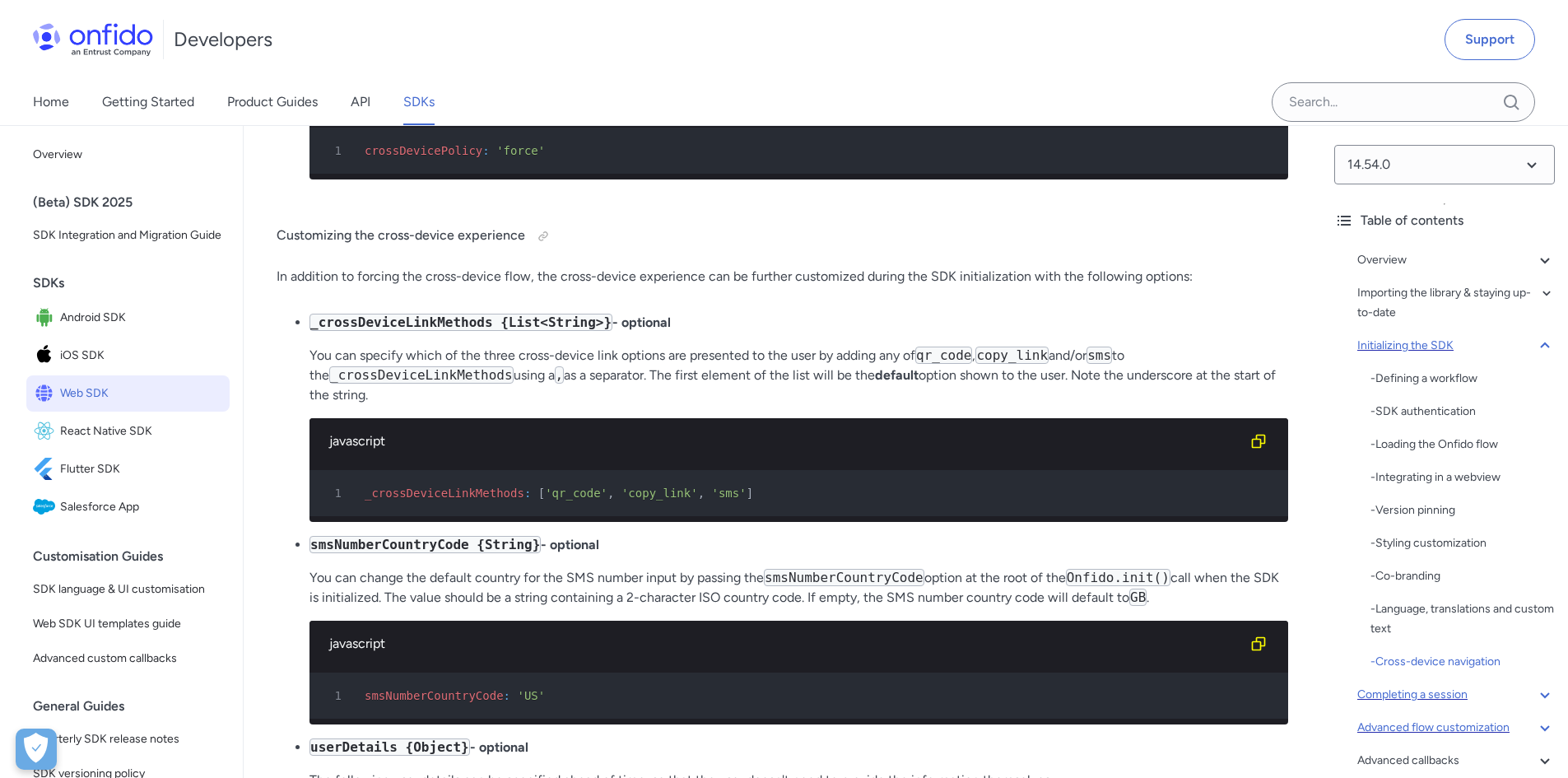
scroll to position [12718, 0]
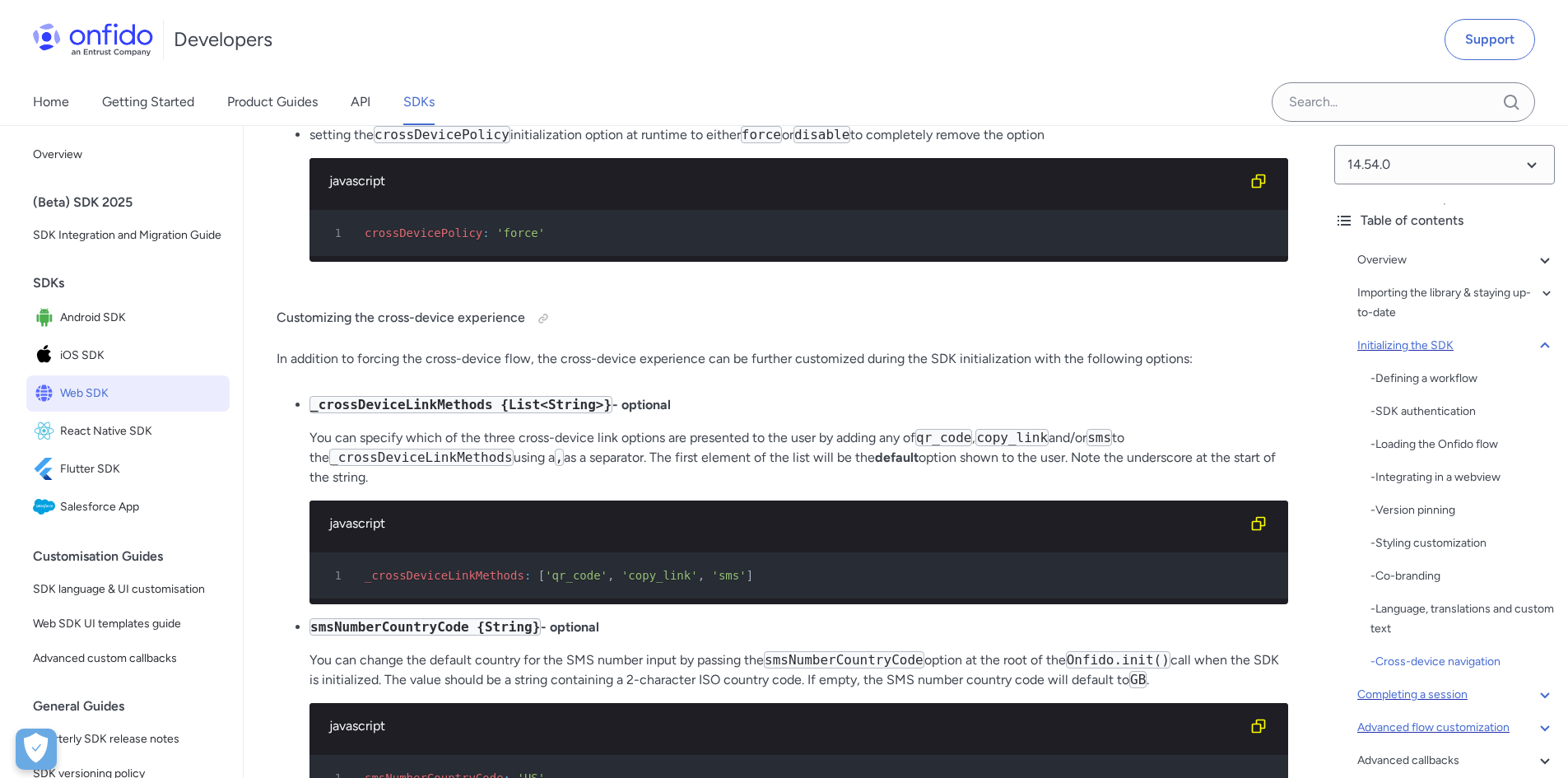
drag, startPoint x: 316, startPoint y: 219, endPoint x: 1251, endPoint y: 230, distance: 935.1
click at [1251, 79] on p "By default, the cross-device flow is not enforced but shown to the user alongsi…" at bounding box center [798, 60] width 979 height 40
click at [905, 79] on p "By default, the cross-device flow is not enforced but shown to the user alongsi…" at bounding box center [798, 60] width 979 height 40
click at [1037, 79] on li "crossDevicePolicy {String} - optional By default, the cross-device flow is not …" at bounding box center [798, 43] width 979 height 72
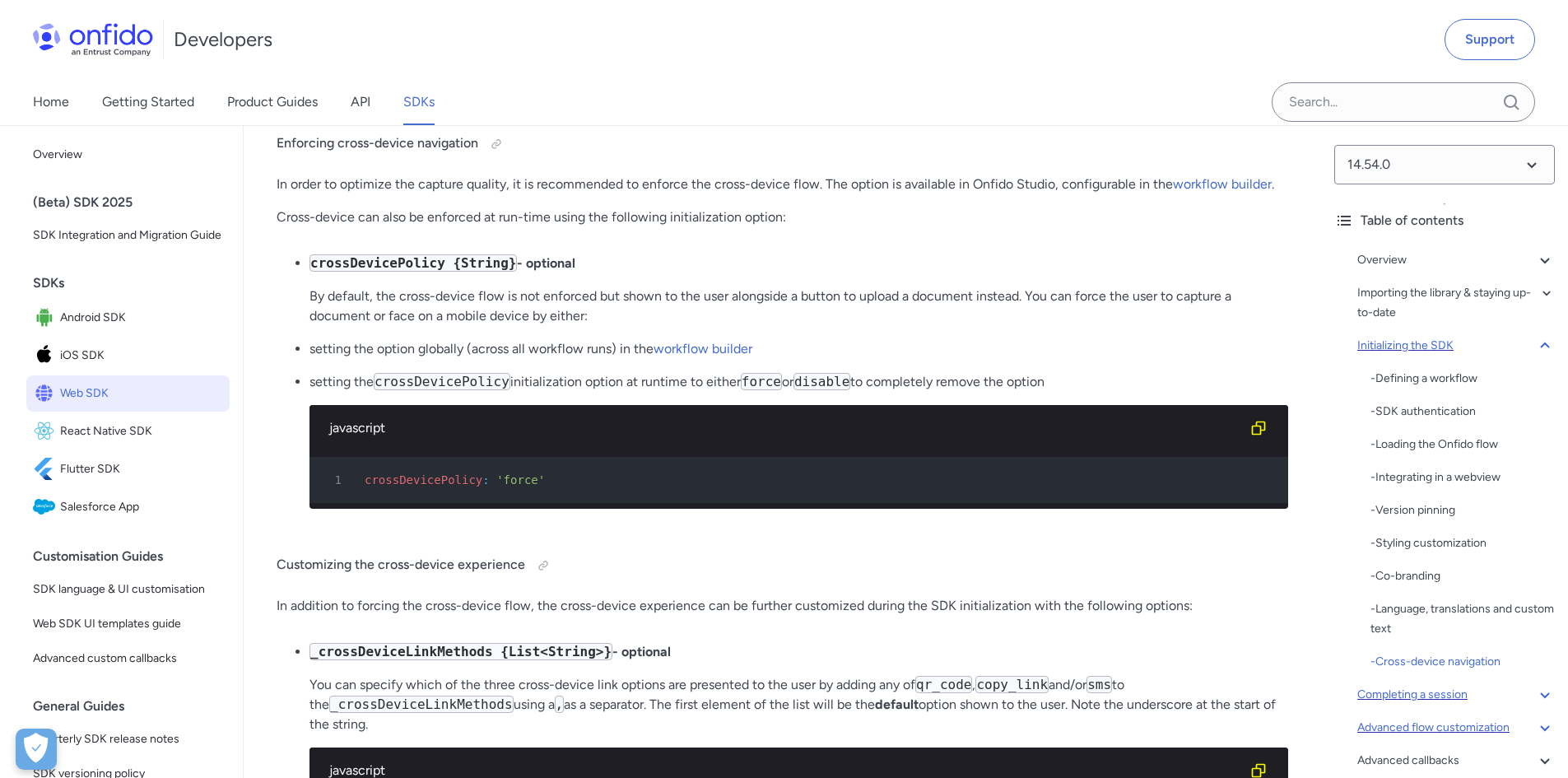
scroll to position [12553, 0]
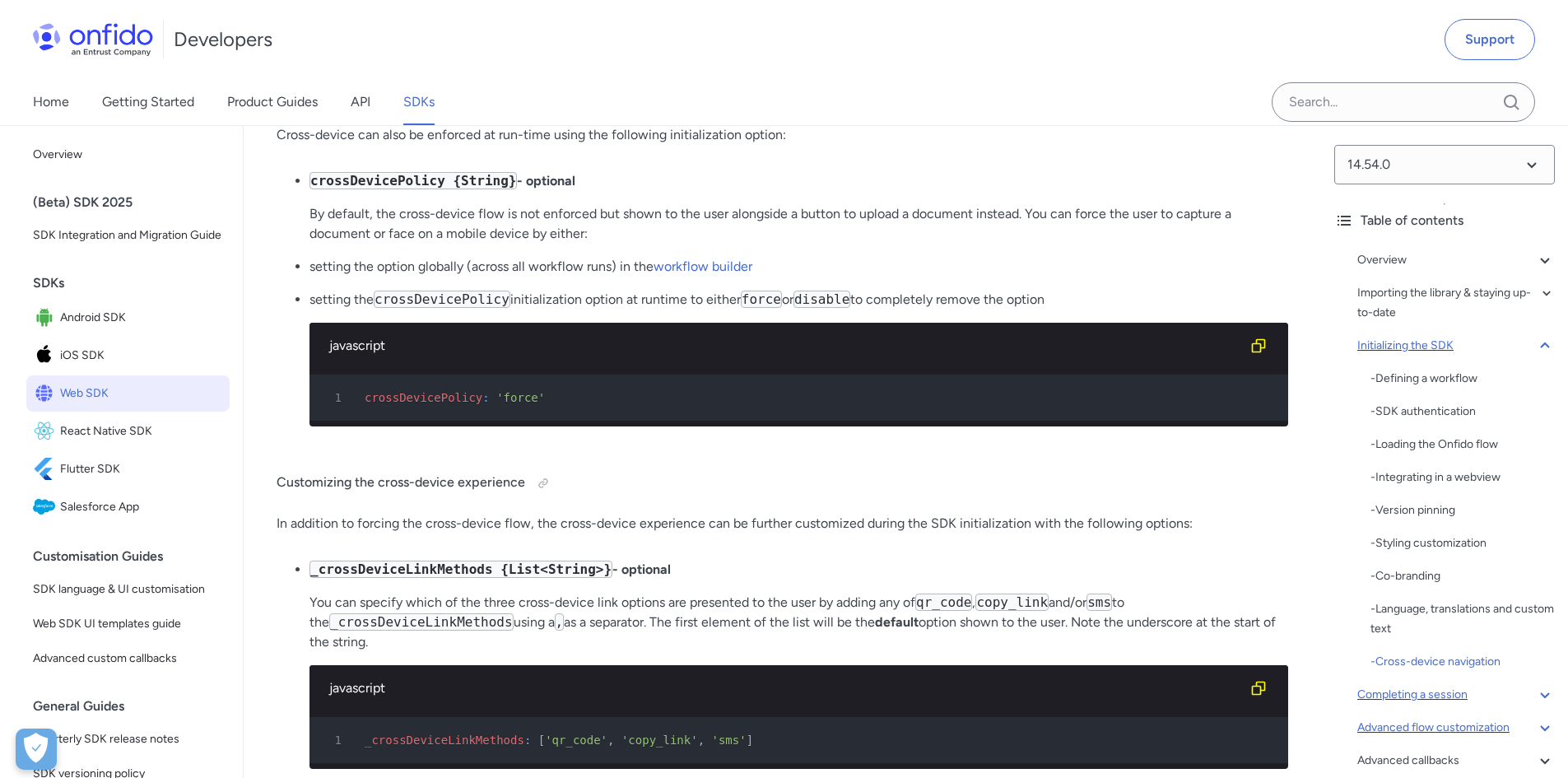
click at [1212, 244] on li "crossDevicePolicy {String} - optional By default, the cross-device flow is not …" at bounding box center [798, 207] width 979 height 72
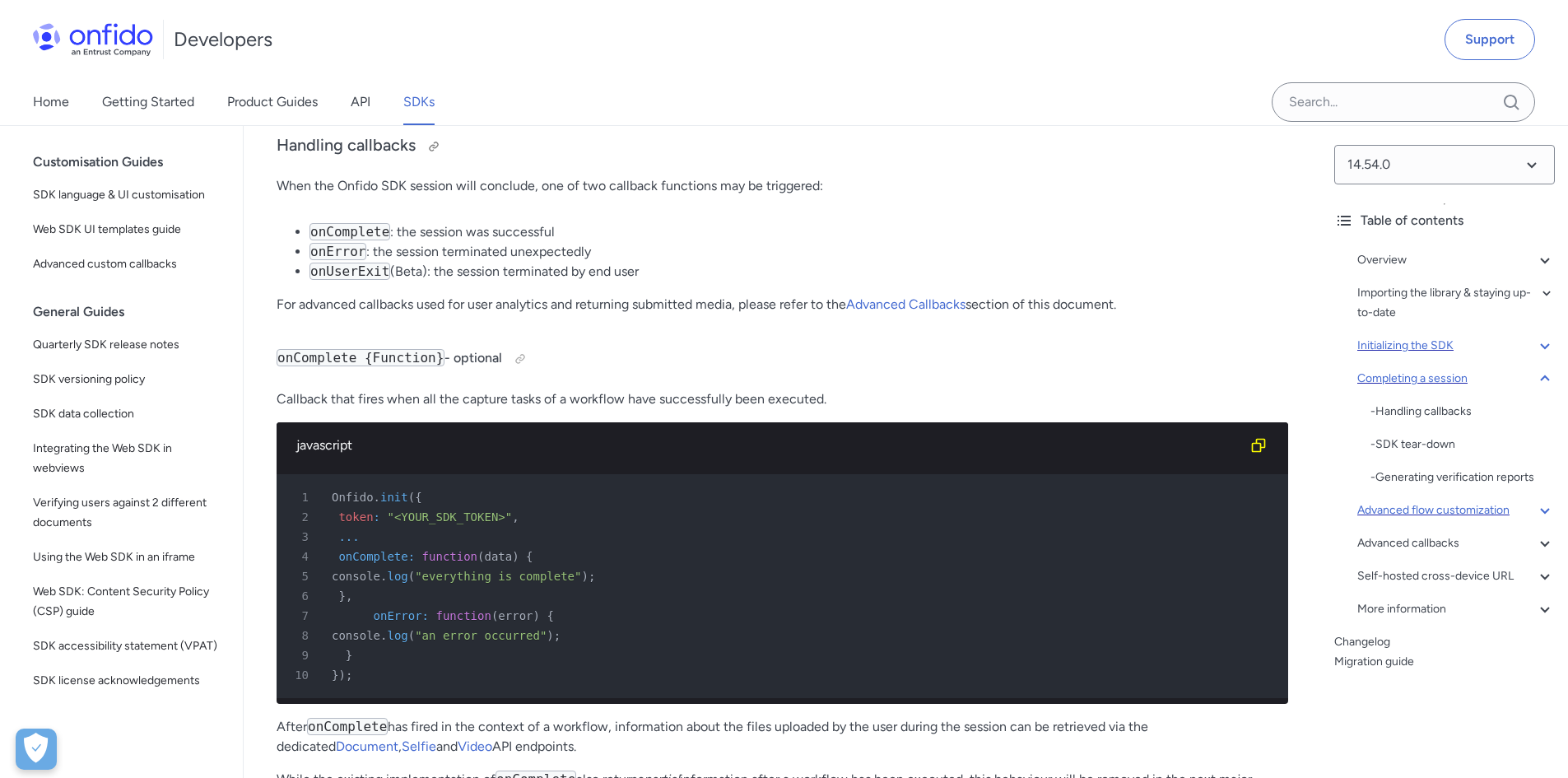
scroll to position [16494, 0]
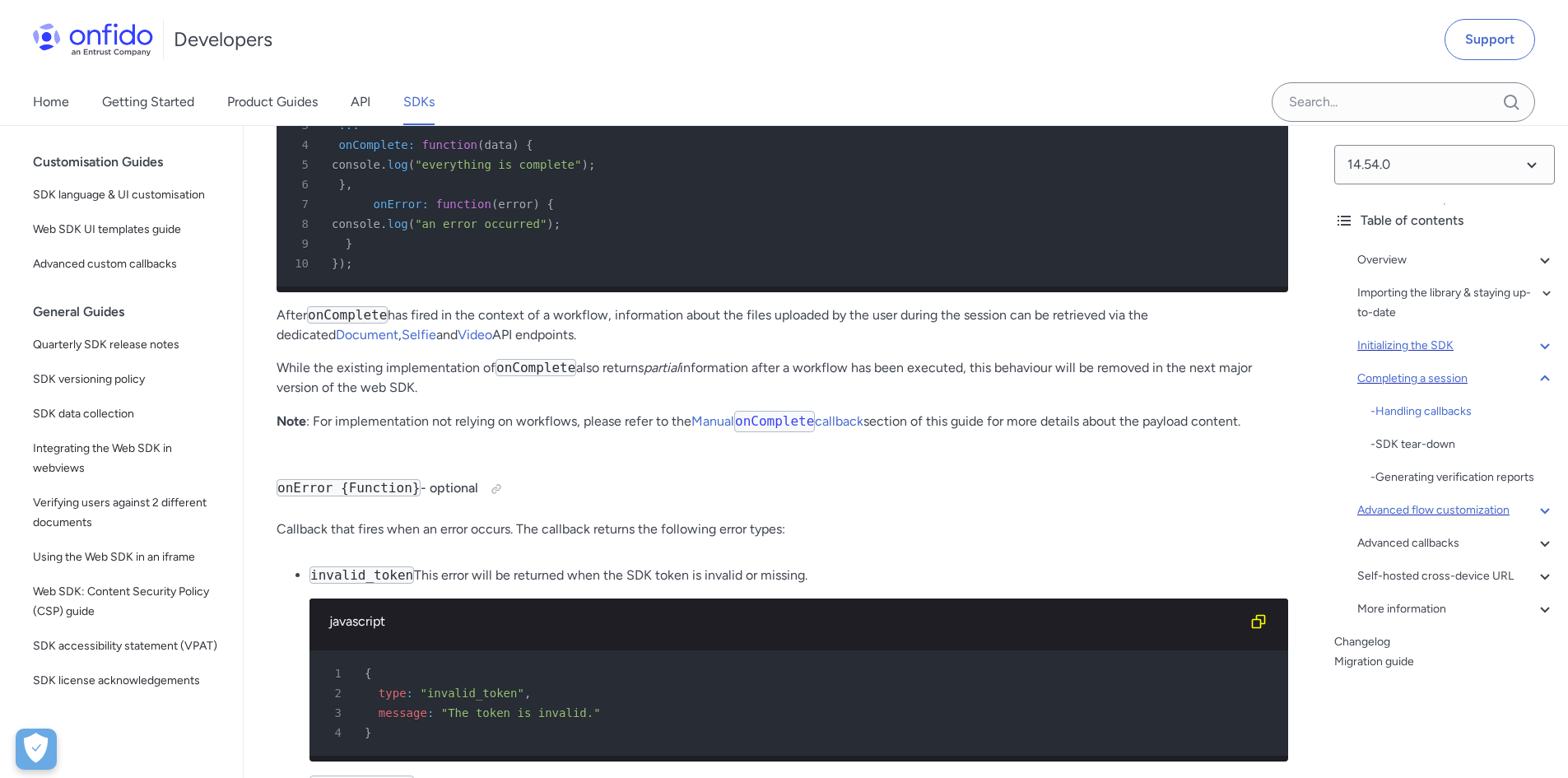
click at [505, 211] on span "error" at bounding box center [515, 204] width 34 height 14
copy span "error"
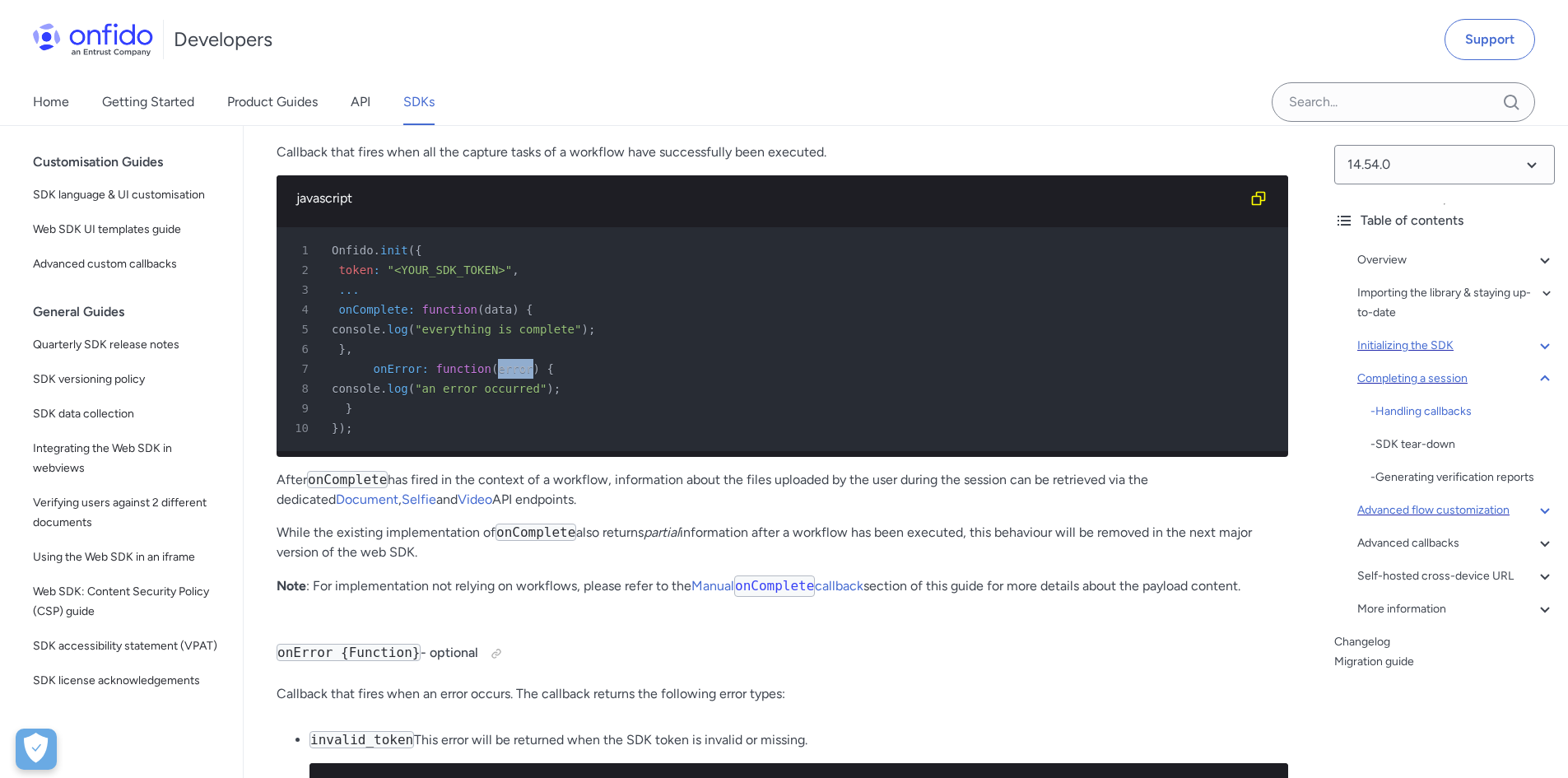
click at [353, 33] on code "onUserExit" at bounding box center [349, 24] width 81 height 17
click at [323, 33] on code "onUserExit" at bounding box center [349, 24] width 81 height 17
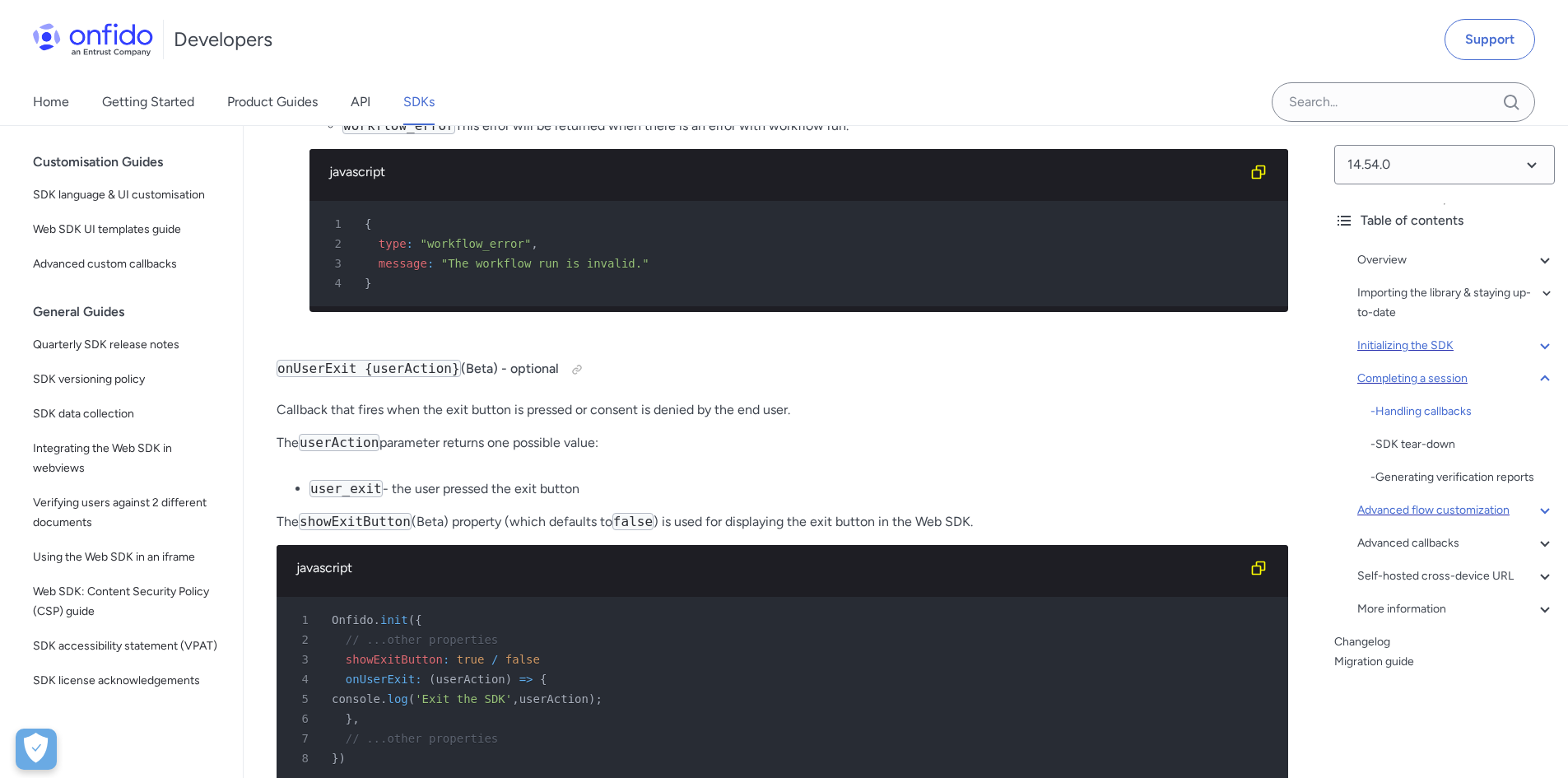
scroll to position [20118, 0]
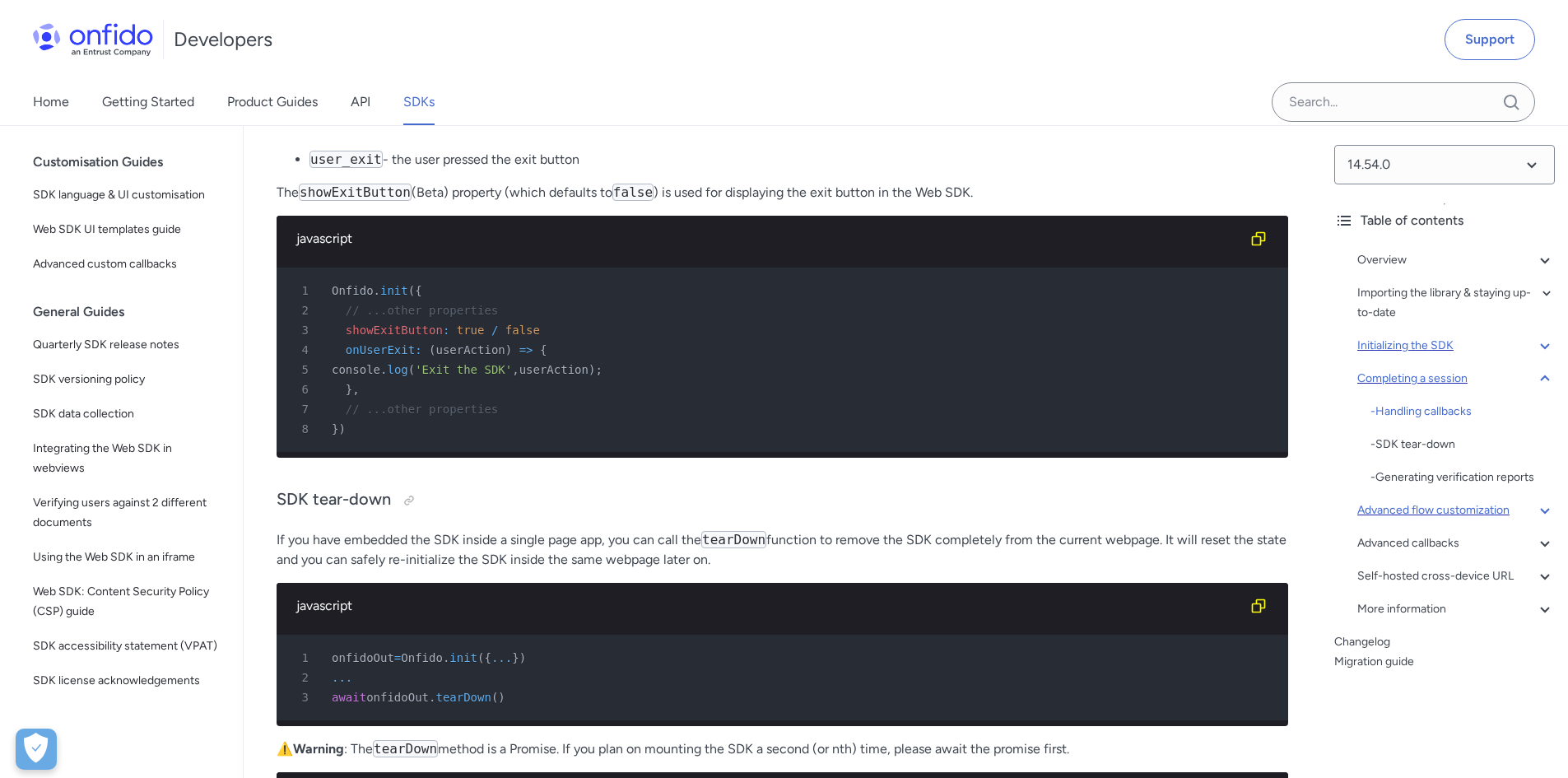
click at [404, 48] on code "onUserExit {userAction}" at bounding box center [369, 39] width 185 height 17
copy code "userAction"
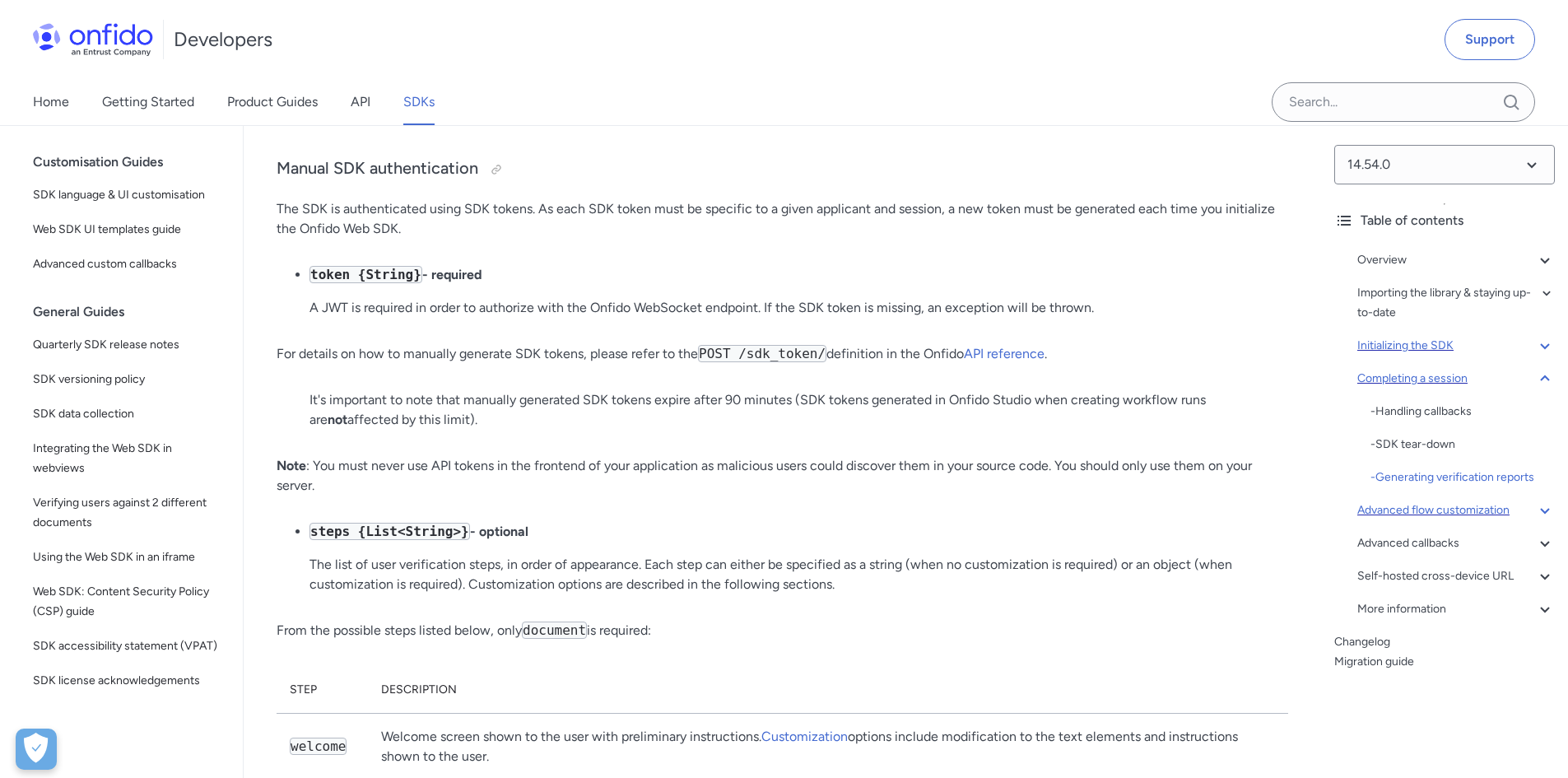
scroll to position [21435, 0]
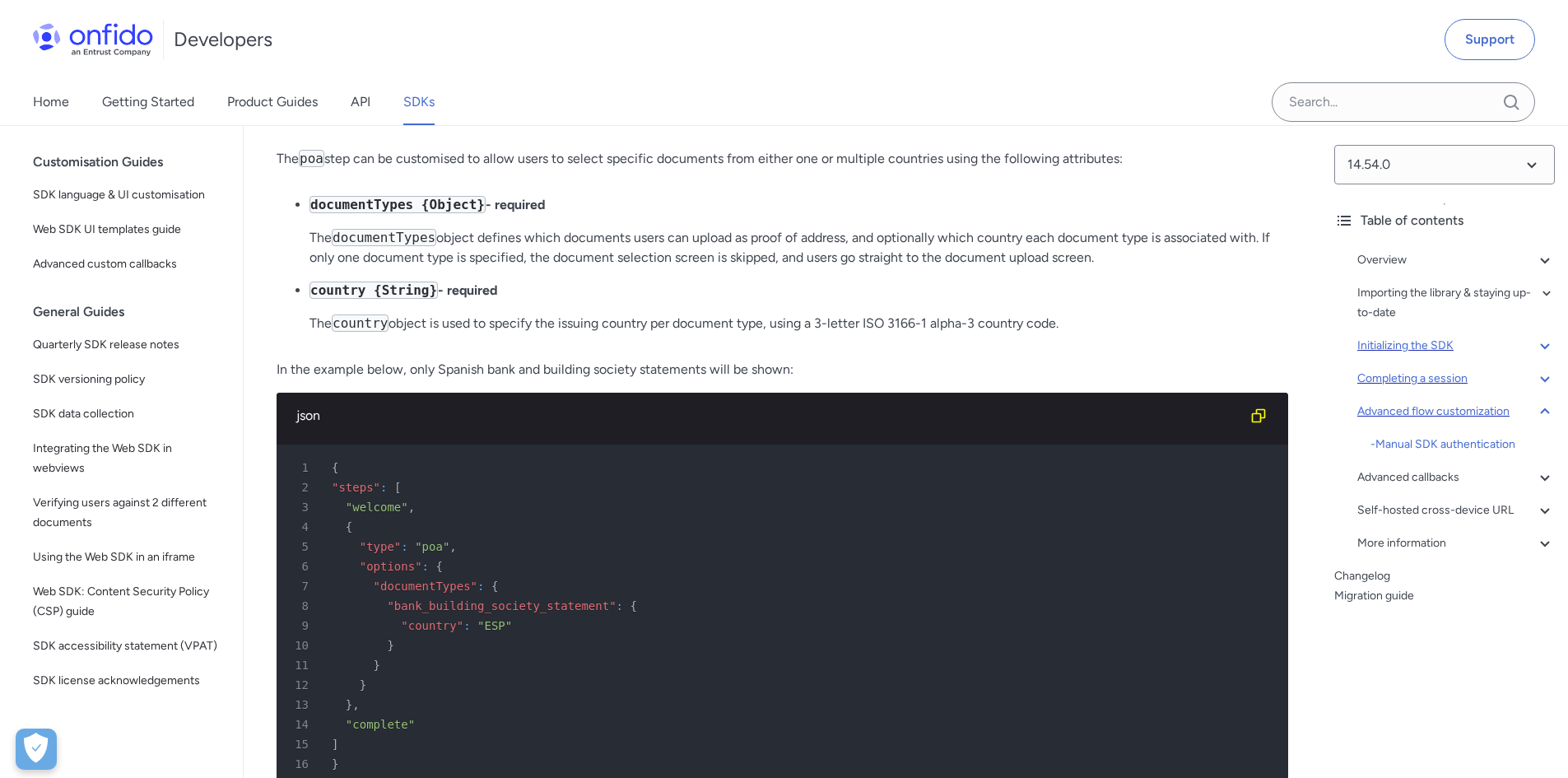
scroll to position [26871, 0]
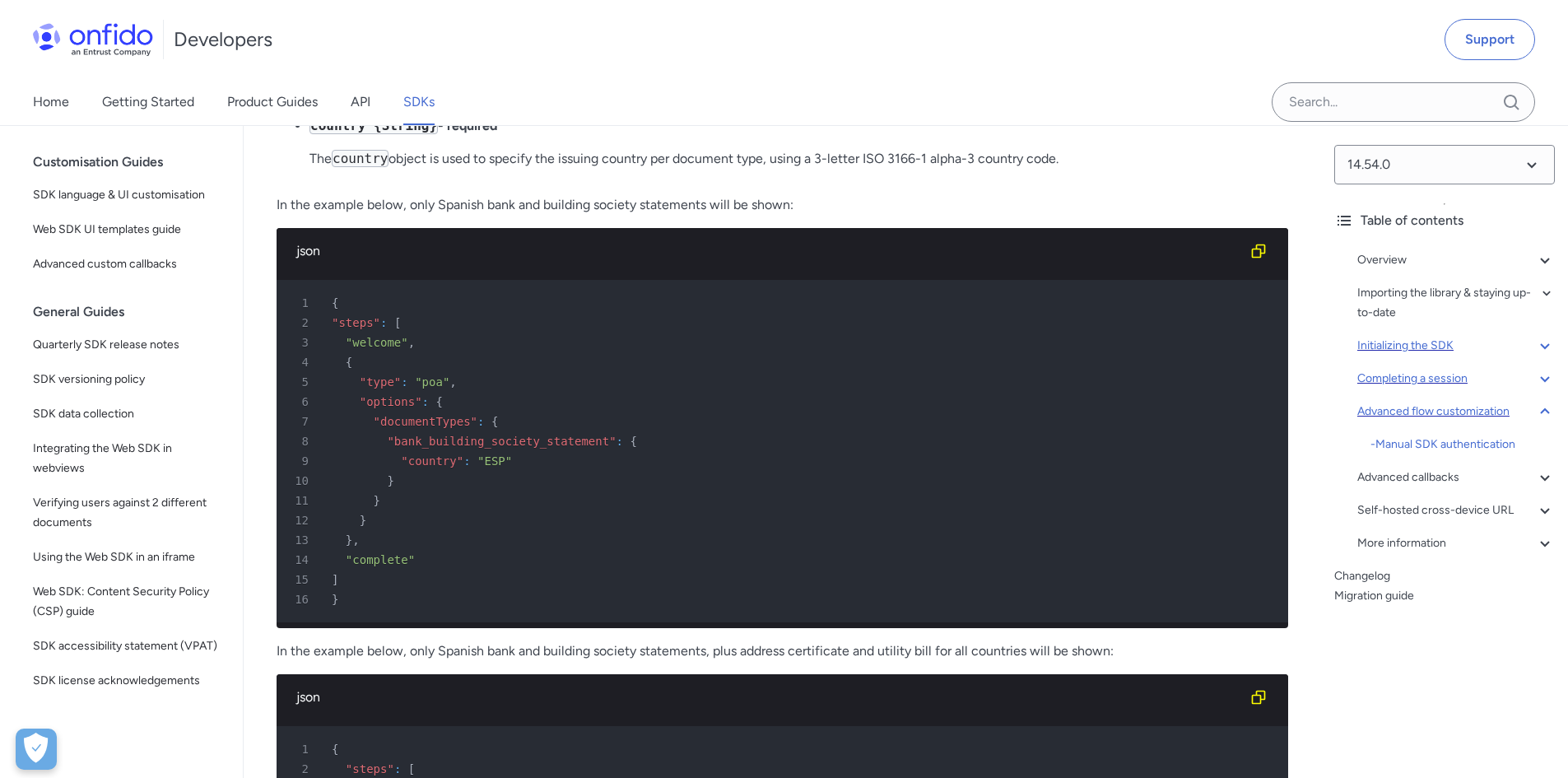
click at [1442, 466] on div "Overview - Environments and testing with the SDK - Going Live Importing the lib…" at bounding box center [1445, 405] width 221 height 322
click at [1442, 467] on div "Overview - Environments and testing with the SDK - Going Live Importing the lib…" at bounding box center [1445, 405] width 221 height 322
click at [1442, 469] on div "Advanced callbacks" at bounding box center [1456, 477] width 197 height 20
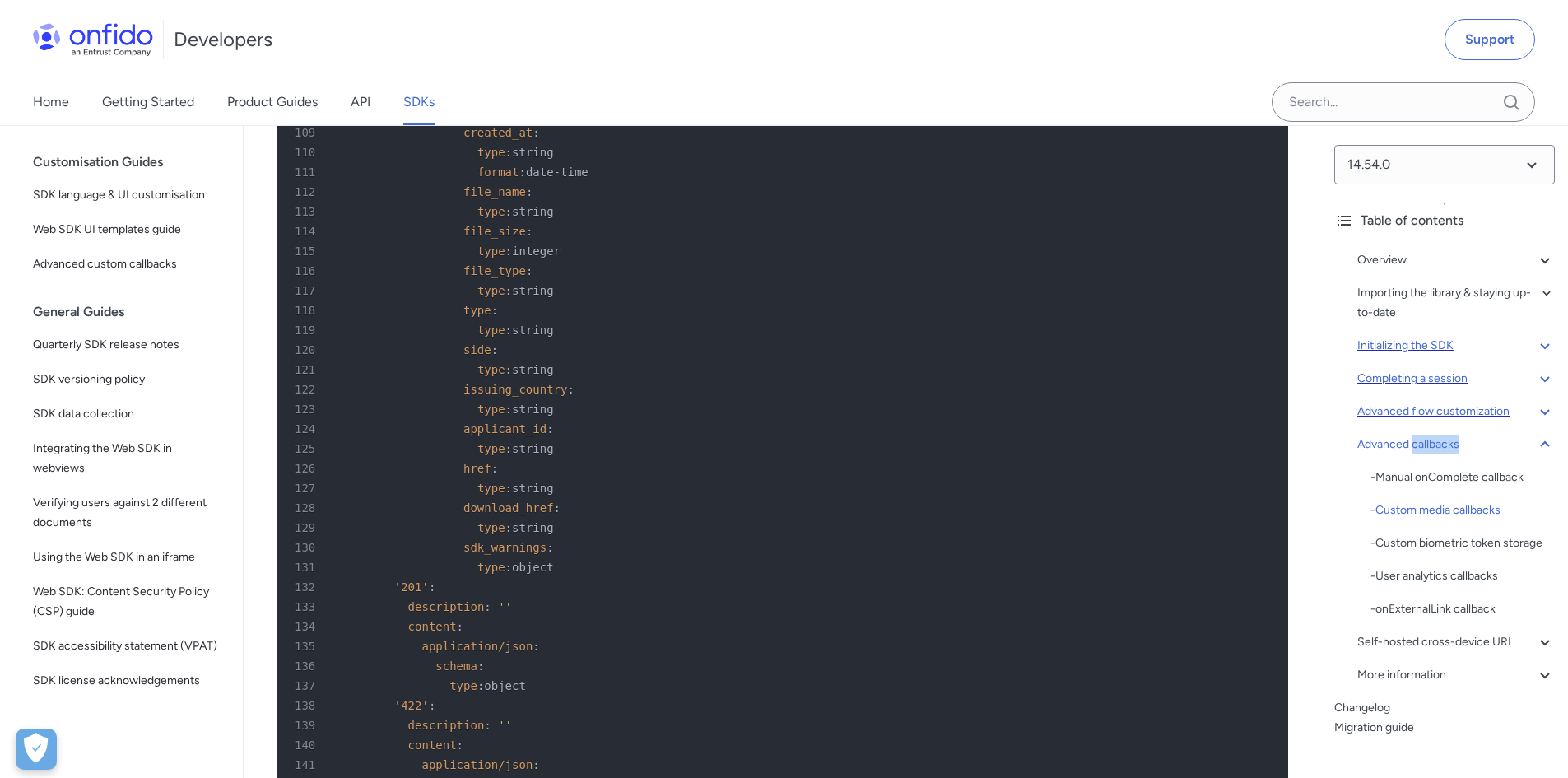
scroll to position [35999, 0]
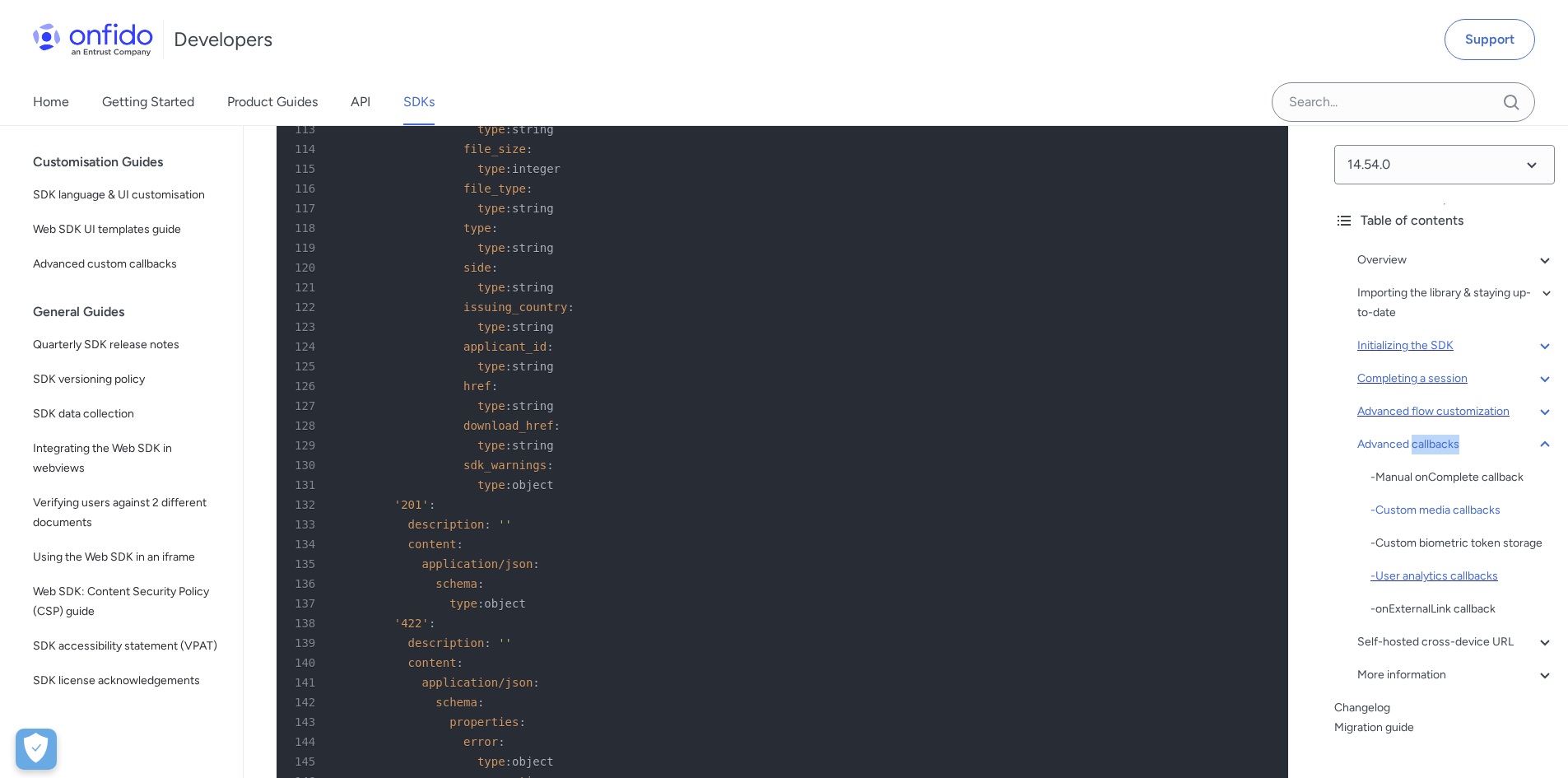
click at [1450, 586] on div "- User analytics callbacks" at bounding box center [1463, 577] width 185 height 20
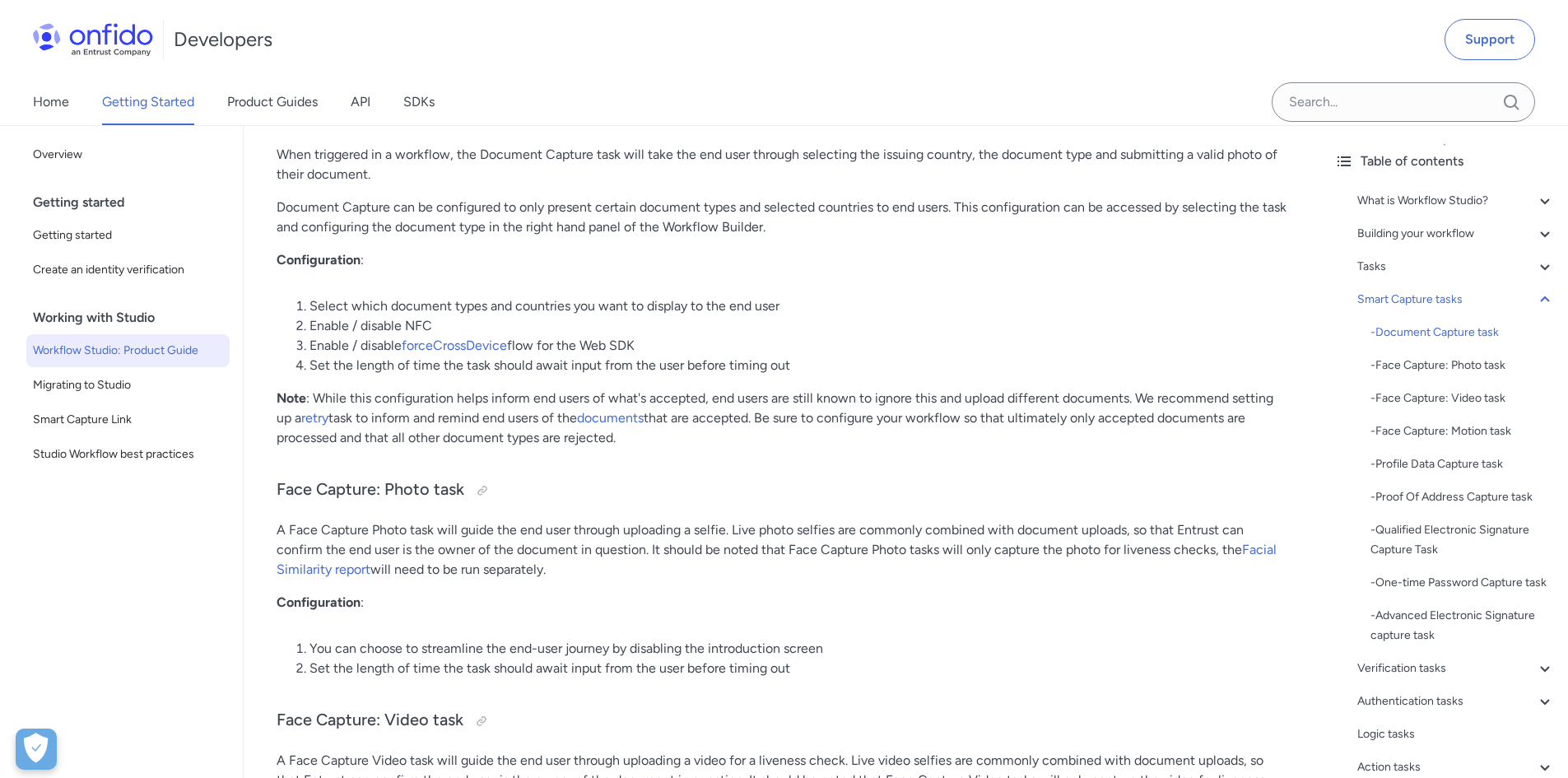
scroll to position [5449, 0]
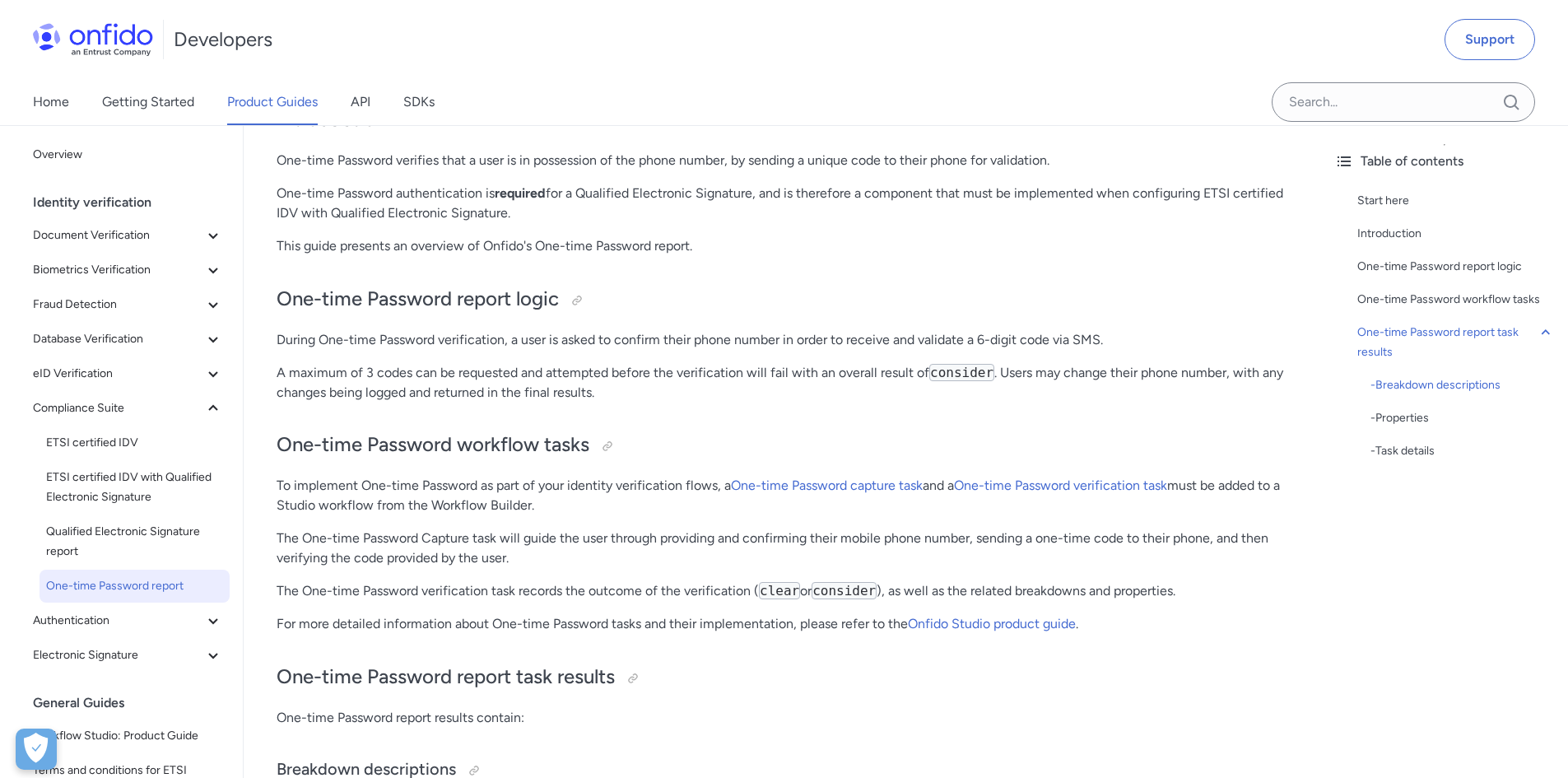
scroll to position [165, 0]
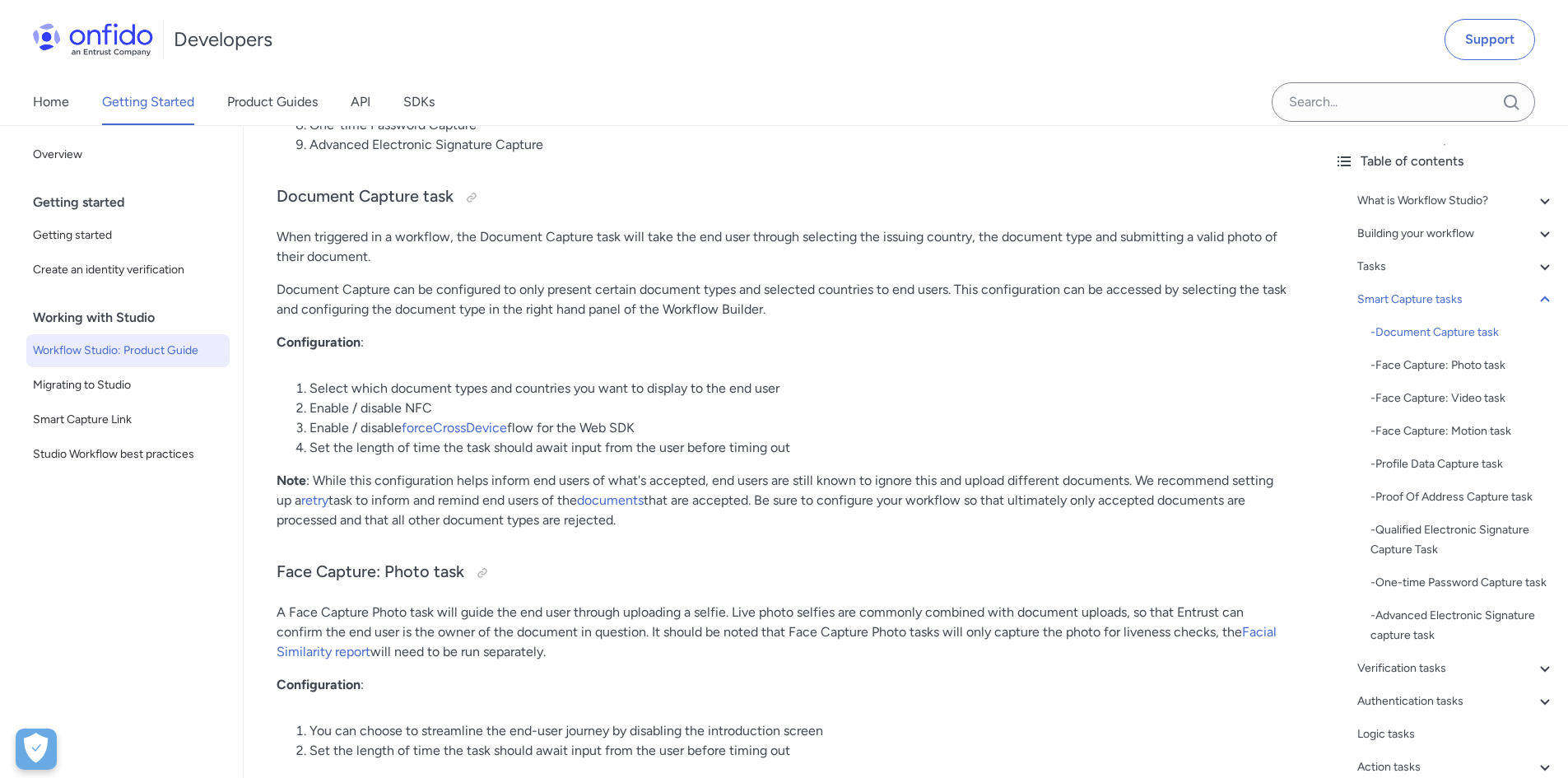
click at [958, 389] on li "Select which document types and countries you want to display to the end user" at bounding box center [798, 389] width 979 height 20
